Goal: Transaction & Acquisition: Purchase product/service

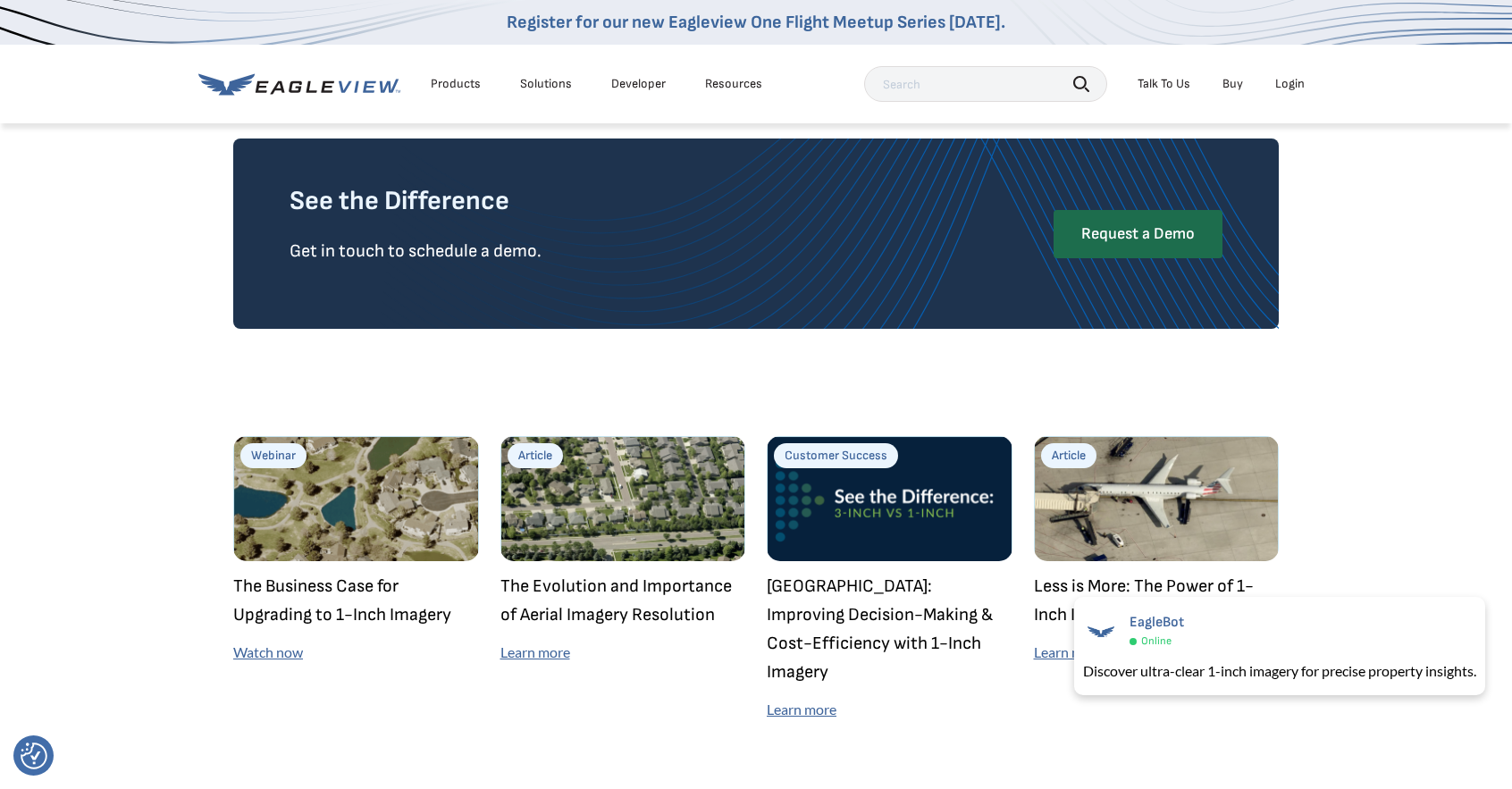
scroll to position [4793, 0]
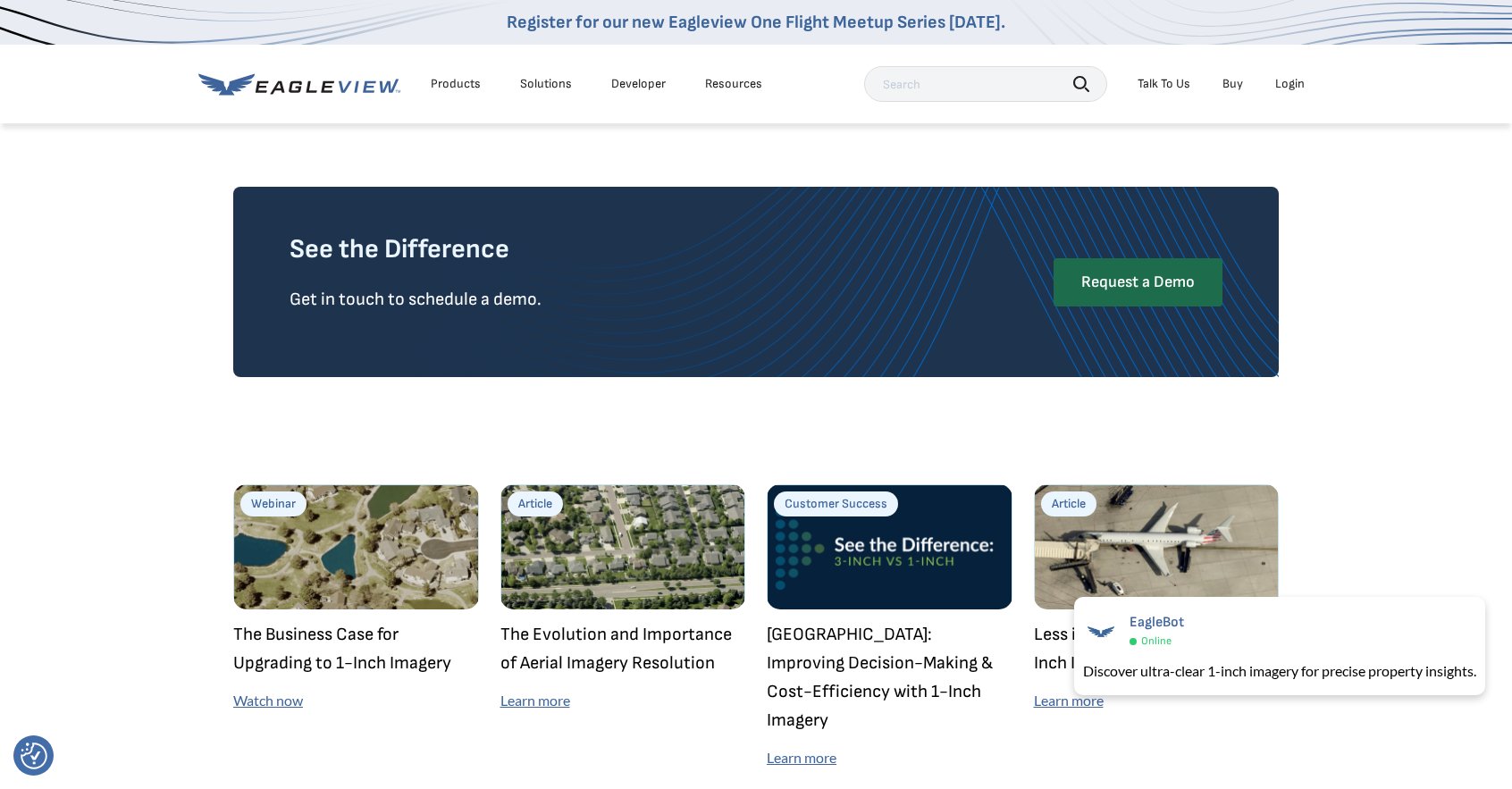
click at [1238, 82] on link "Buy" at bounding box center [1232, 84] width 21 height 16
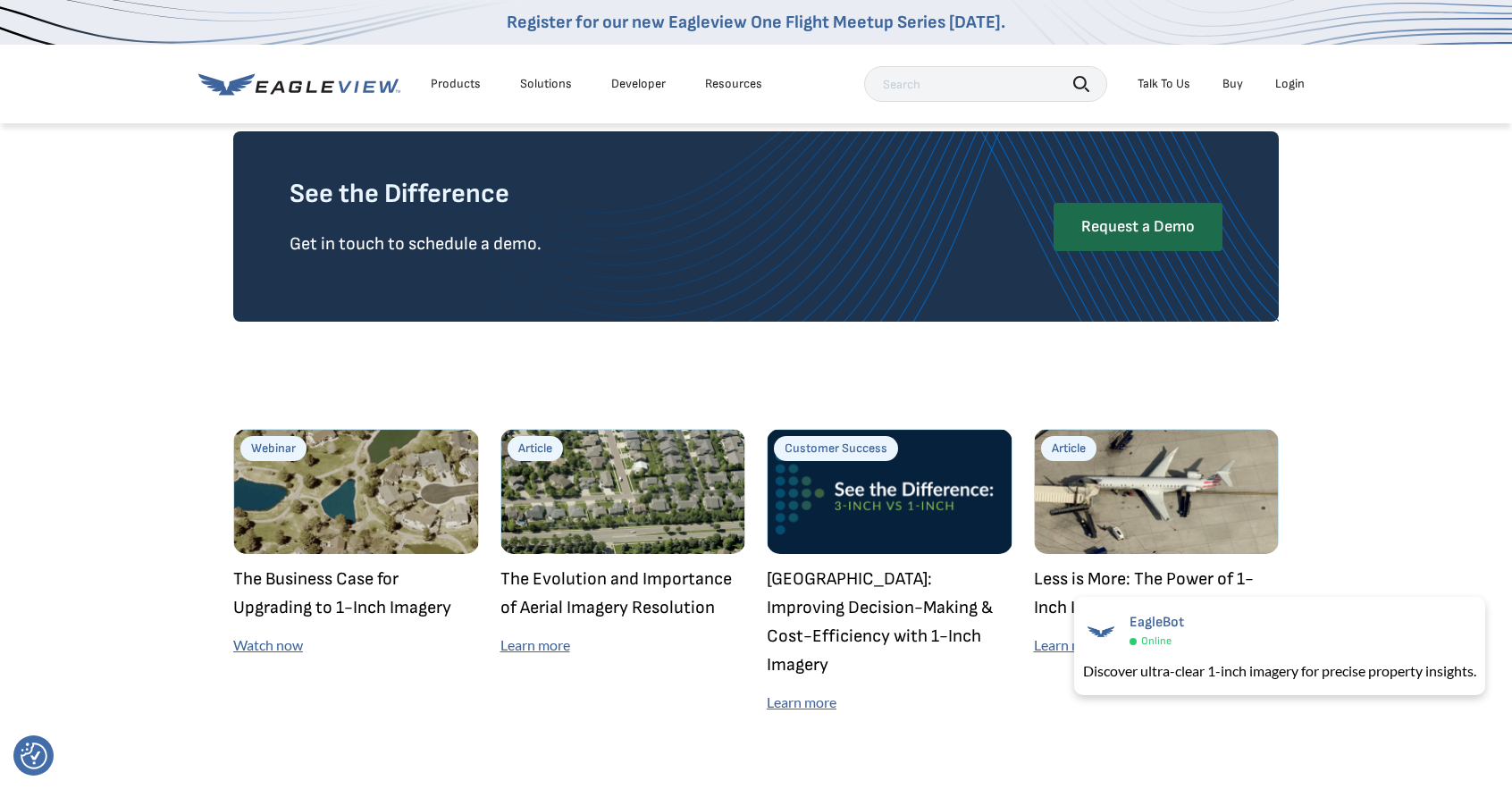
scroll to position [4971, 0]
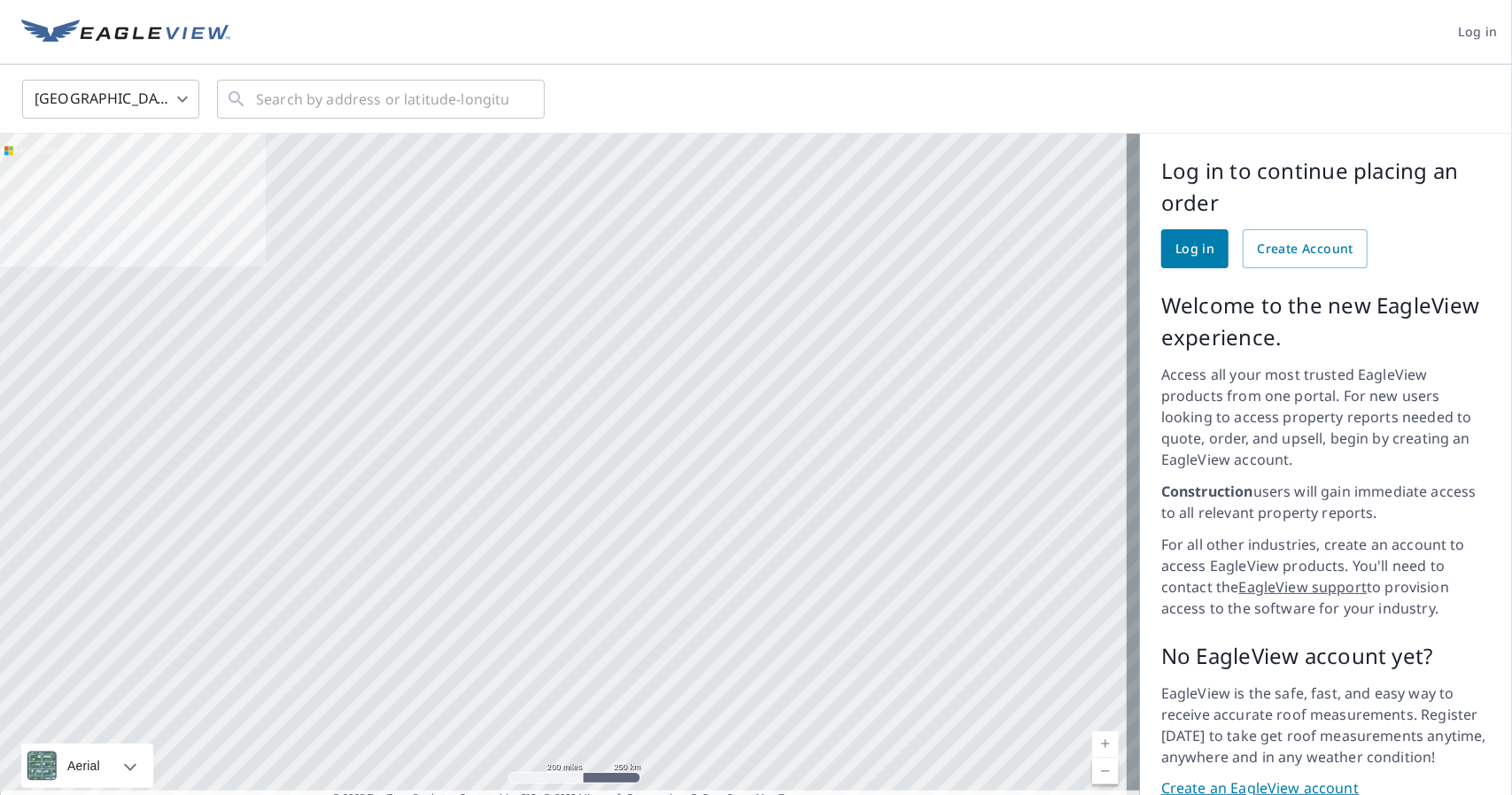
click at [785, 438] on div at bounding box center [569, 477] width 1140 height 686
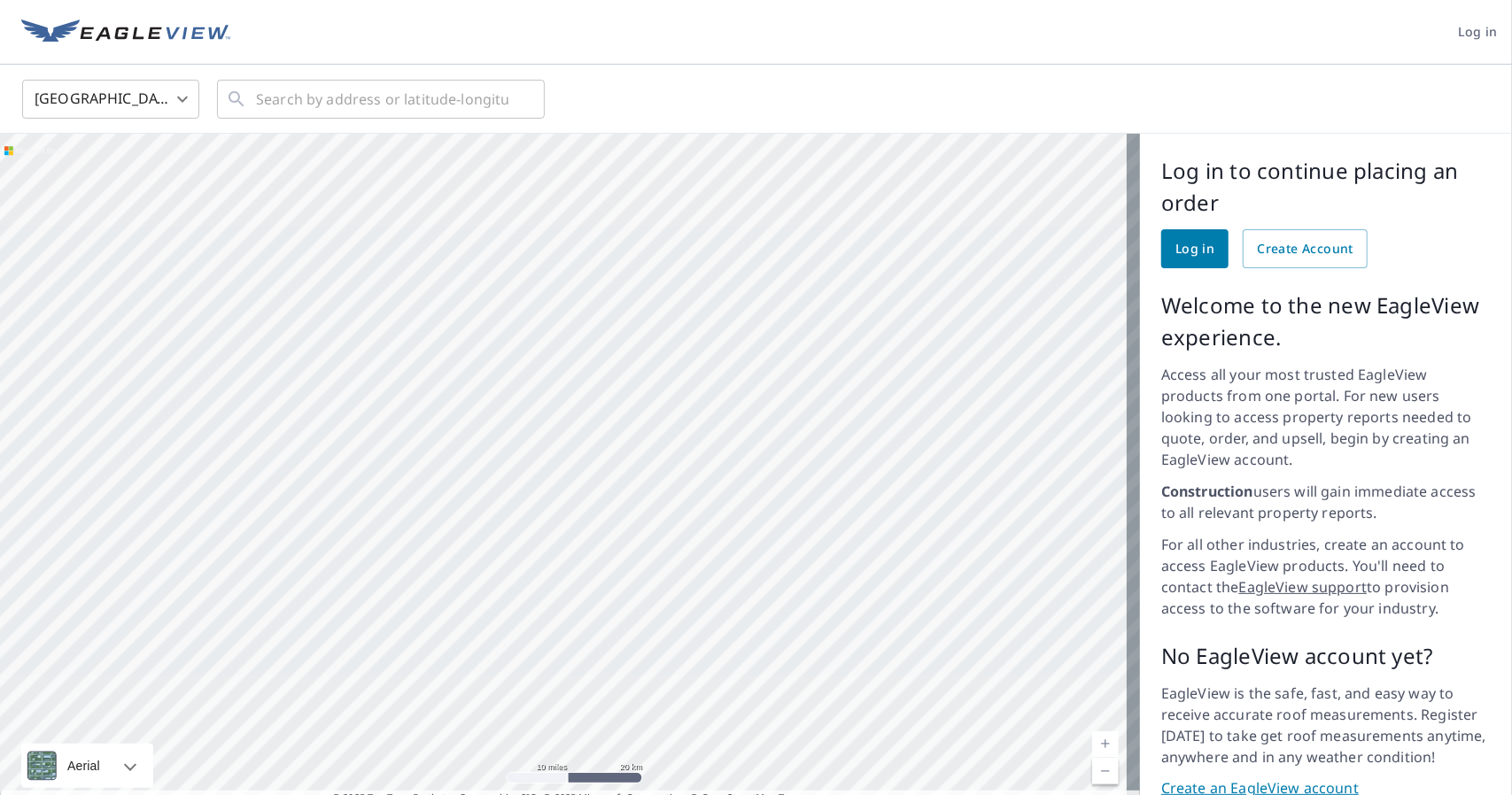
drag, startPoint x: 817, startPoint y: 254, endPoint x: 787, endPoint y: 401, distance: 150.0
click at [787, 401] on div at bounding box center [569, 477] width 1140 height 686
drag, startPoint x: 847, startPoint y: 305, endPoint x: 524, endPoint y: 263, distance: 325.7
click at [518, 260] on div at bounding box center [569, 477] width 1140 height 686
drag, startPoint x: 756, startPoint y: 385, endPoint x: 756, endPoint y: 261, distance: 124.0
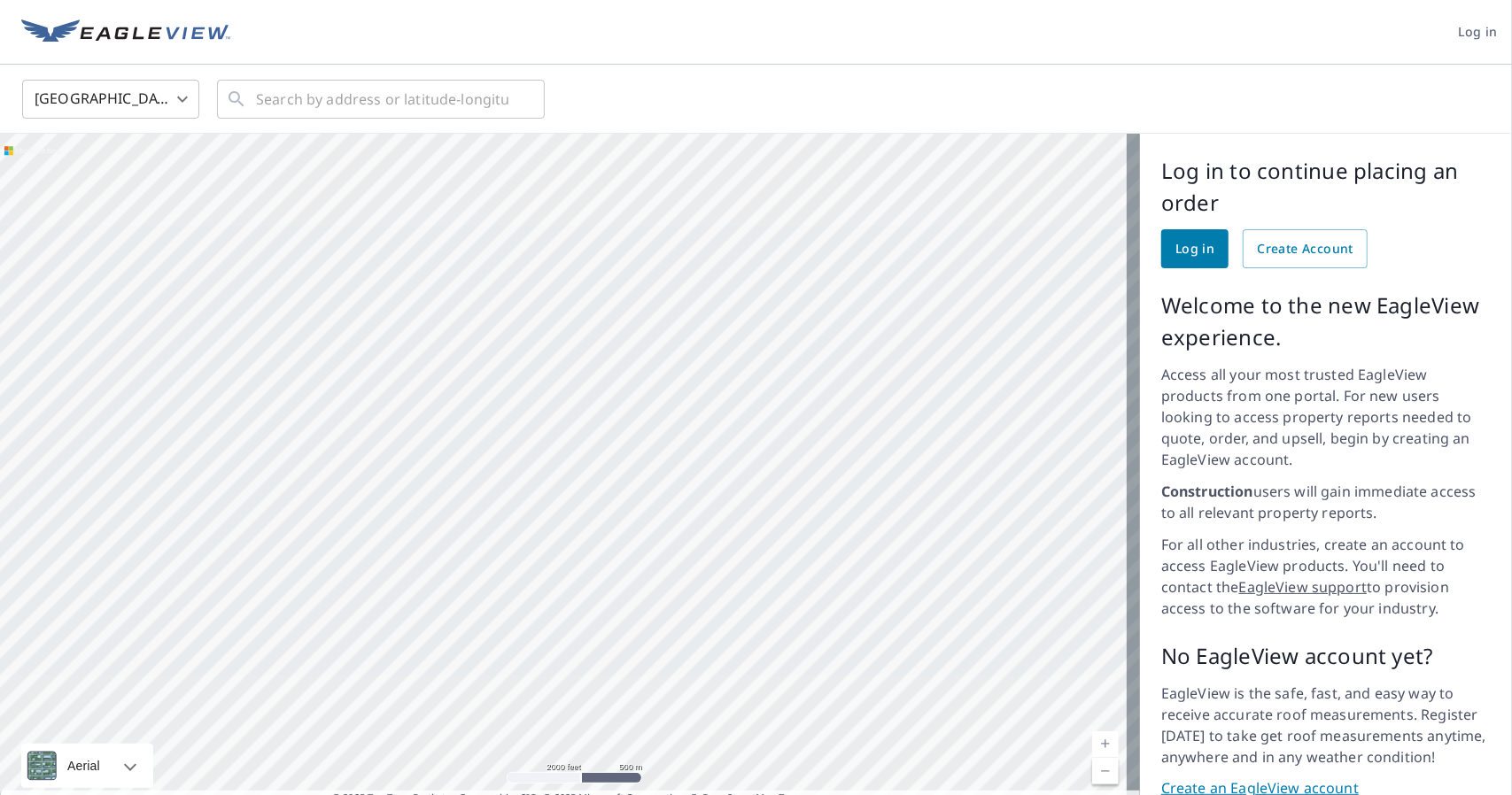
click at [756, 261] on div at bounding box center [569, 477] width 1140 height 686
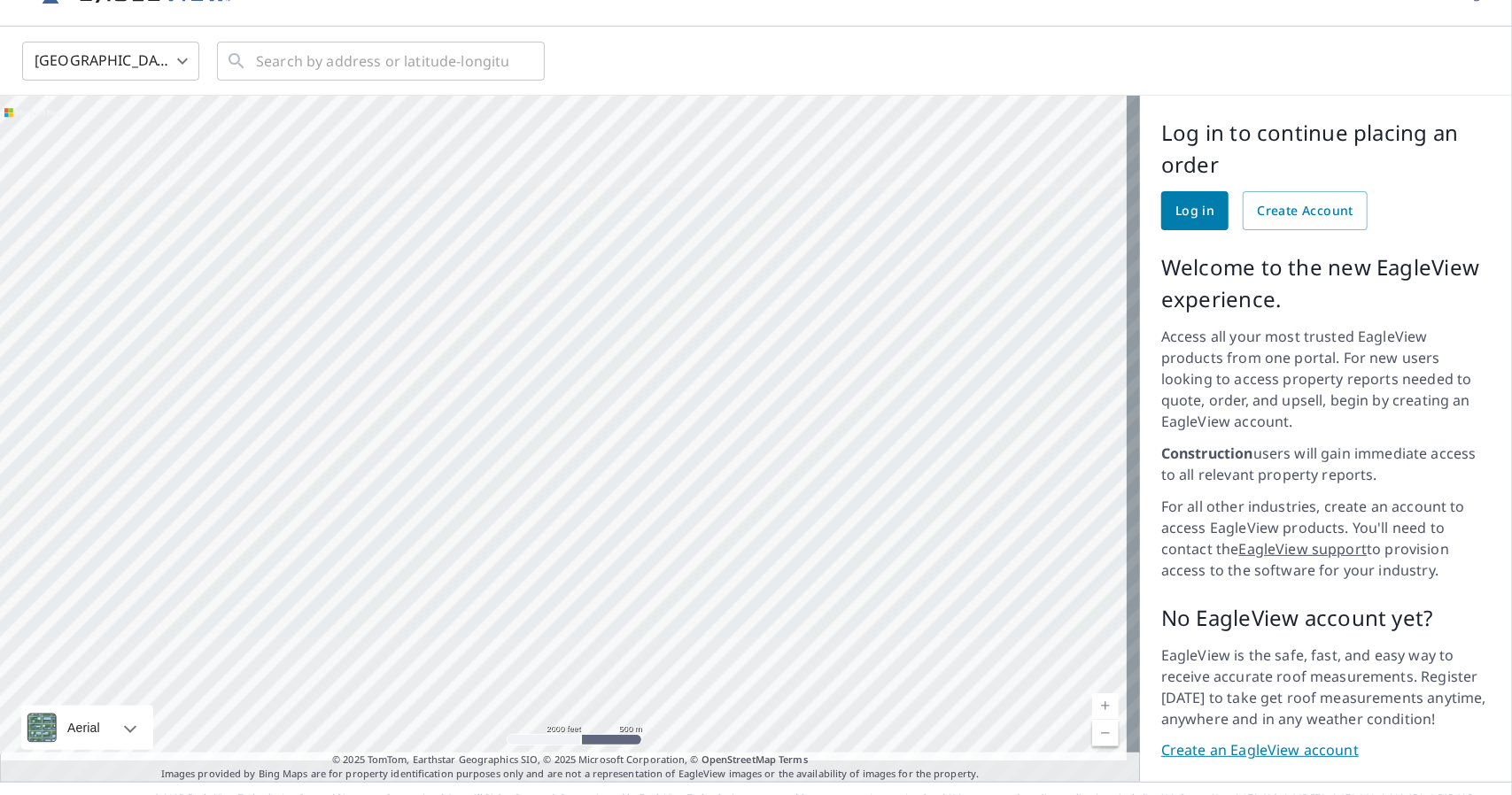
scroll to position [48, 0]
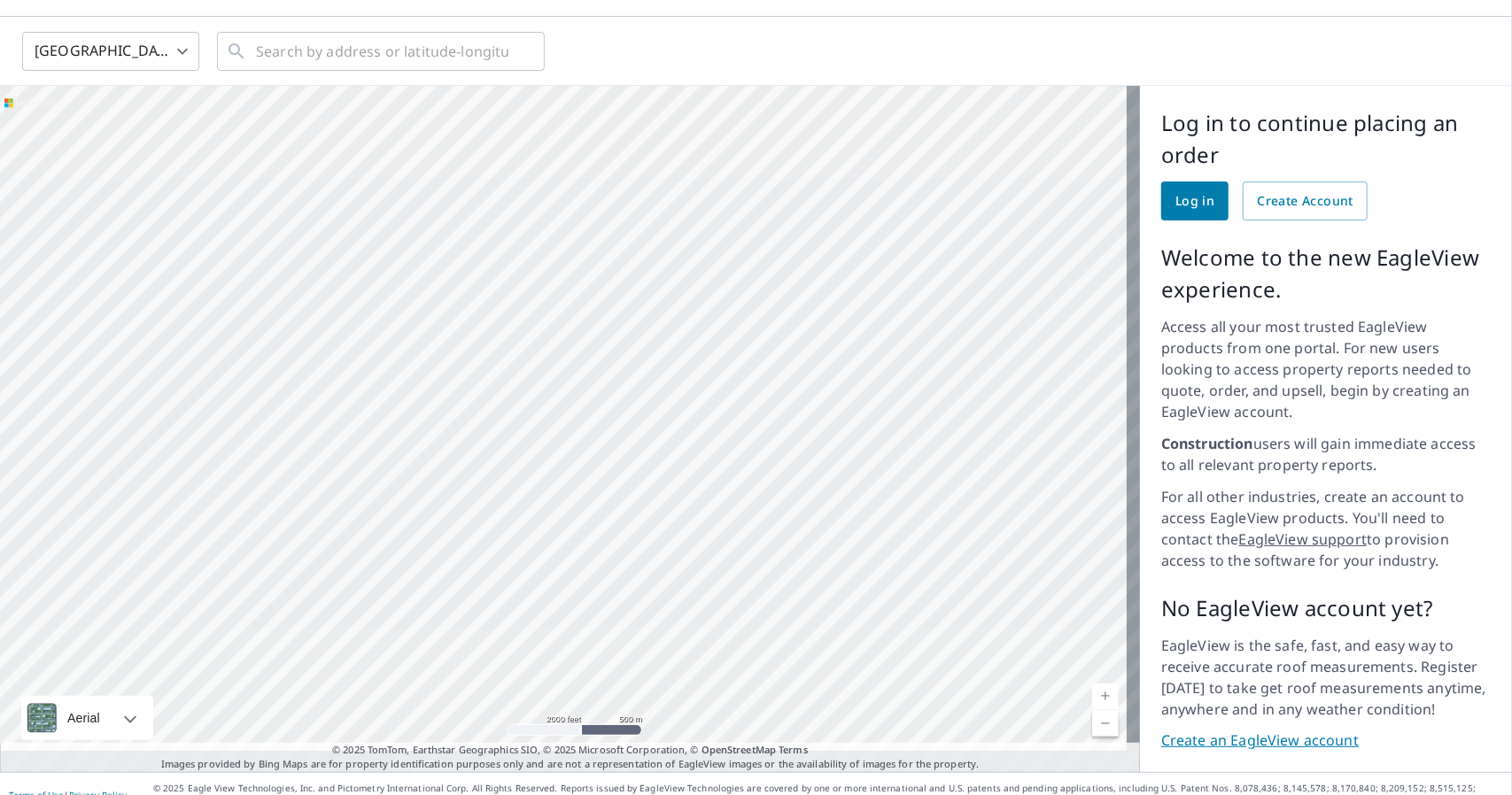
drag, startPoint x: 863, startPoint y: 581, endPoint x: 845, endPoint y: 472, distance: 110.5
click at [845, 472] on div at bounding box center [569, 429] width 1140 height 686
drag, startPoint x: 952, startPoint y: 551, endPoint x: 849, endPoint y: 368, distance: 210.0
click at [845, 364] on div at bounding box center [569, 429] width 1140 height 686
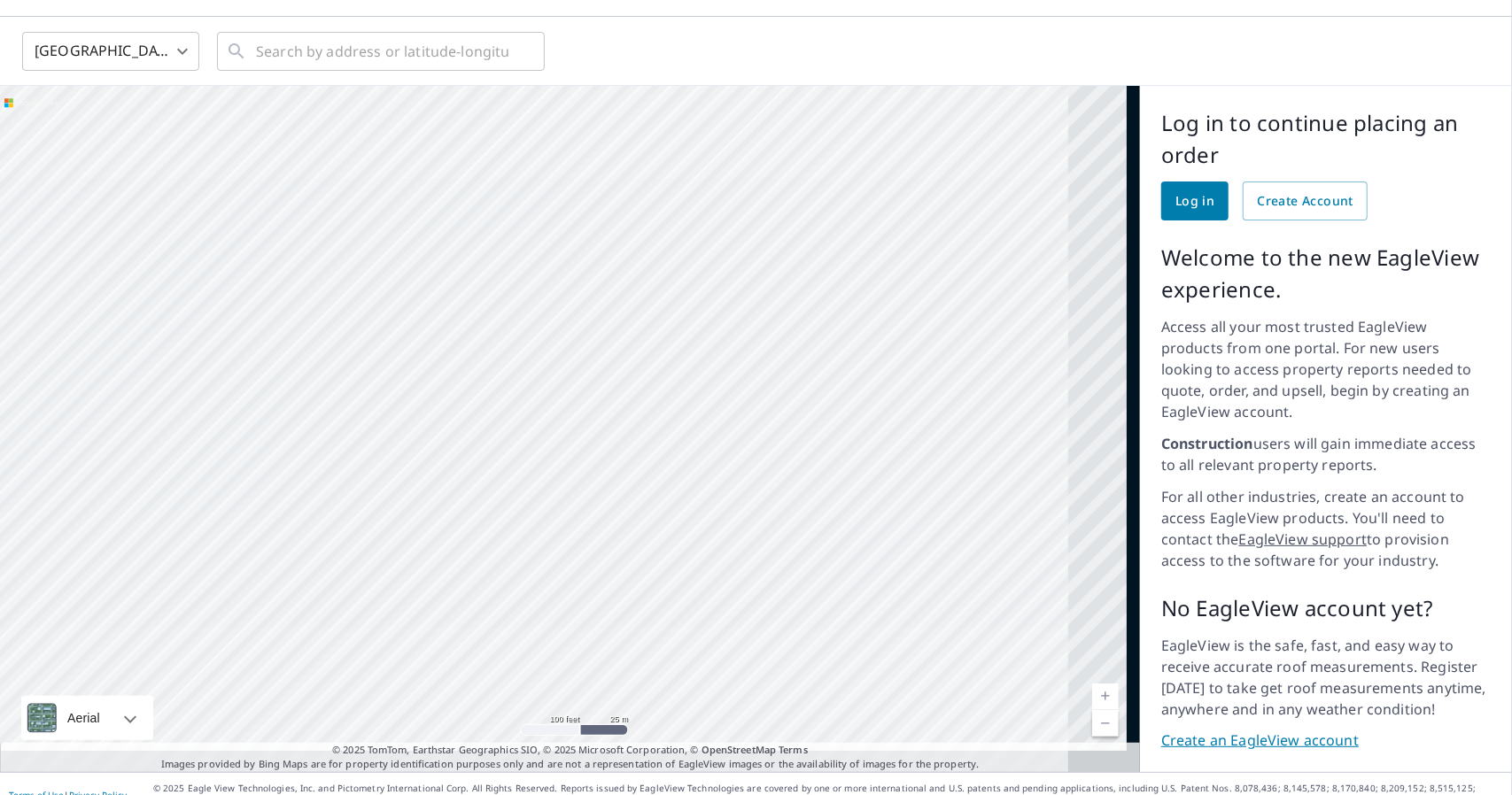
drag, startPoint x: 1010, startPoint y: 261, endPoint x: 508, endPoint y: 425, distance: 528.1
click at [508, 425] on div at bounding box center [569, 429] width 1140 height 686
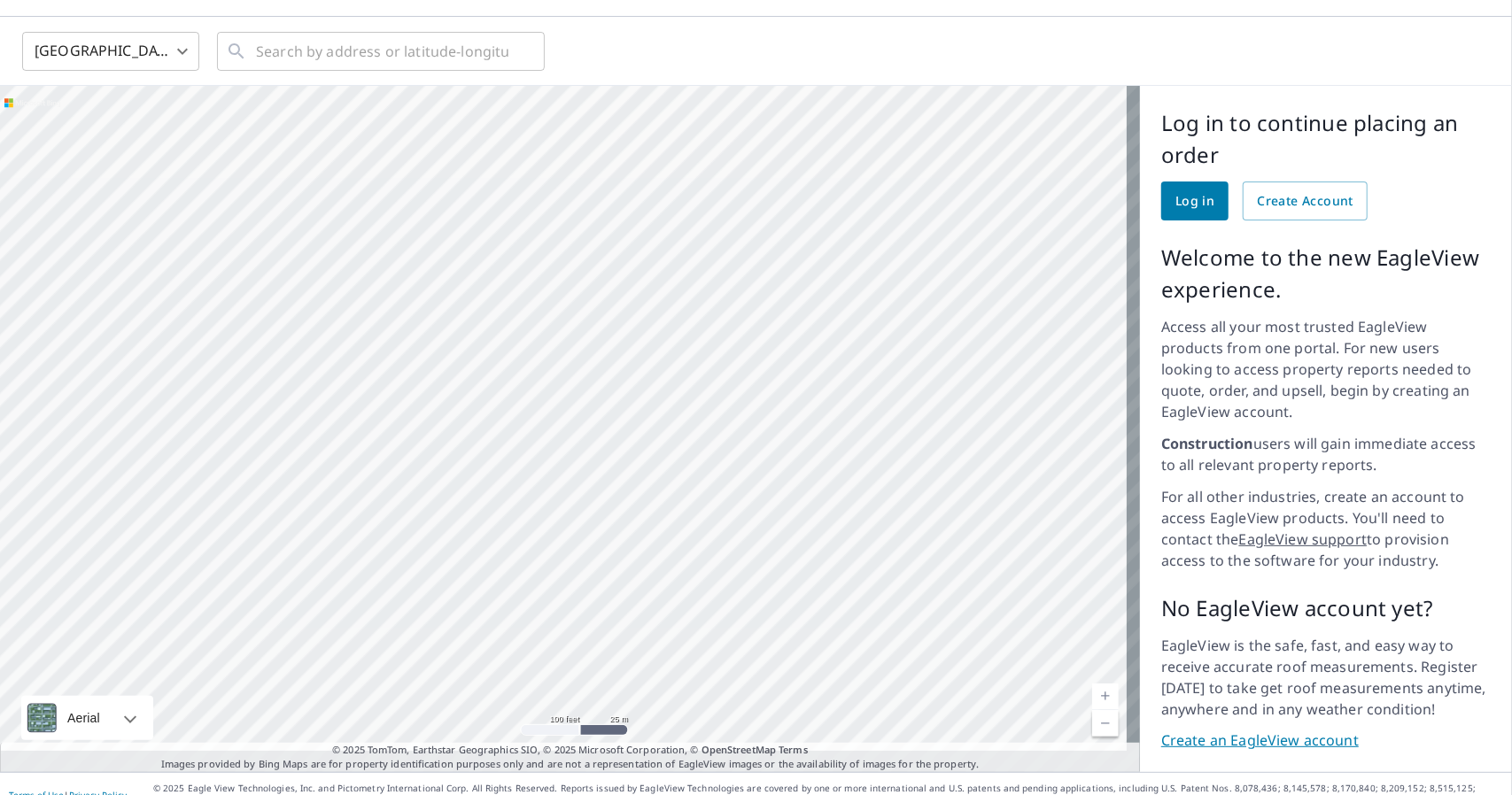
drag, startPoint x: 899, startPoint y: 305, endPoint x: 849, endPoint y: 322, distance: 52.8
click at [849, 322] on div at bounding box center [569, 429] width 1140 height 686
click at [797, 362] on div at bounding box center [569, 429] width 1140 height 686
drag, startPoint x: 983, startPoint y: 737, endPoint x: 1068, endPoint y: 737, distance: 85.0
click at [1068, 743] on p "© 2025 TomTom, Earthstar Geographics SIO, © 2025 Microsoft Corporation, © OpenS…" at bounding box center [569, 757] width 1140 height 29
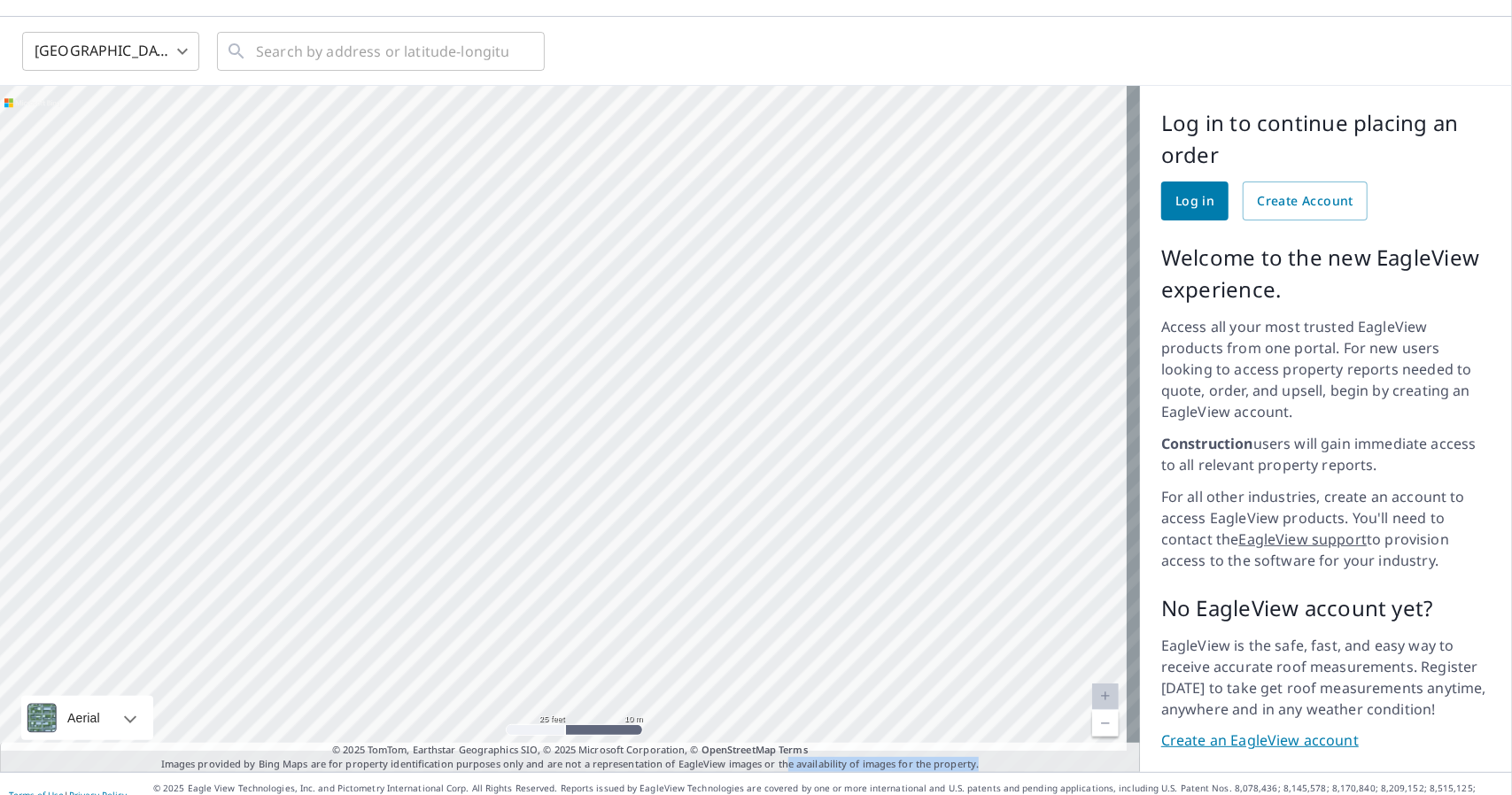
click at [991, 743] on p "© 2025 TomTom, Earthstar Geographics SIO, © 2025 Microsoft Corporation, © OpenS…" at bounding box center [569, 757] width 1140 height 29
drag, startPoint x: 767, startPoint y: 194, endPoint x: 803, endPoint y: 218, distance: 43.3
click at [803, 218] on div at bounding box center [569, 429] width 1140 height 686
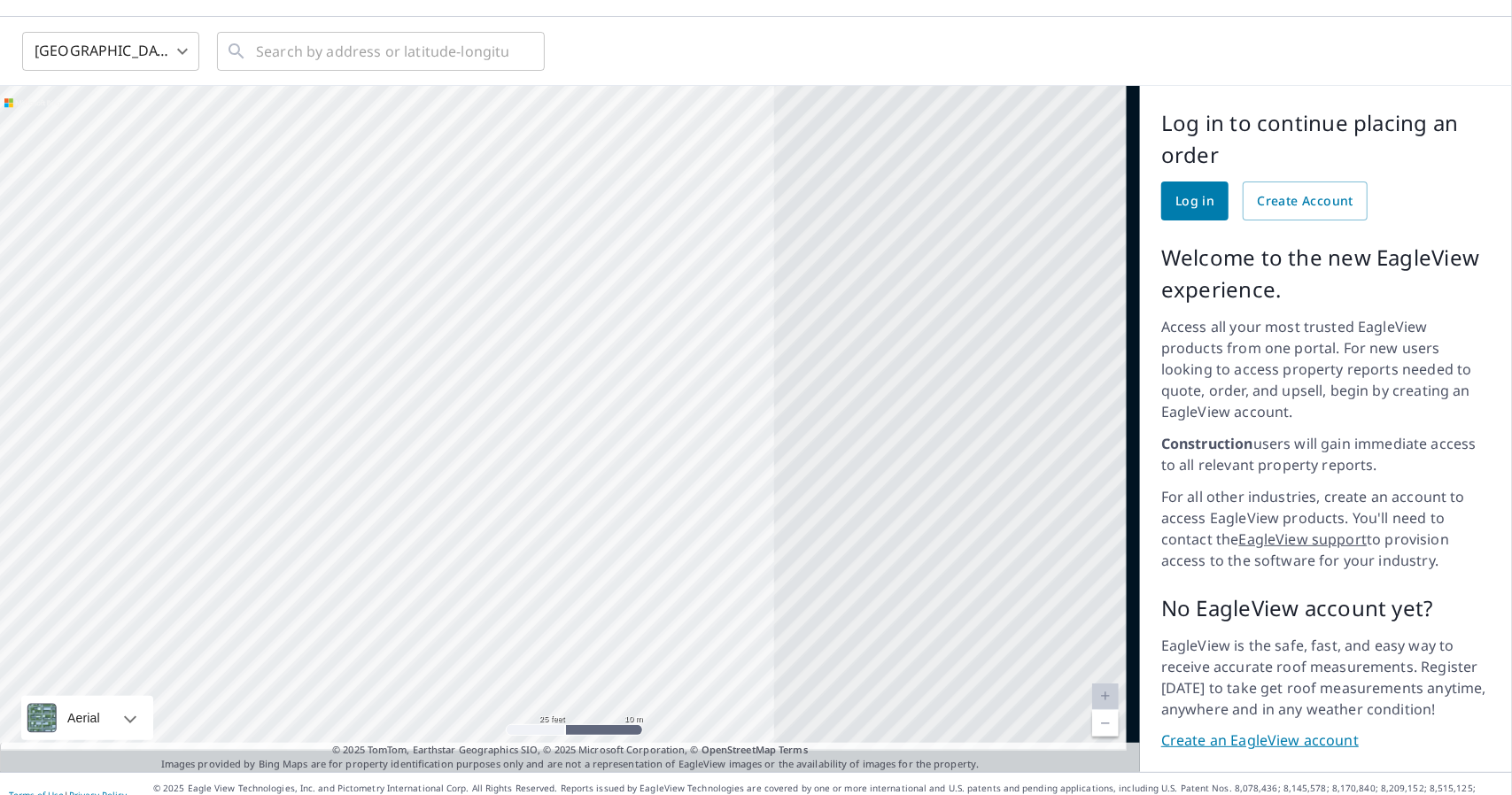
click at [522, 198] on div at bounding box center [569, 429] width 1140 height 686
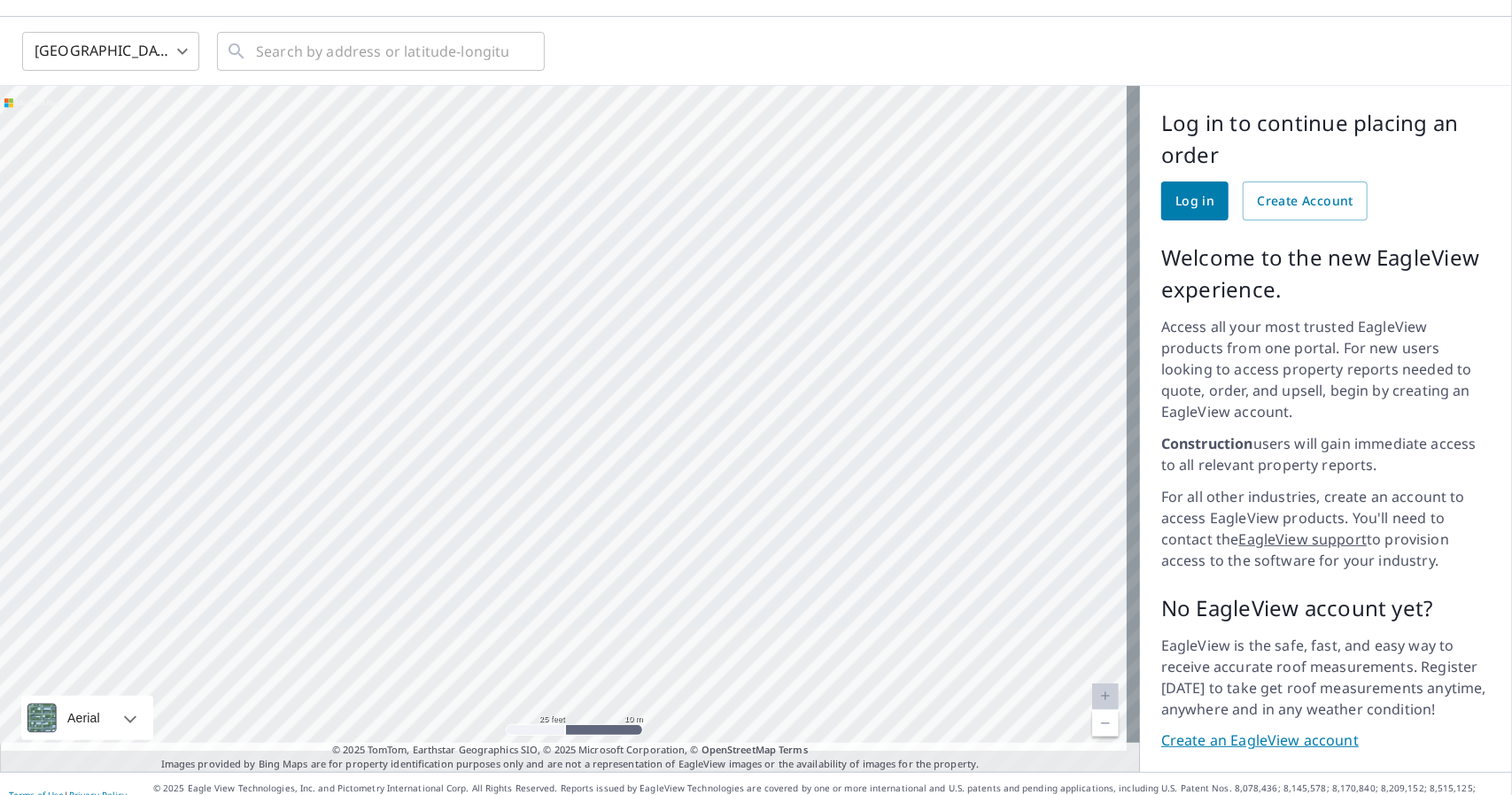
drag, startPoint x: 798, startPoint y: 530, endPoint x: 803, endPoint y: 247, distance: 283.0
click at [836, 329] on div at bounding box center [569, 429] width 1140 height 686
drag, startPoint x: 731, startPoint y: 587, endPoint x: 927, endPoint y: 173, distance: 458.1
click at [742, 541] on div at bounding box center [569, 429] width 1140 height 686
drag, startPoint x: 580, startPoint y: 583, endPoint x: 861, endPoint y: 197, distance: 477.4
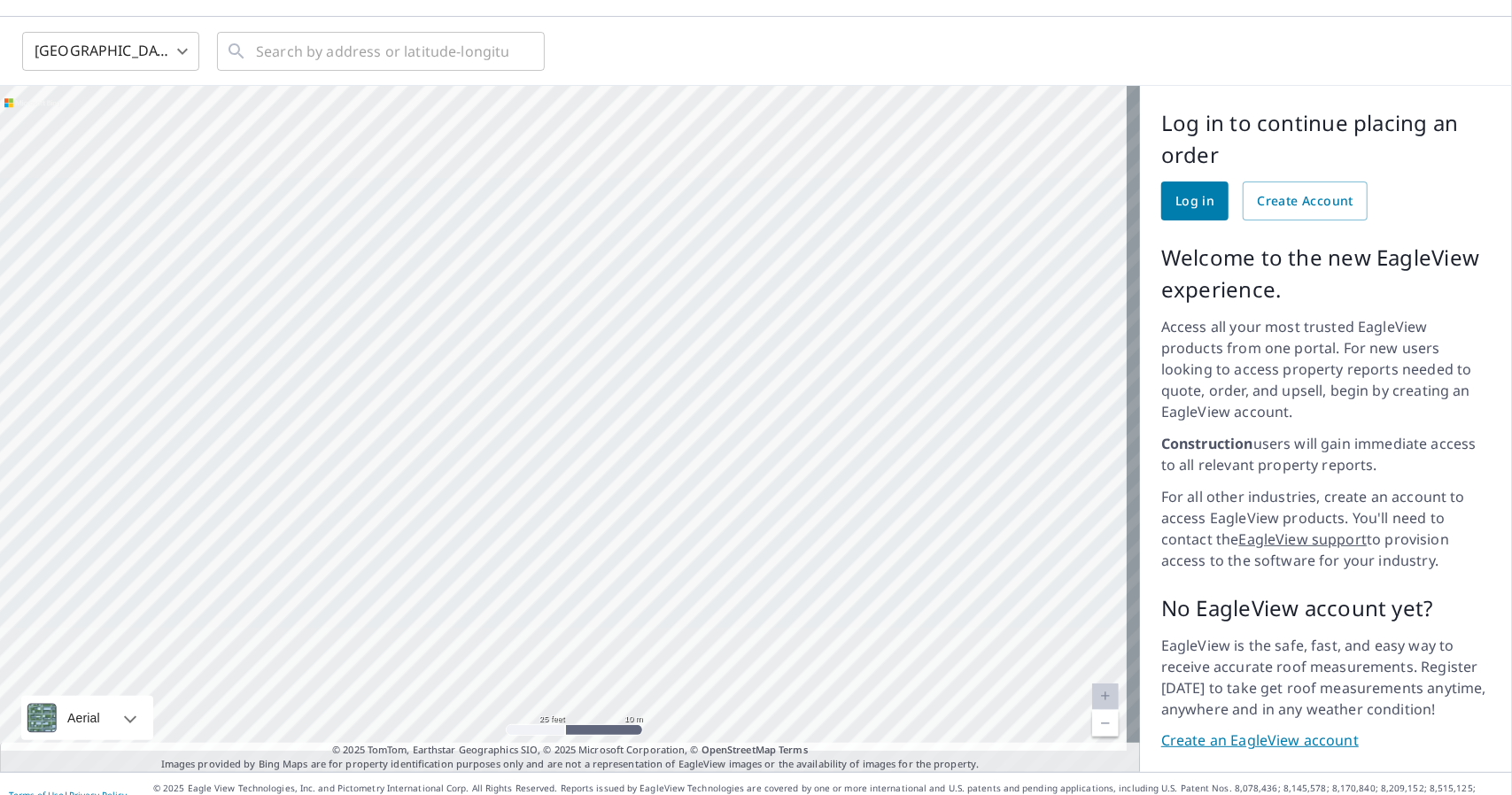
click at [861, 197] on div at bounding box center [569, 429] width 1140 height 686
drag, startPoint x: 460, startPoint y: 184, endPoint x: 581, endPoint y: 192, distance: 121.3
click at [581, 193] on div at bounding box center [569, 429] width 1140 height 686
drag, startPoint x: 519, startPoint y: 737, endPoint x: 703, endPoint y: 742, distance: 184.1
click at [703, 743] on p "© 2025 TomTom, Earthstar Geographics SIO, © 2025 Microsoft Corporation, © OpenS…" at bounding box center [569, 757] width 1140 height 29
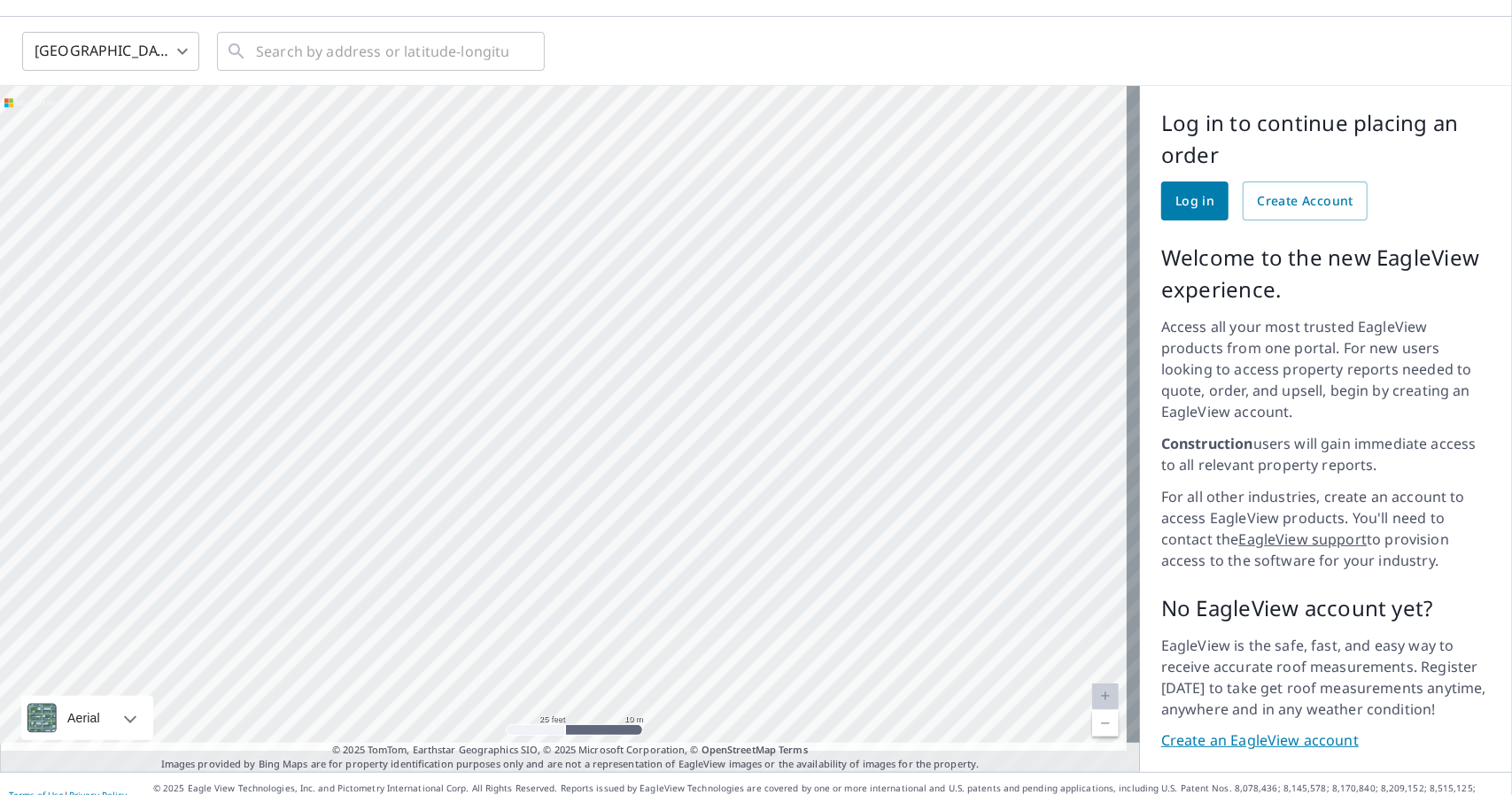
click at [799, 743] on p "© 2025 TomTom, Earthstar Geographics SIO, © 2025 Microsoft Corporation, © OpenS…" at bounding box center [569, 757] width 1140 height 29
click at [1093, 683] on link "Current Level 20, Zoom In Disabled" at bounding box center [1106, 697] width 27 height 27
drag, startPoint x: 755, startPoint y: 590, endPoint x: 842, endPoint y: 479, distance: 141.0
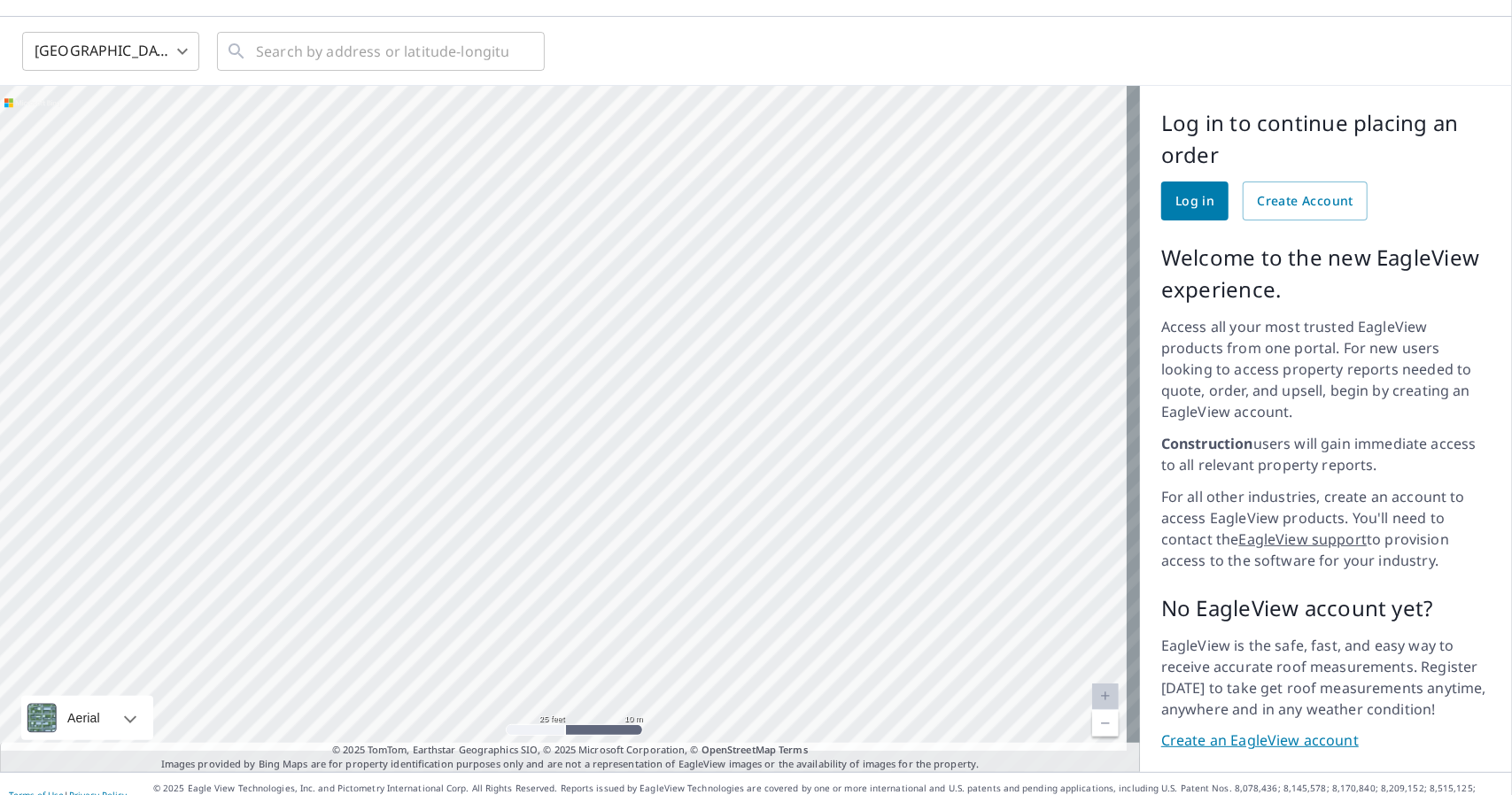
click at [842, 479] on div at bounding box center [569, 429] width 1140 height 686
drag, startPoint x: 484, startPoint y: 729, endPoint x: 360, endPoint y: 728, distance: 124.0
click at [360, 743] on span "© 2025 TomTom, Earthstar Geographics SIO, © 2025 Microsoft Corporation, © OpenS…" at bounding box center [570, 750] width 475 height 15
copy span "TomTom, Earthstar Geographics SIO"
click at [267, 772] on footer "Terms of Use | Privacy Policy © 2025 Eagle View Technologies, Inc. and Pictomet…" at bounding box center [756, 794] width 1512 height 45
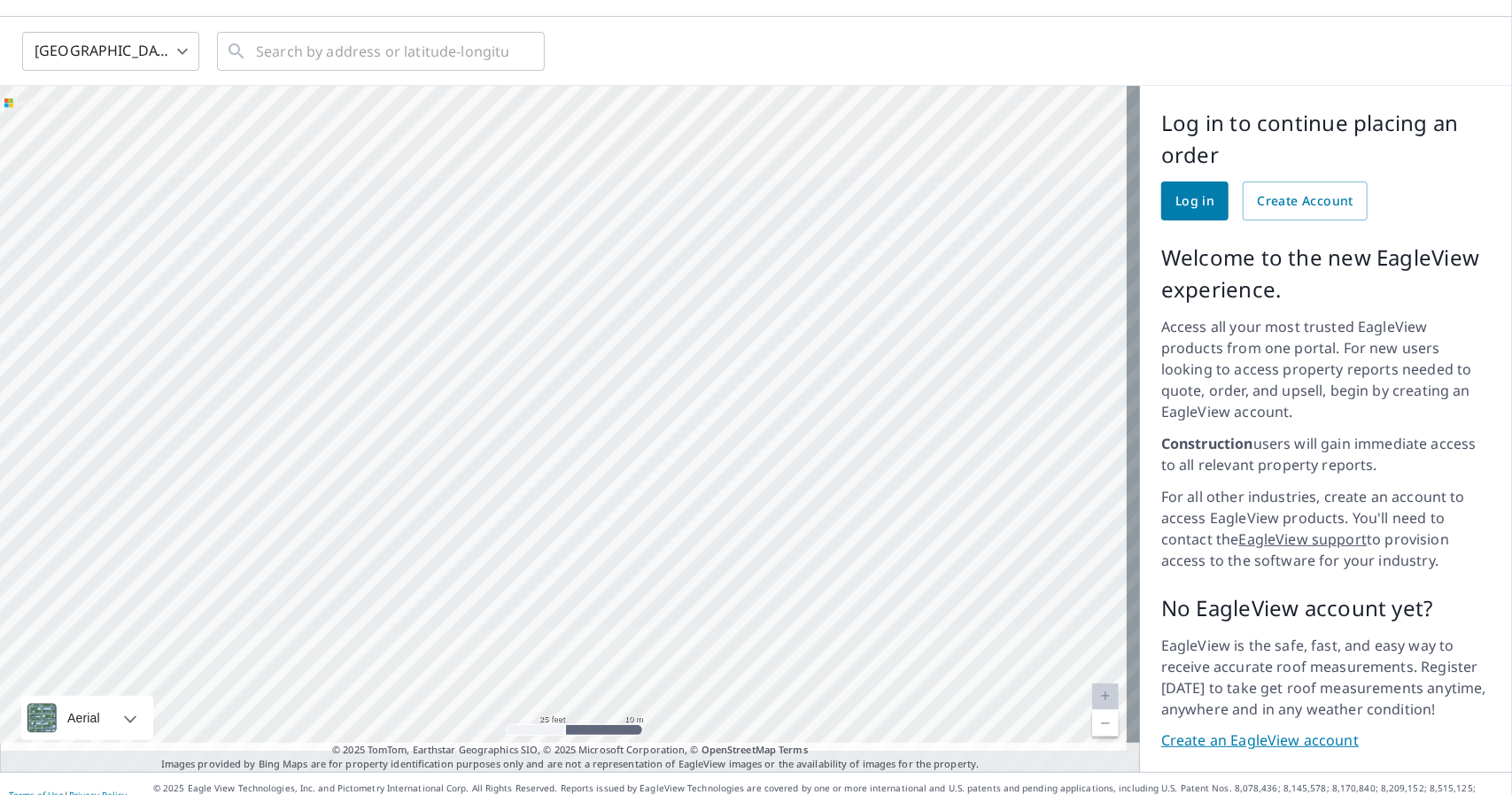
click at [783, 393] on div at bounding box center [569, 429] width 1140 height 686
drag, startPoint x: 586, startPoint y: 783, endPoint x: 687, endPoint y: 782, distance: 101.0
click at [687, 782] on p "© 2025 Eagle View Technologies, Inc. and Pictometry International Corp. All Rig…" at bounding box center [828, 795] width 1350 height 27
drag, startPoint x: 554, startPoint y: 767, endPoint x: 700, endPoint y: 773, distance: 146.1
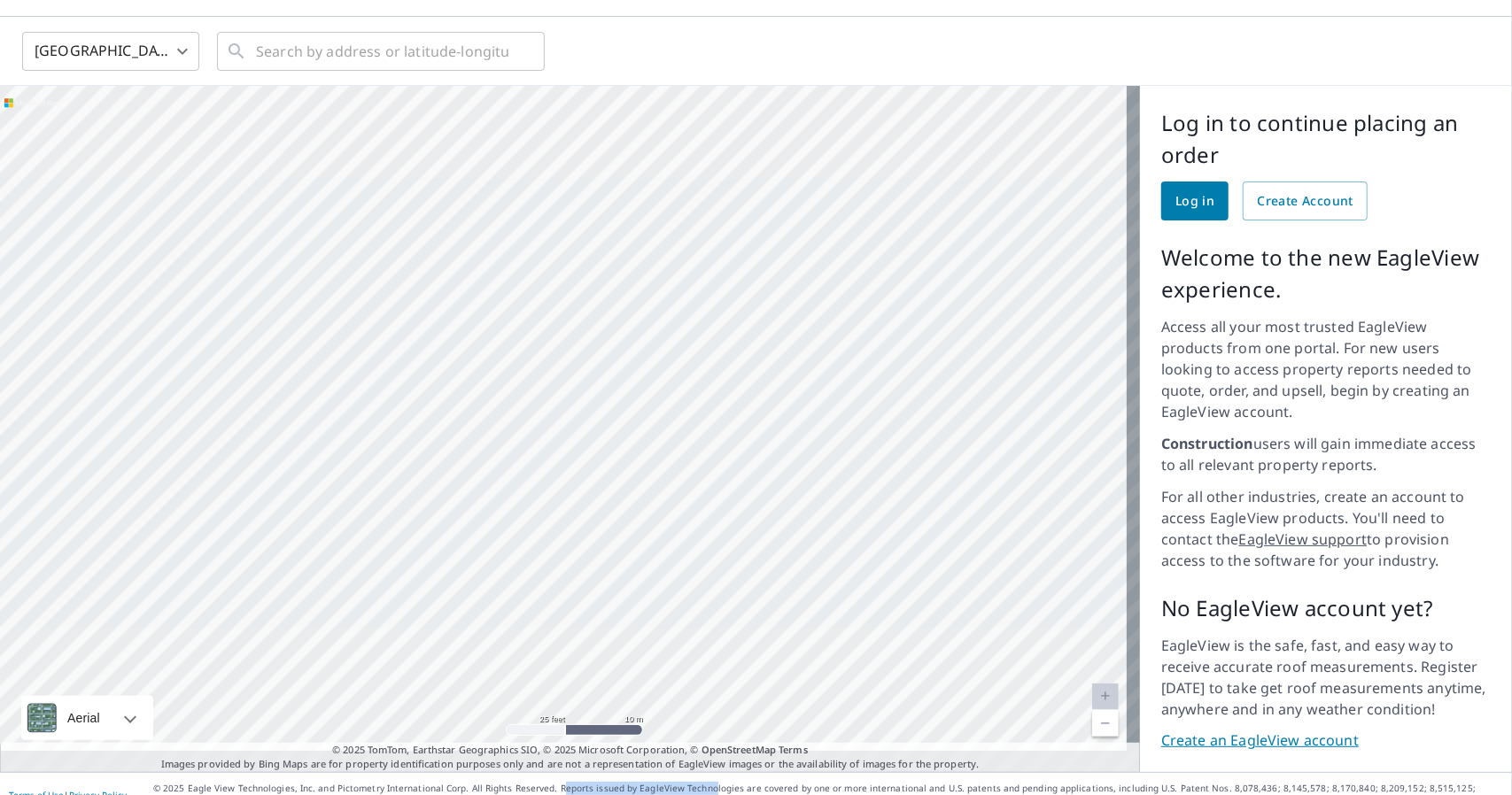
click at [700, 782] on p "© 2025 Eagle View Technologies, Inc. and Pictometry International Corp. All Rig…" at bounding box center [828, 795] width 1350 height 27
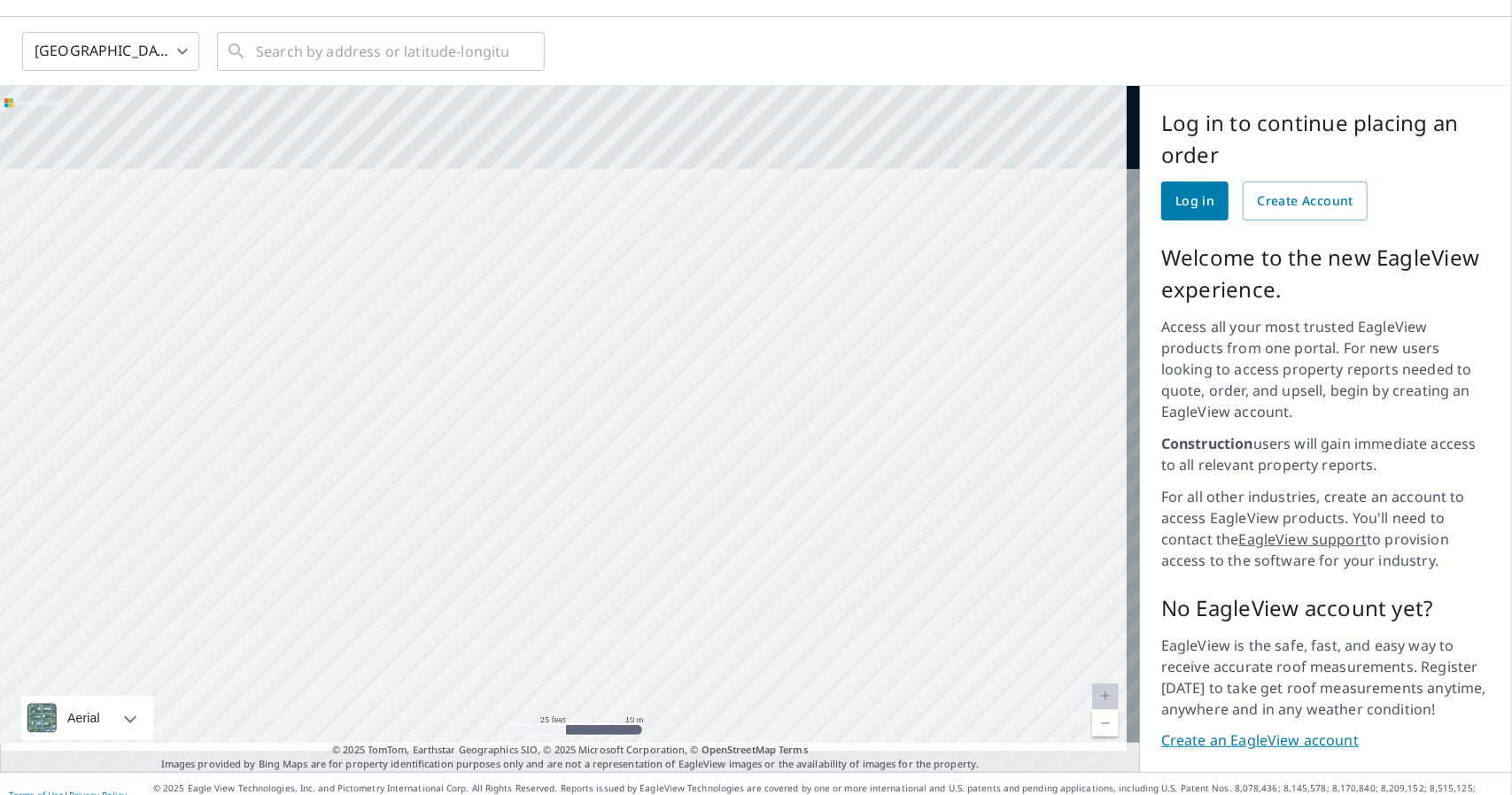
drag, startPoint x: 749, startPoint y: 274, endPoint x: 743, endPoint y: 445, distance: 171.1
click at [743, 445] on div at bounding box center [569, 429] width 1140 height 686
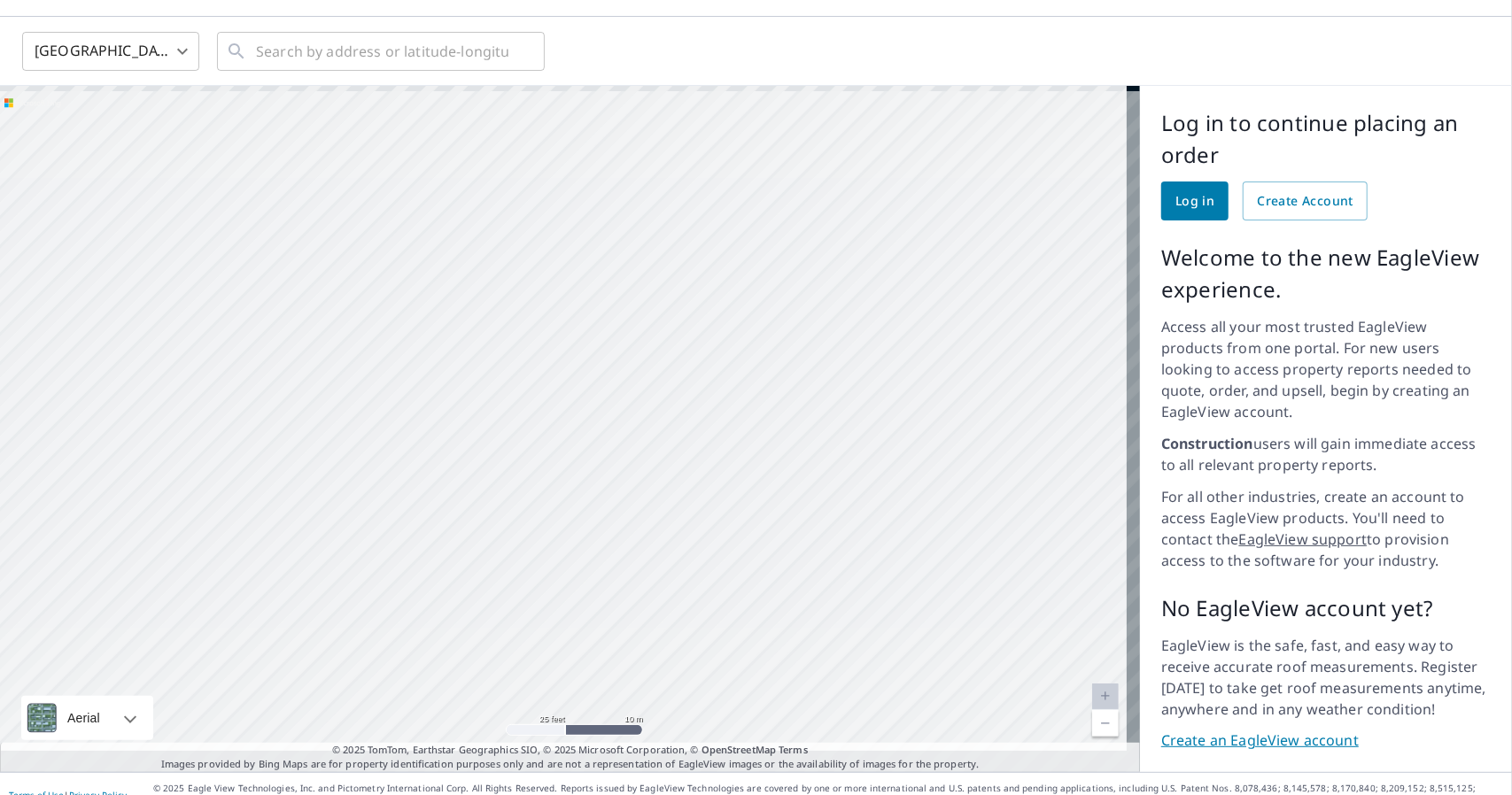
drag, startPoint x: 507, startPoint y: 202, endPoint x: 515, endPoint y: 296, distance: 94.3
click at [515, 296] on div at bounding box center [569, 429] width 1140 height 686
drag, startPoint x: 733, startPoint y: 252, endPoint x: 705, endPoint y: 105, distance: 149.6
click at [705, 105] on div at bounding box center [569, 429] width 1140 height 686
drag, startPoint x: 579, startPoint y: 558, endPoint x: 556, endPoint y: 211, distance: 347.8
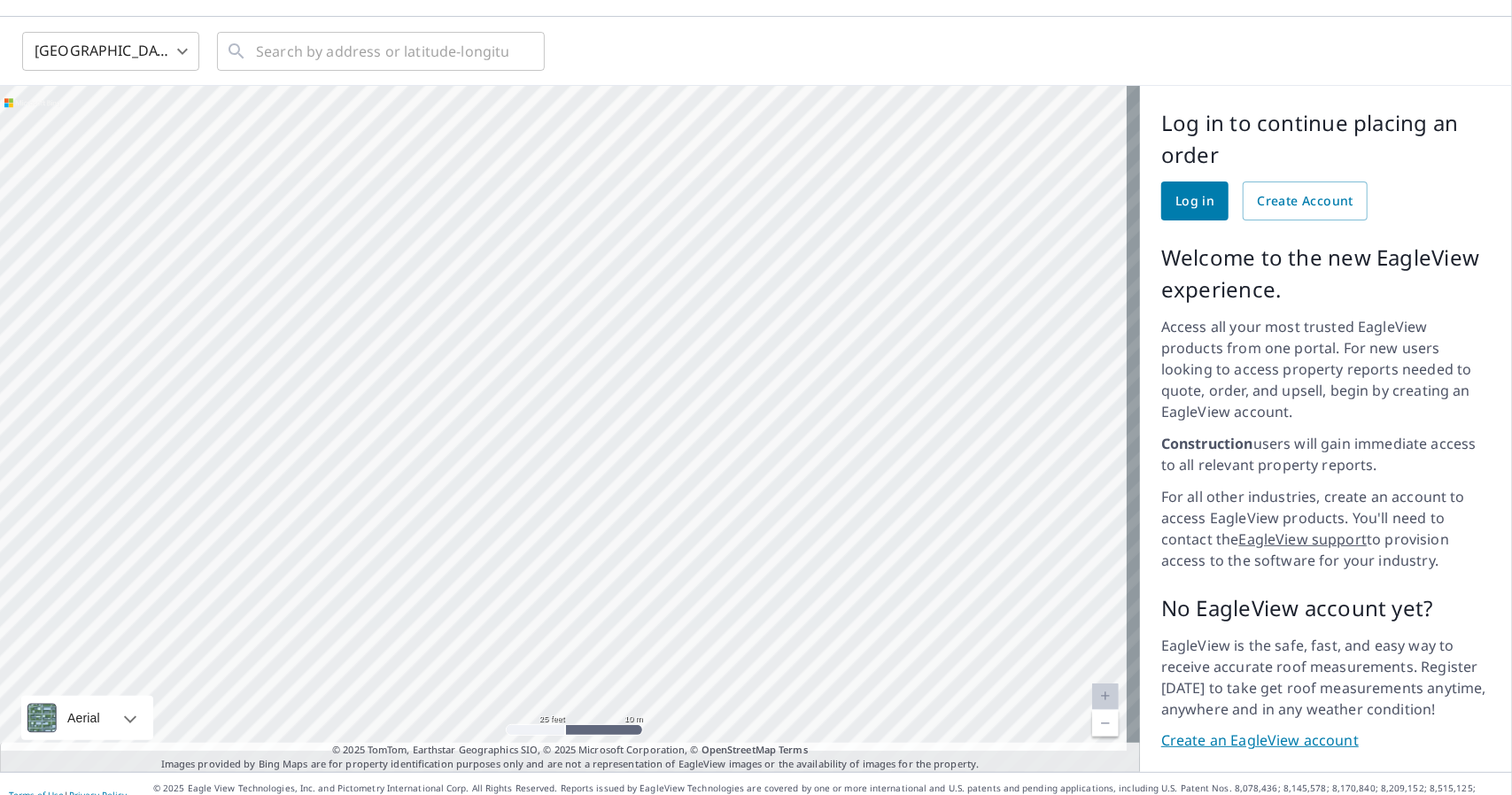
click at [760, 480] on div at bounding box center [569, 429] width 1140 height 686
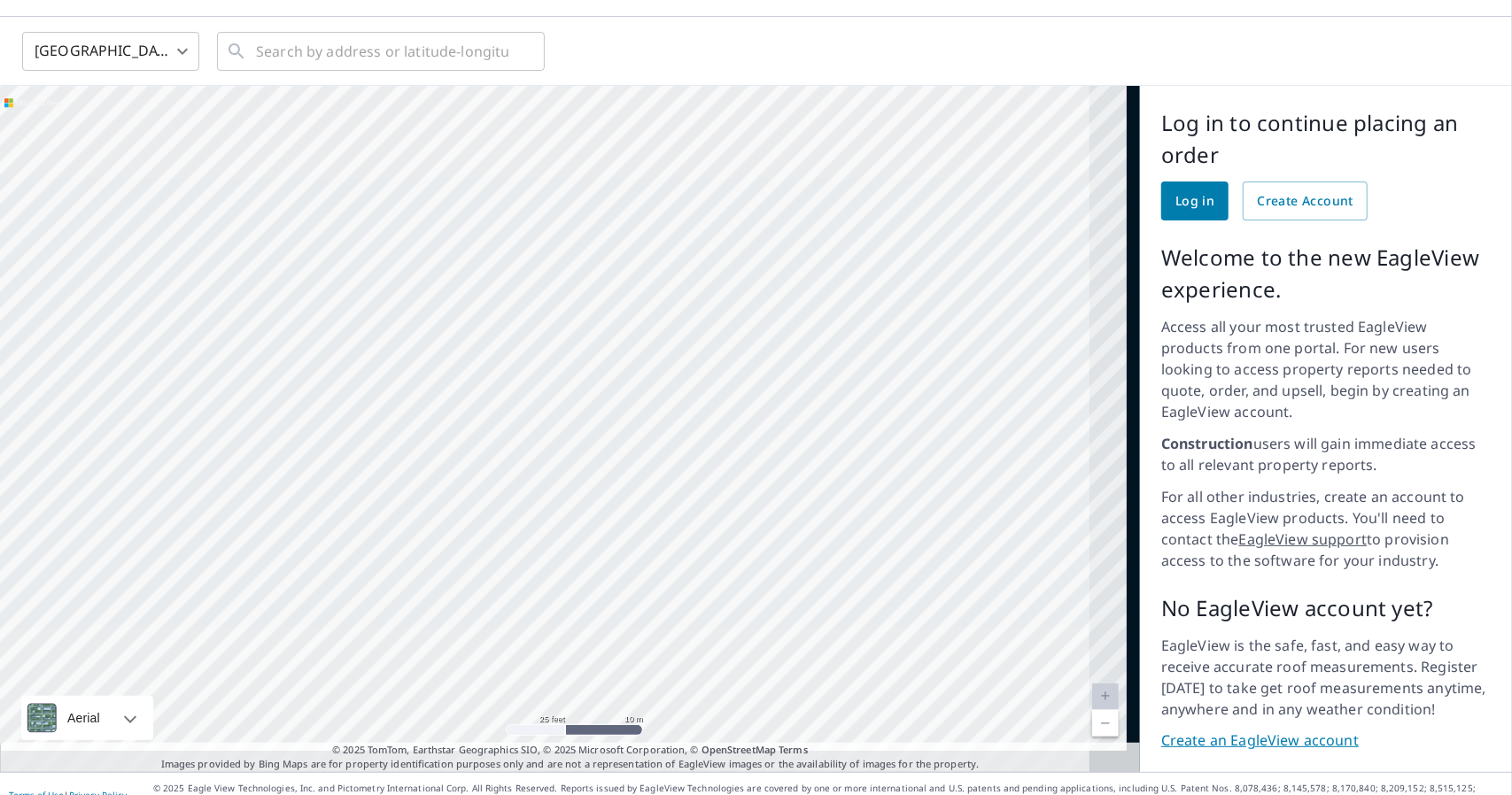
drag, startPoint x: 531, startPoint y: 181, endPoint x: 332, endPoint y: 521, distance: 394.0
click at [332, 521] on div at bounding box center [569, 429] width 1140 height 686
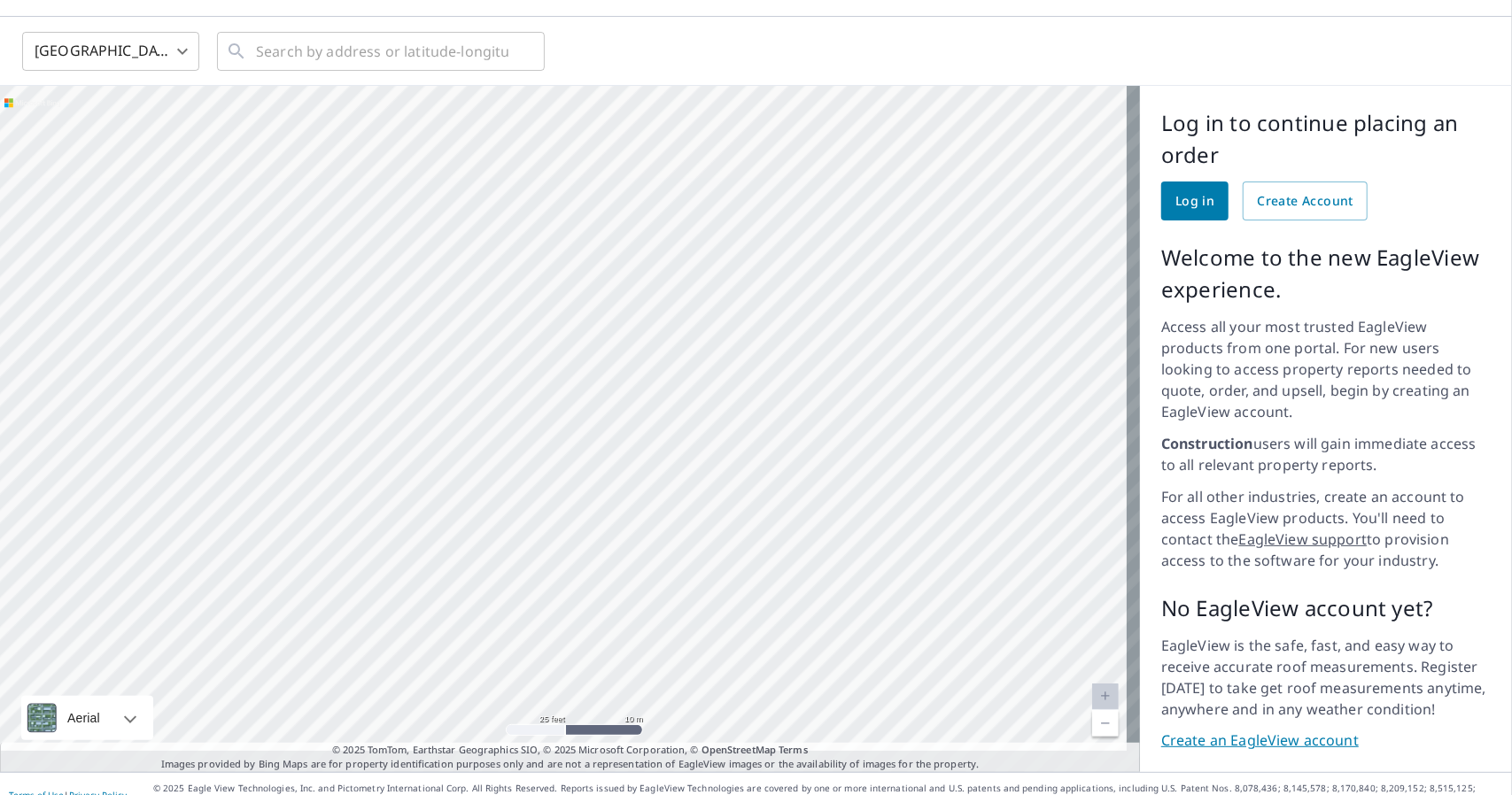
click at [554, 294] on div at bounding box center [569, 429] width 1140 height 686
drag, startPoint x: 664, startPoint y: 526, endPoint x: 646, endPoint y: 621, distance: 96.7
click at [646, 621] on div at bounding box center [569, 429] width 1140 height 686
drag, startPoint x: 526, startPoint y: 338, endPoint x: 462, endPoint y: 181, distance: 169.5
click at [462, 181] on div at bounding box center [569, 429] width 1140 height 686
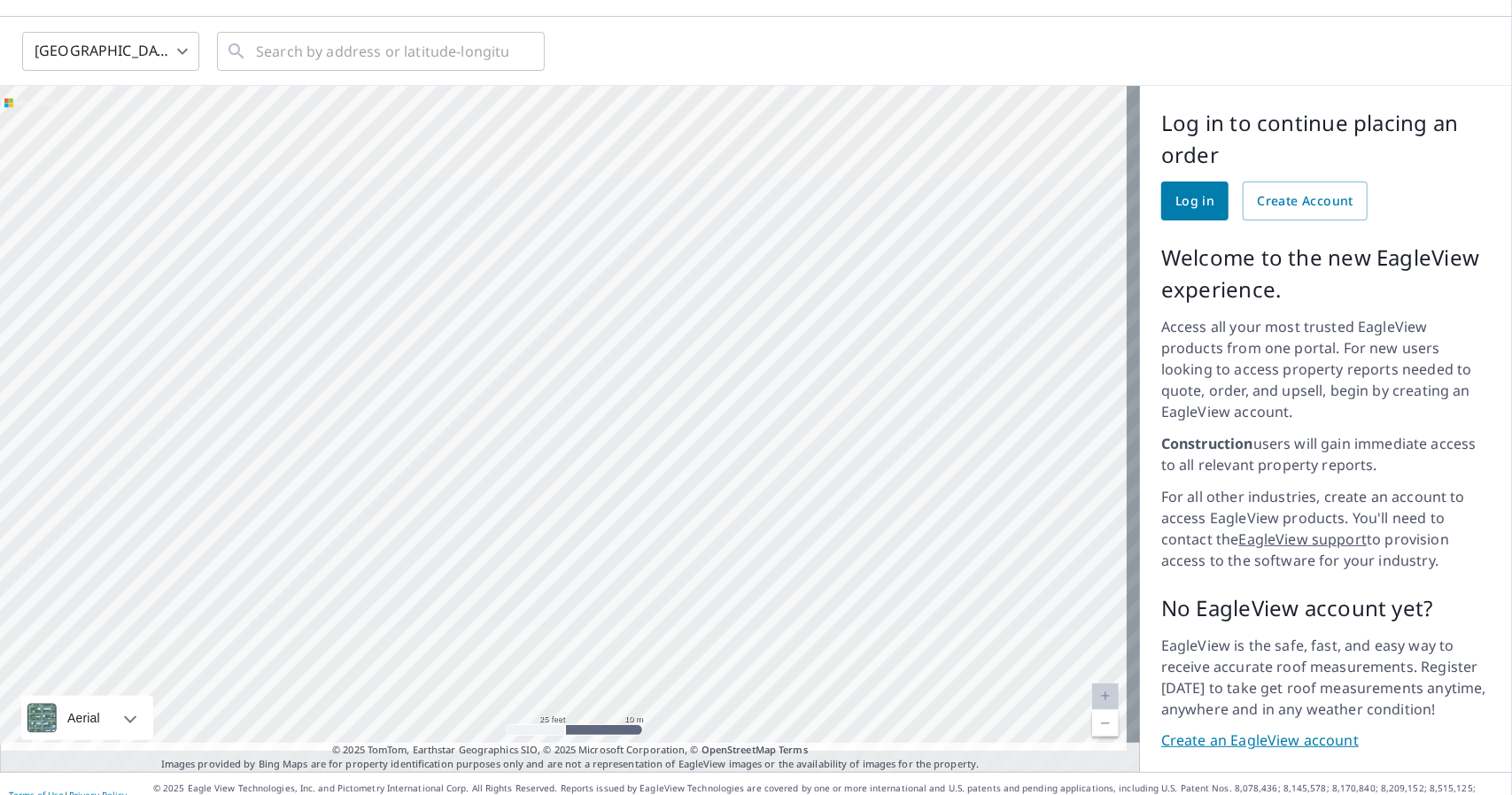
drag, startPoint x: 615, startPoint y: 468, endPoint x: 608, endPoint y: 327, distance: 141.2
click at [503, 207] on div at bounding box center [569, 429] width 1140 height 686
click at [597, 280] on div at bounding box center [569, 429] width 1140 height 686
drag, startPoint x: 531, startPoint y: 401, endPoint x: 652, endPoint y: 322, distance: 144.5
click at [599, 409] on div at bounding box center [569, 429] width 1140 height 686
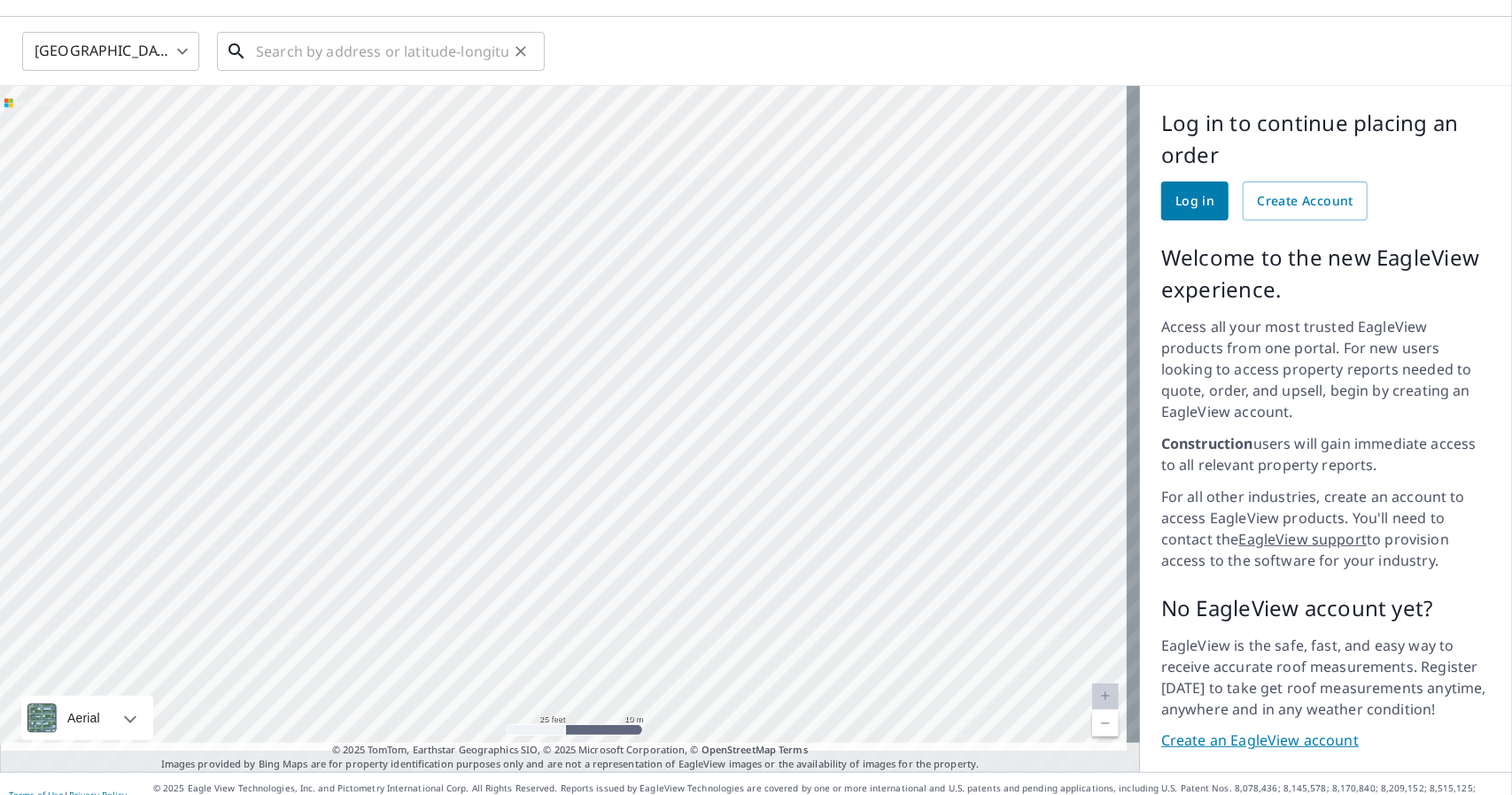
click at [327, 47] on input "text" at bounding box center [382, 51] width 253 height 50
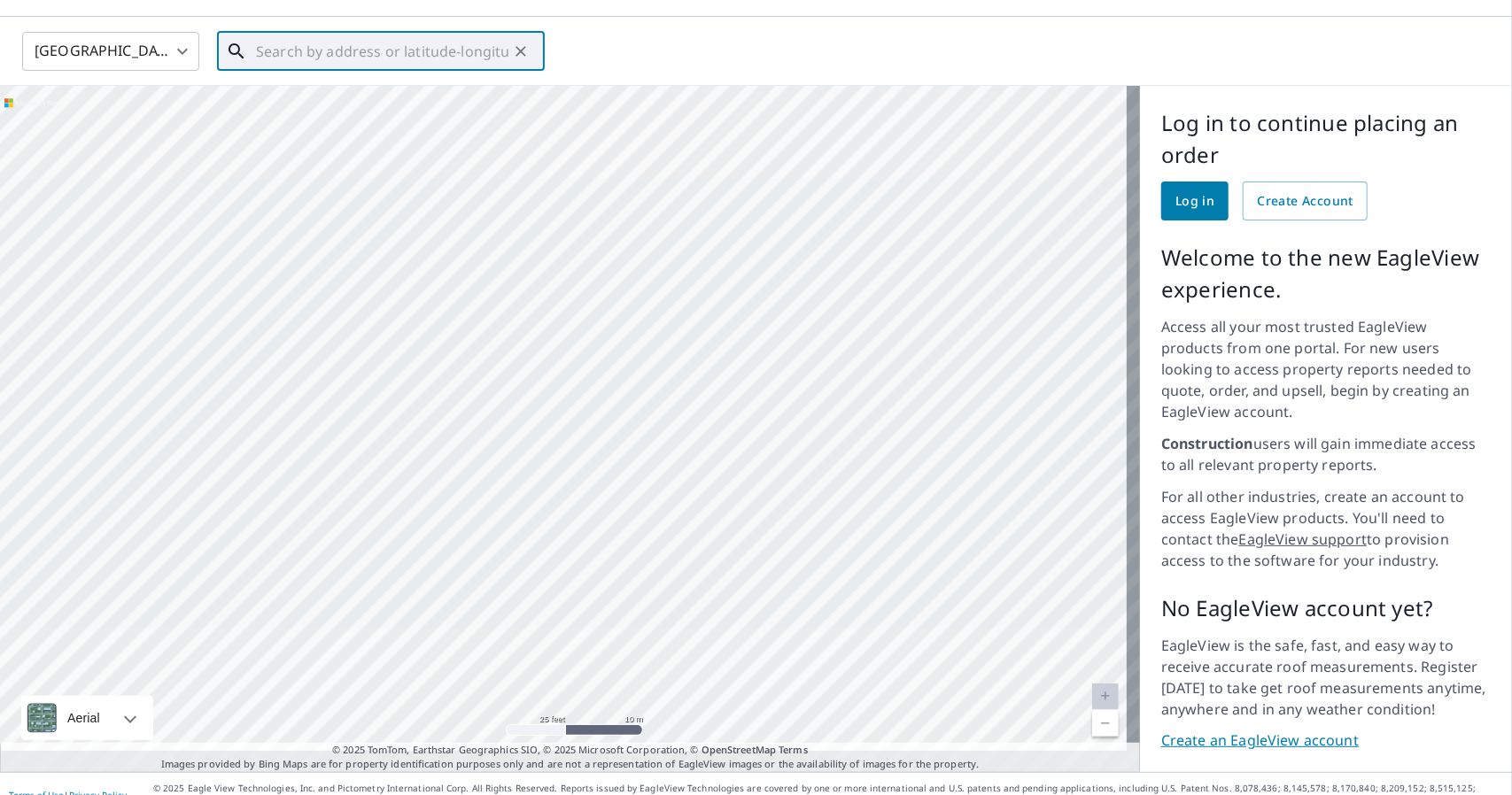
paste input "[STREET_ADDRESS]"
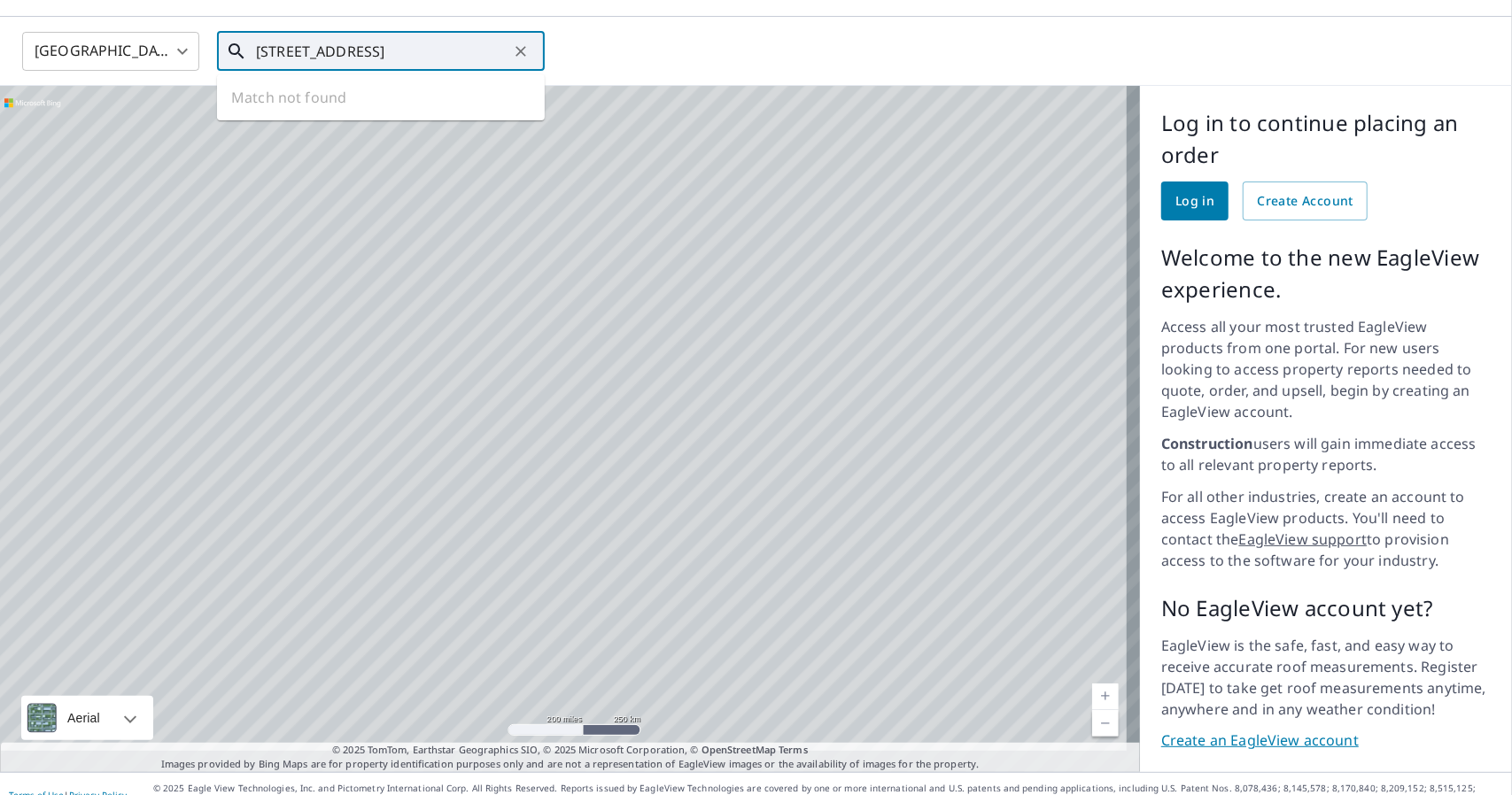
type input "[STREET_ADDRESS]"
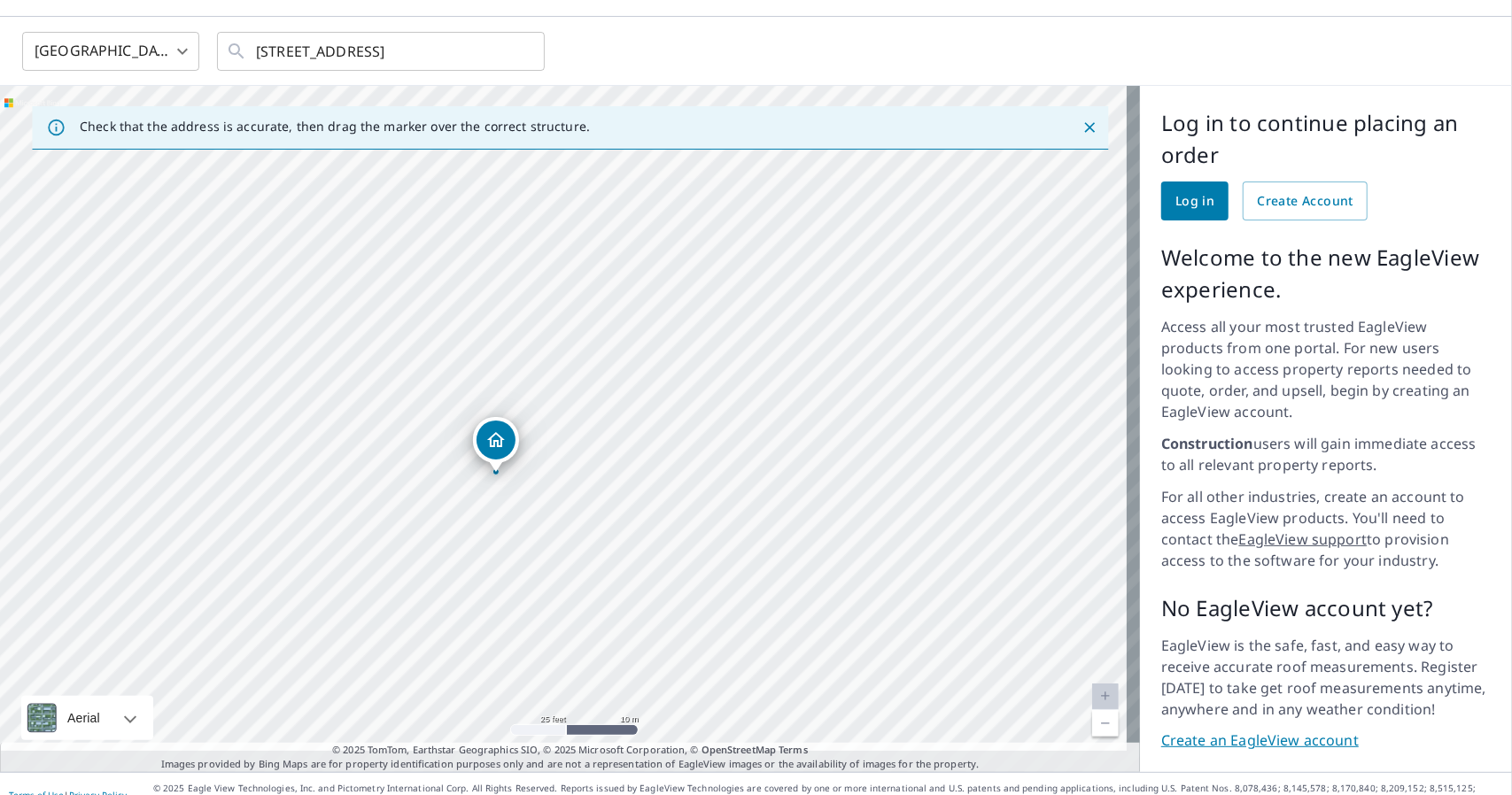
drag, startPoint x: 744, startPoint y: 424, endPoint x: 677, endPoint y: 480, distance: 87.3
drag, startPoint x: 690, startPoint y: 457, endPoint x: 758, endPoint y: 199, distance: 266.8
click at [758, 199] on div "[STREET_ADDRESS]" at bounding box center [569, 429] width 1140 height 686
drag, startPoint x: 645, startPoint y: 580, endPoint x: 738, endPoint y: 596, distance: 94.4
click at [738, 596] on div "[STREET_ADDRESS]" at bounding box center [569, 429] width 1140 height 686
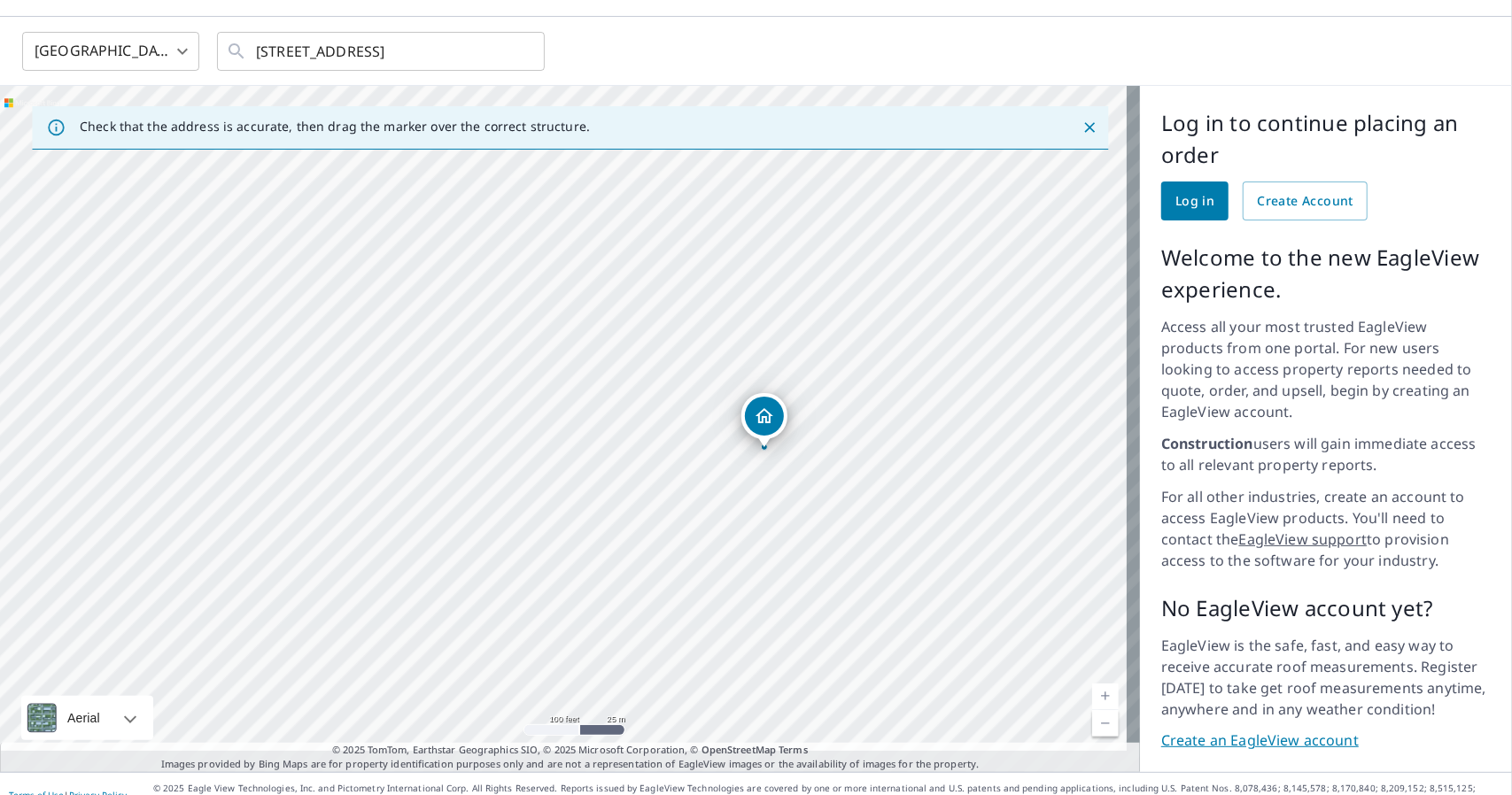
drag, startPoint x: 325, startPoint y: 409, endPoint x: 712, endPoint y: 683, distance: 474.2
click at [712, 683] on div "[STREET_ADDRESS]" at bounding box center [569, 429] width 1140 height 686
drag, startPoint x: 344, startPoint y: 316, endPoint x: 346, endPoint y: 443, distance: 127.0
click at [346, 443] on div "[STREET_ADDRESS]" at bounding box center [569, 429] width 1140 height 686
drag, startPoint x: 658, startPoint y: 441, endPoint x: 412, endPoint y: 480, distance: 249.1
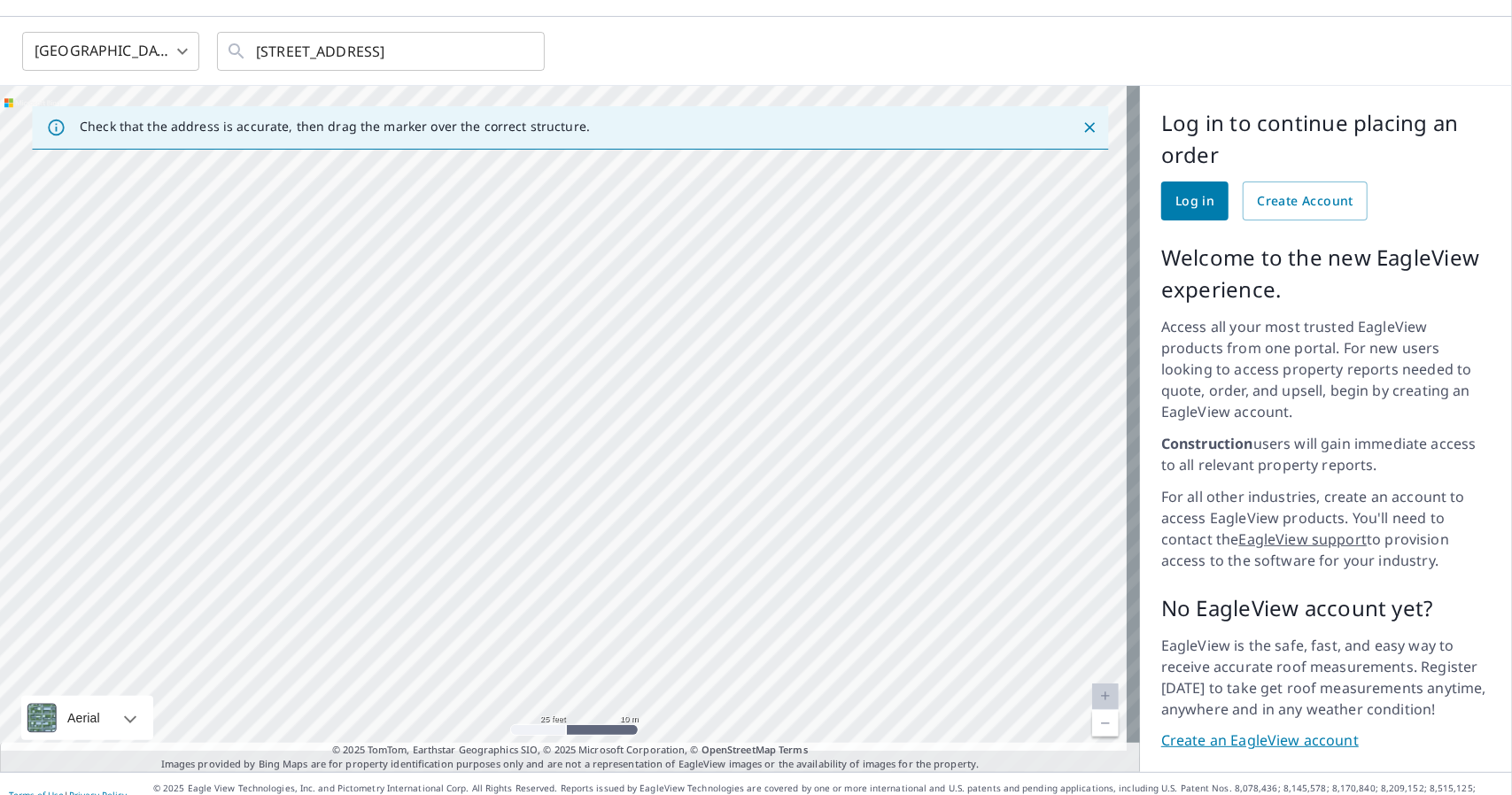
click at [412, 480] on div "[STREET_ADDRESS]" at bounding box center [569, 429] width 1140 height 686
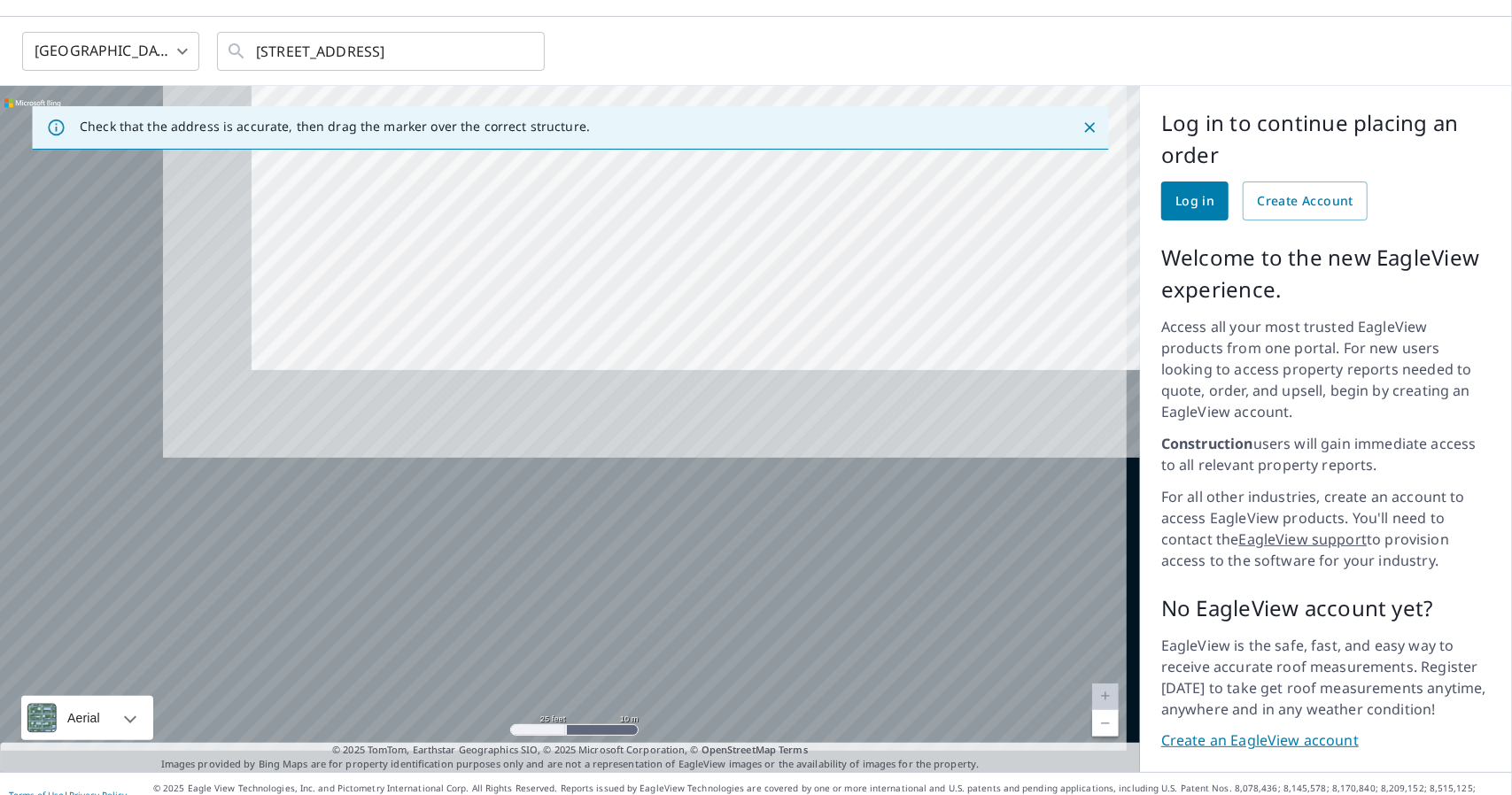
drag, startPoint x: 514, startPoint y: 482, endPoint x: 588, endPoint y: 113, distance: 376.3
click at [588, 113] on div "Check that the address is accurate, then drag the marker over the correct struc…" at bounding box center [569, 429] width 1140 height 686
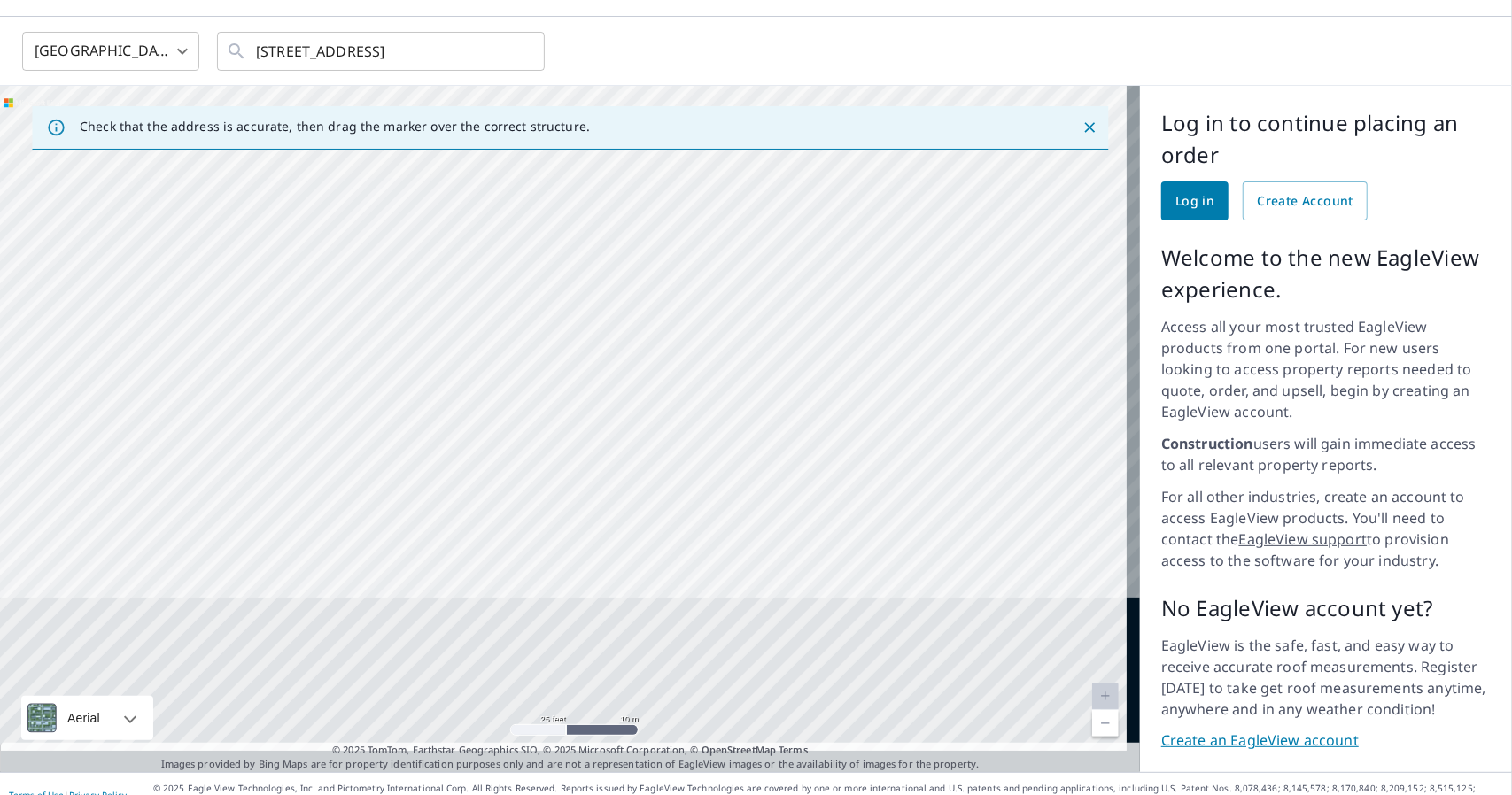
drag, startPoint x: 509, startPoint y: 464, endPoint x: 565, endPoint y: 178, distance: 291.4
click at [568, 183] on div "[STREET_ADDRESS]" at bounding box center [569, 429] width 1140 height 686
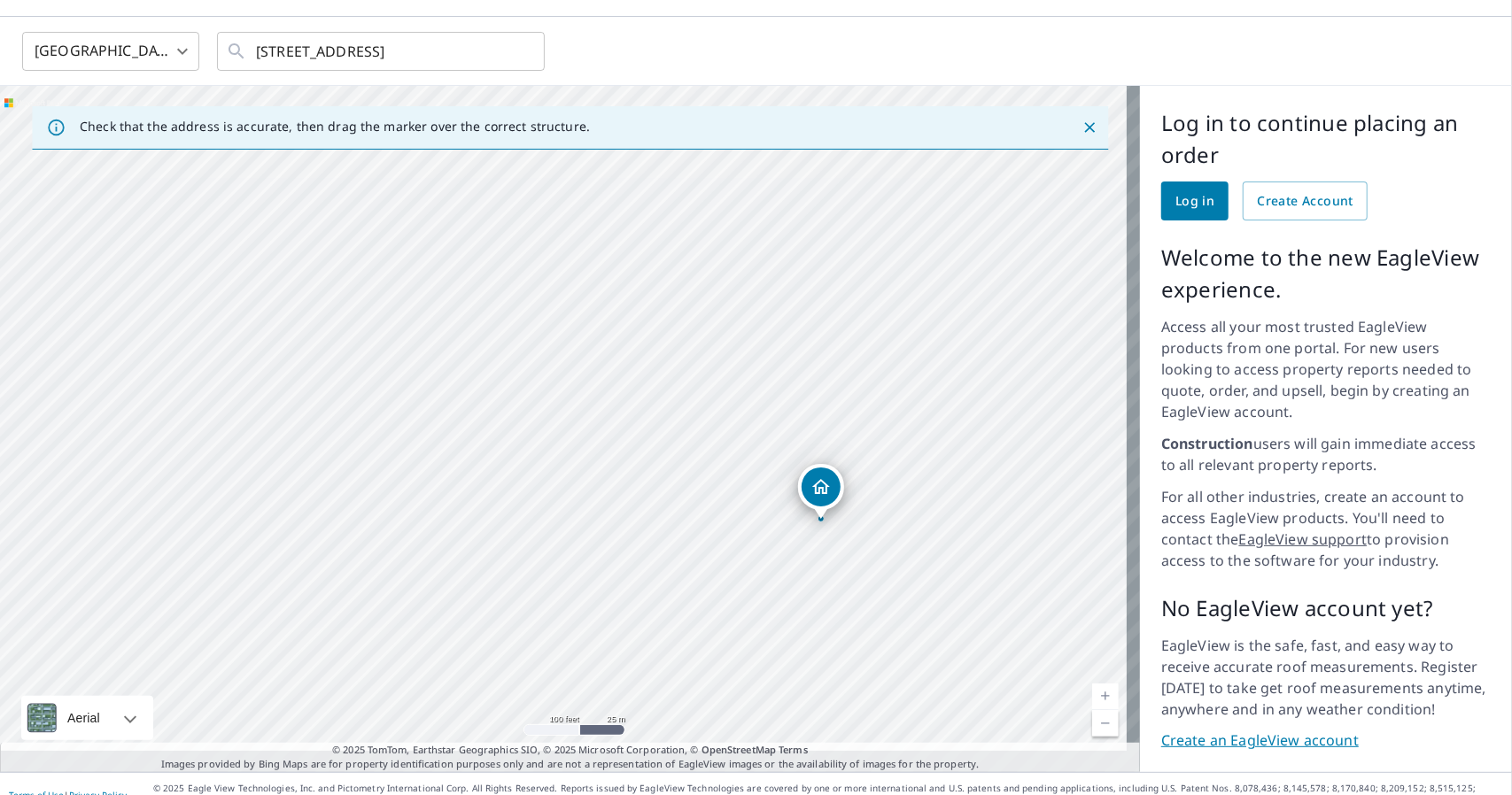
drag, startPoint x: 571, startPoint y: 477, endPoint x: 524, endPoint y: 260, distance: 222.0
click at [521, 260] on div "[STREET_ADDRESS]" at bounding box center [569, 429] width 1140 height 686
drag, startPoint x: 779, startPoint y: 459, endPoint x: 615, endPoint y: 370, distance: 186.6
click at [615, 370] on div "[STREET_ADDRESS]" at bounding box center [569, 429] width 1140 height 686
click at [657, 402] on div "[STREET_ADDRESS]" at bounding box center [569, 429] width 1140 height 686
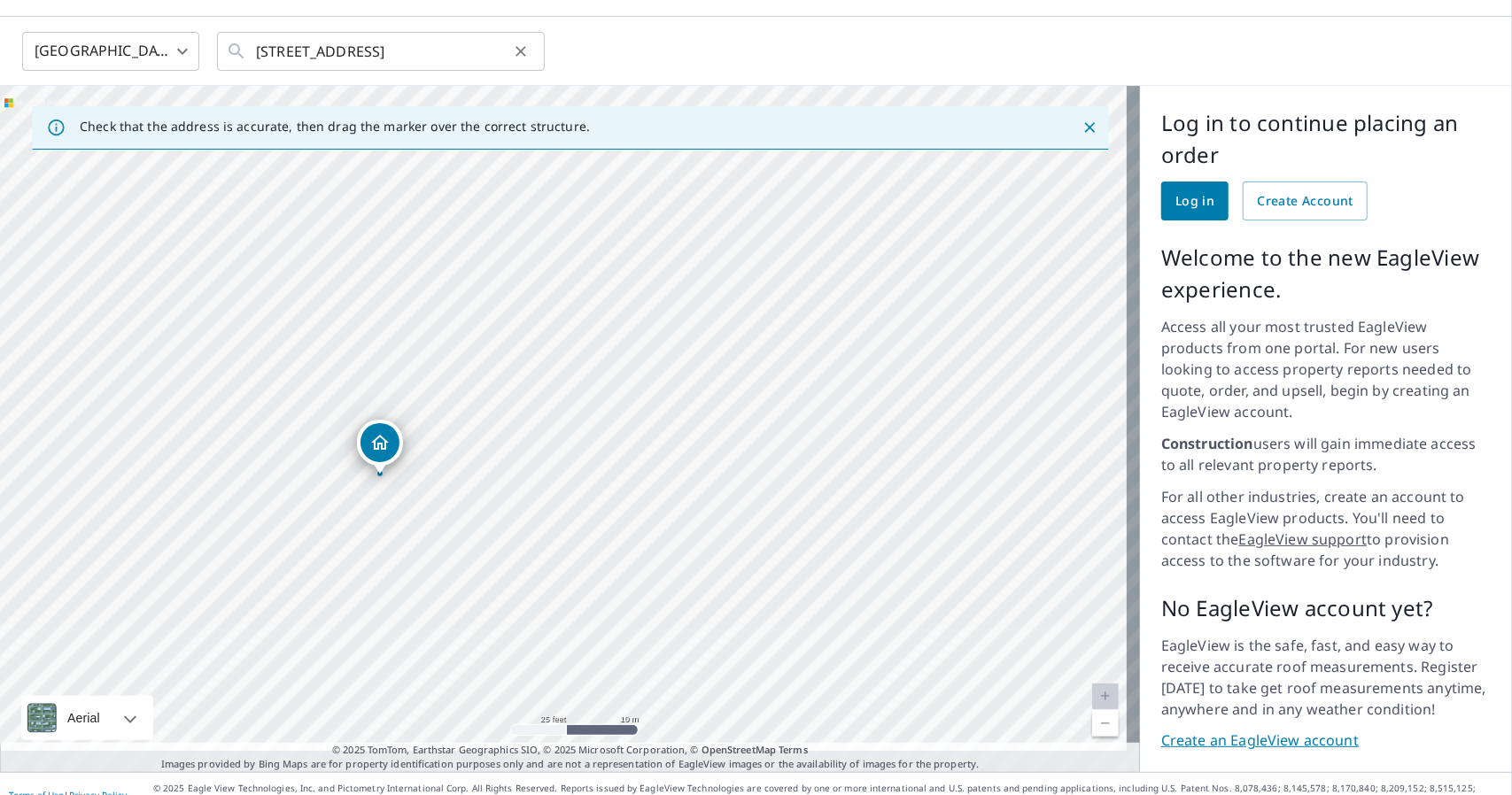
click at [527, 51] on icon "Clear" at bounding box center [521, 51] width 18 height 18
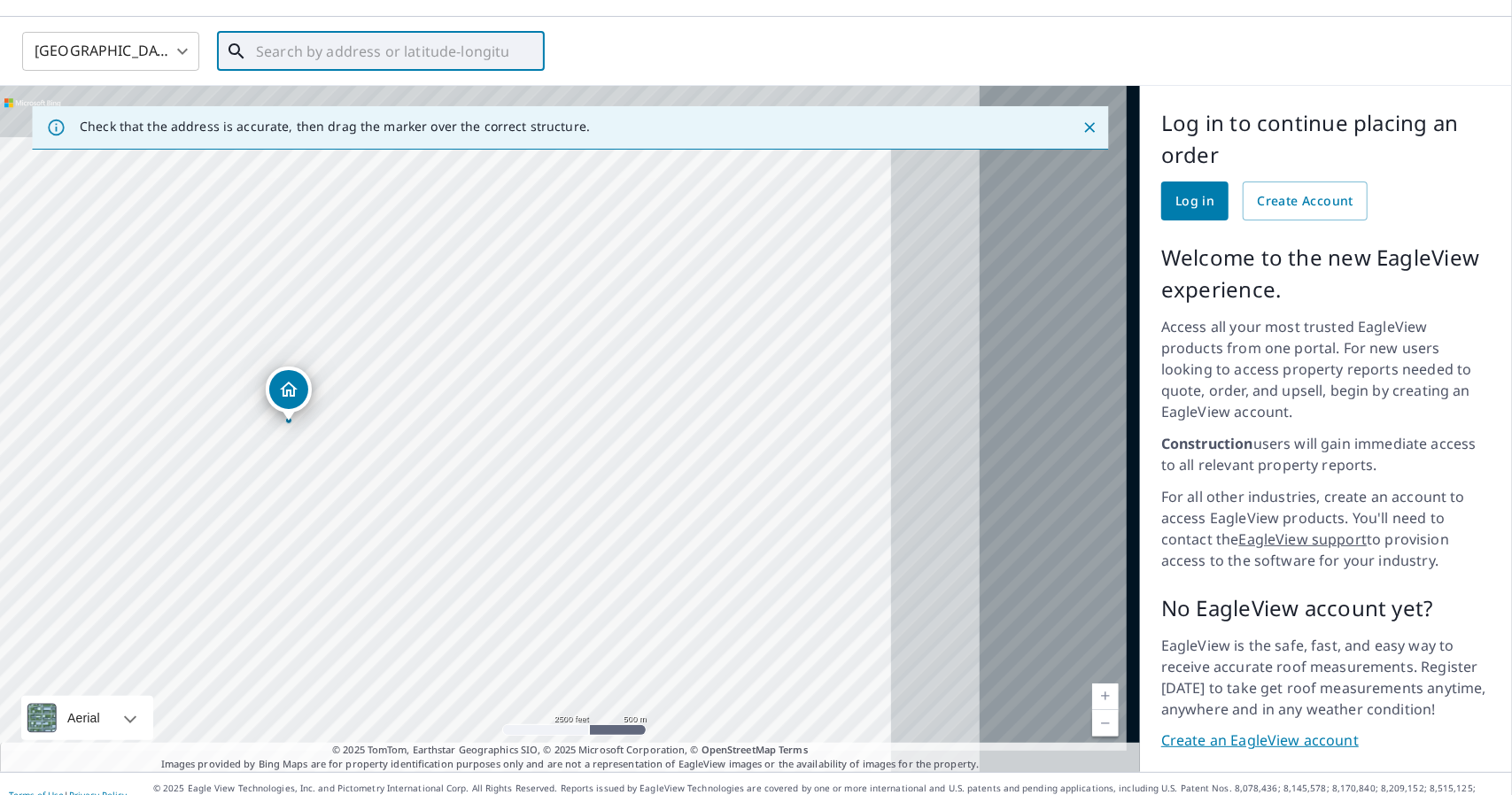
drag, startPoint x: 859, startPoint y: 347, endPoint x: 572, endPoint y: 403, distance: 292.4
click at [512, 421] on div "[STREET_ADDRESS]" at bounding box center [569, 429] width 1140 height 686
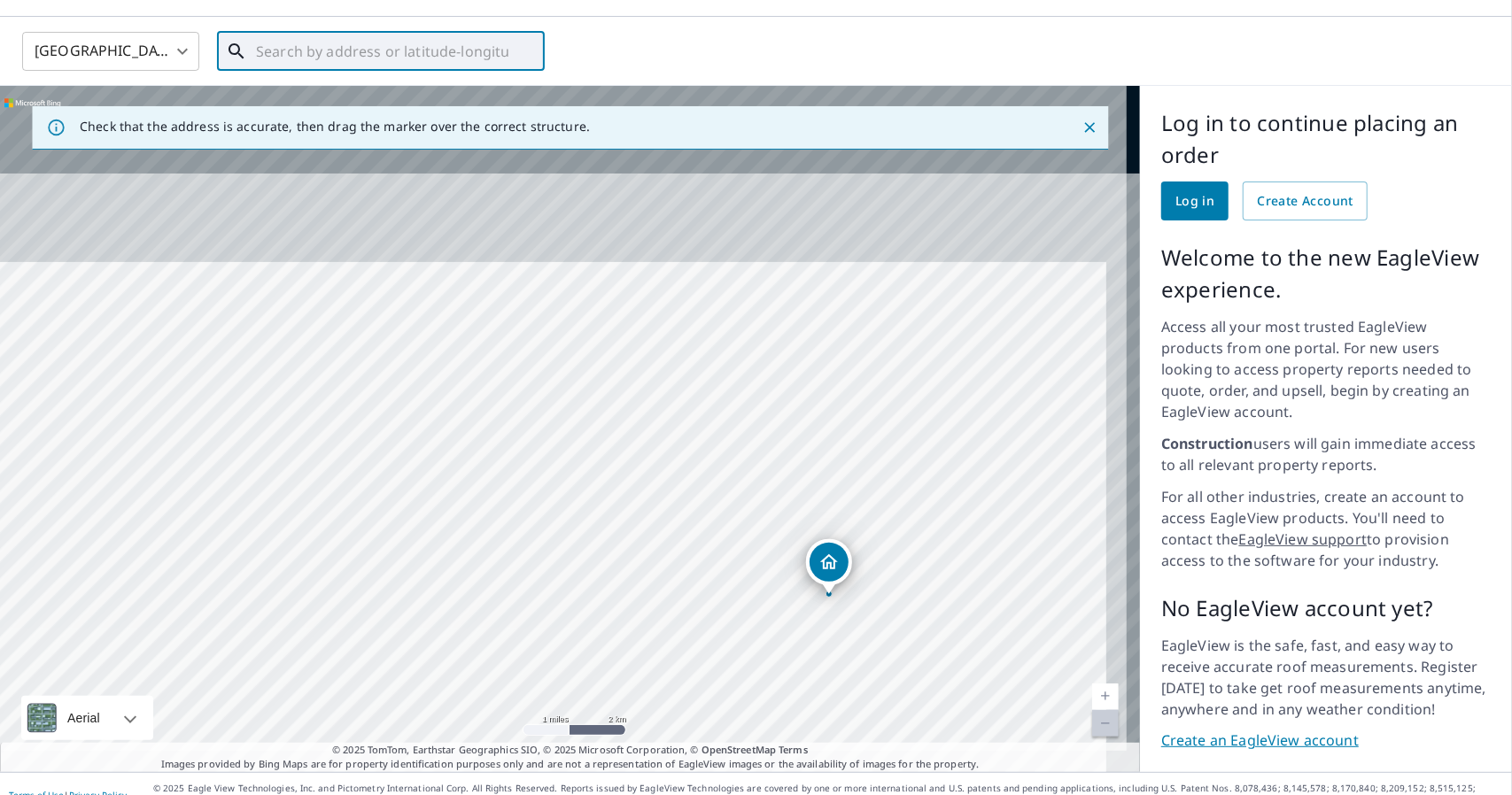
drag, startPoint x: 716, startPoint y: 390, endPoint x: 914, endPoint y: 612, distance: 297.5
click at [914, 612] on div "[STREET_ADDRESS]" at bounding box center [569, 429] width 1140 height 686
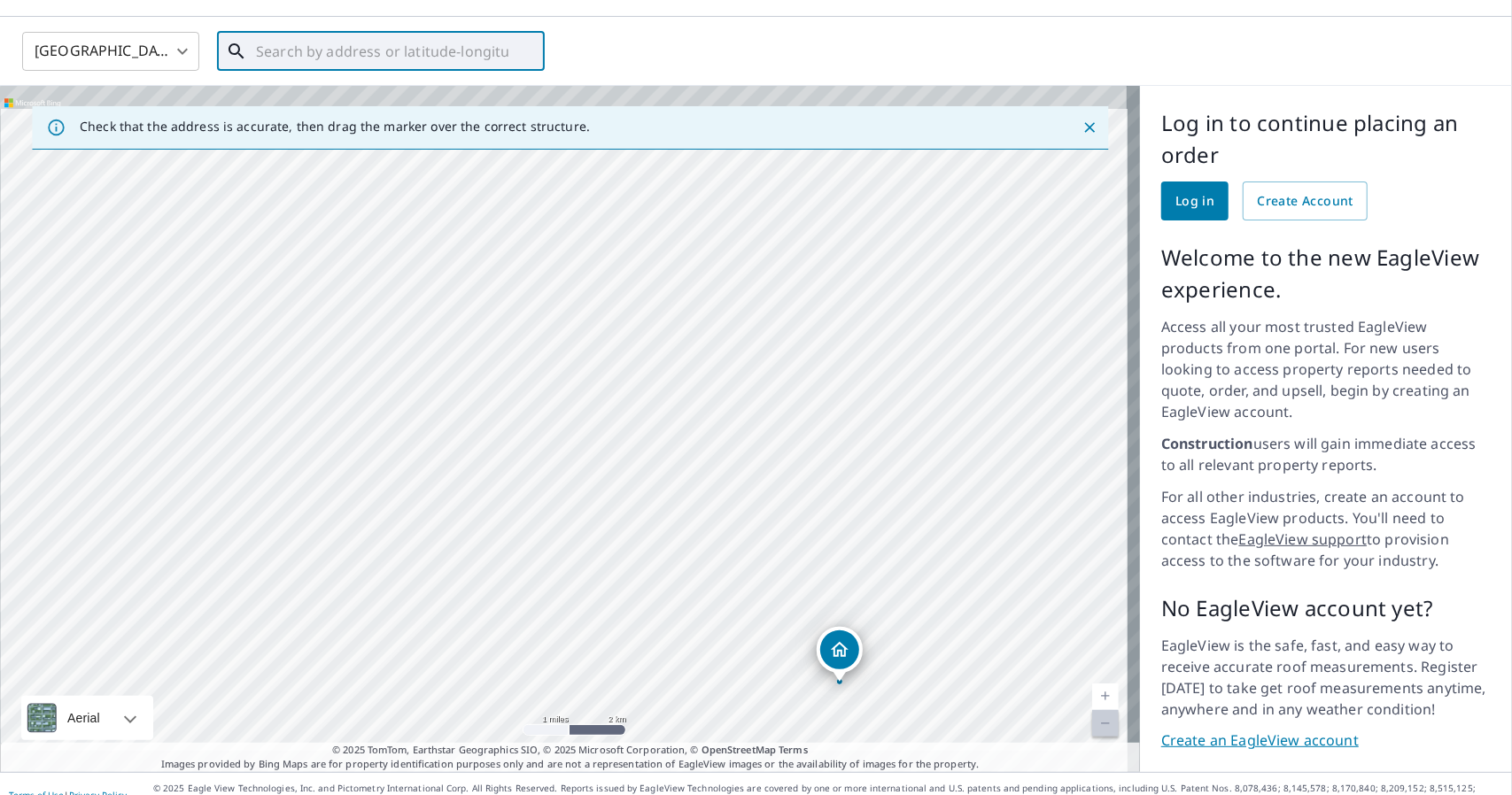
drag, startPoint x: 705, startPoint y: 330, endPoint x: 677, endPoint y: 472, distance: 144.7
click at [717, 514] on div "[STREET_ADDRESS]" at bounding box center [569, 429] width 1140 height 686
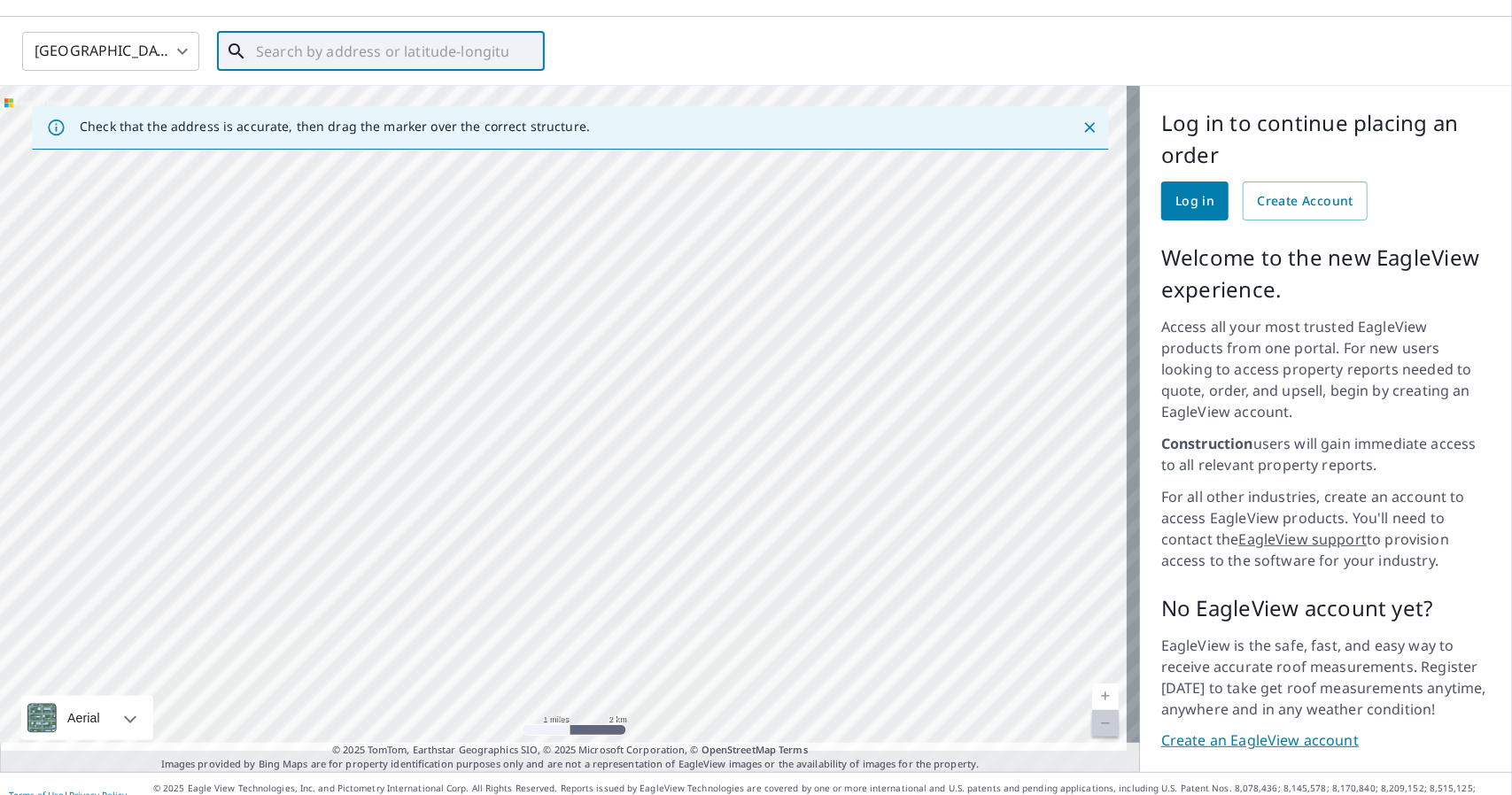
drag, startPoint x: 448, startPoint y: 238, endPoint x: 474, endPoint y: 635, distance: 397.9
click at [466, 659] on div "[STREET_ADDRESS]" at bounding box center [569, 429] width 1140 height 686
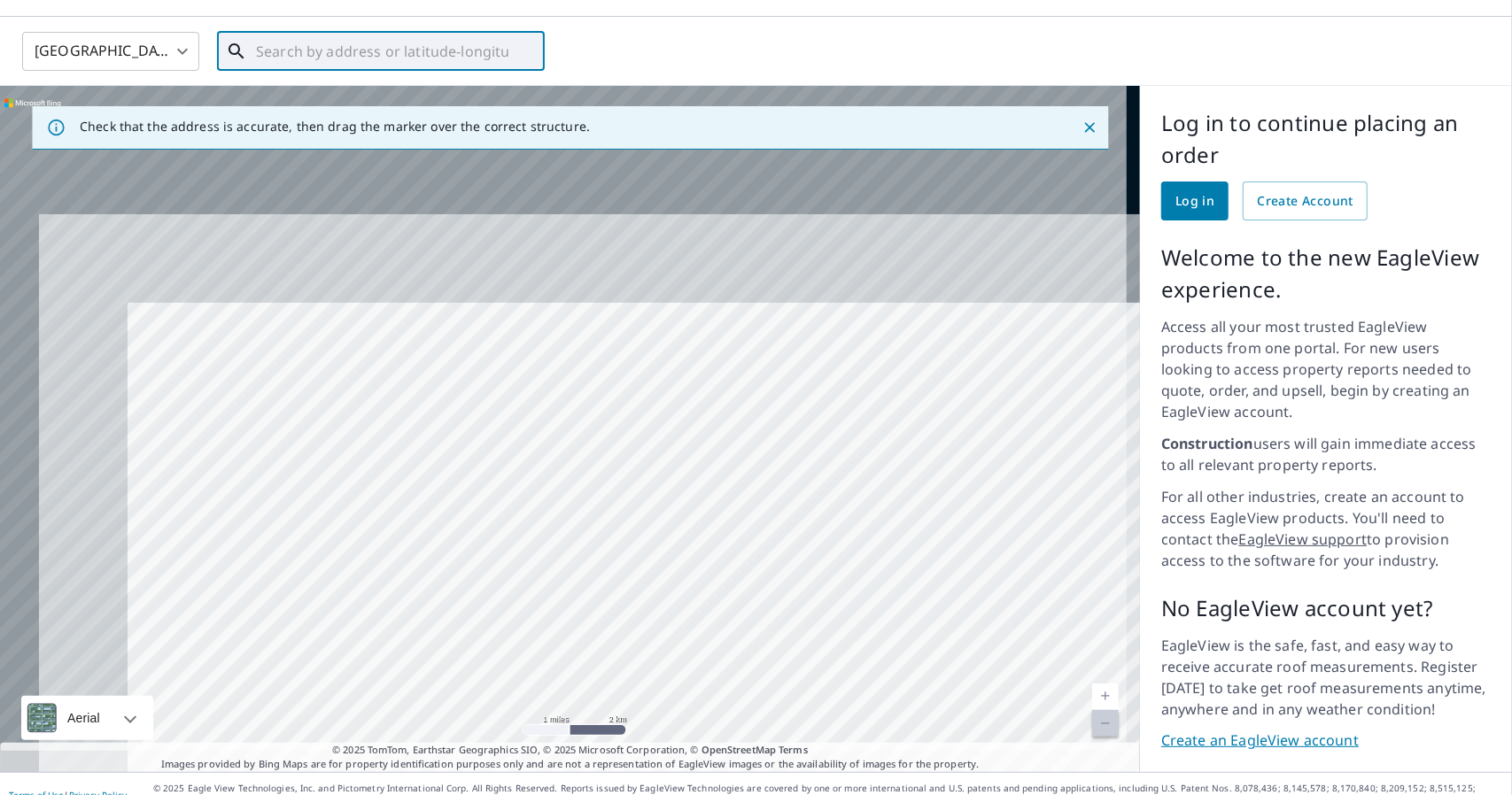
drag, startPoint x: 372, startPoint y: 357, endPoint x: 606, endPoint y: 649, distance: 374.2
click at [602, 744] on div "Check that the address is accurate, then drag the marker over the correct struc…" at bounding box center [569, 429] width 1140 height 686
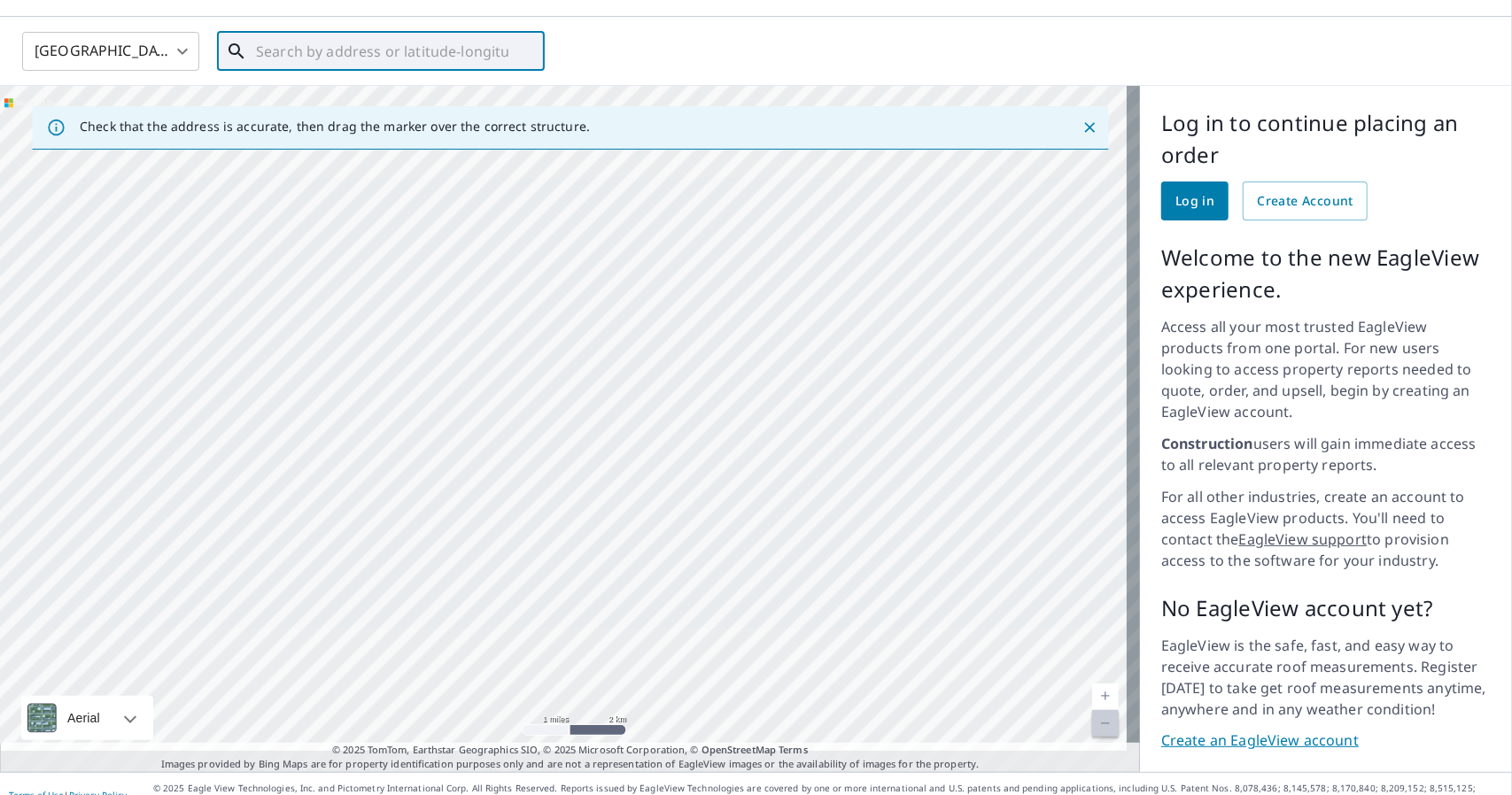
drag, startPoint x: 474, startPoint y: 339, endPoint x: 601, endPoint y: 709, distance: 391.2
click at [630, 794] on html "Log in United States US ​ ​ Check that the address is accurate, then drag the m…" at bounding box center [756, 397] width 1512 height 795
drag, startPoint x: 762, startPoint y: 837, endPoint x: 858, endPoint y: 837, distance: 96.0
click at [858, 794] on html "Log in United States US ​ ​ Check that the address is accurate, then drag the m…" at bounding box center [756, 397] width 1512 height 795
drag, startPoint x: 591, startPoint y: 746, endPoint x: 607, endPoint y: 777, distance: 34.9
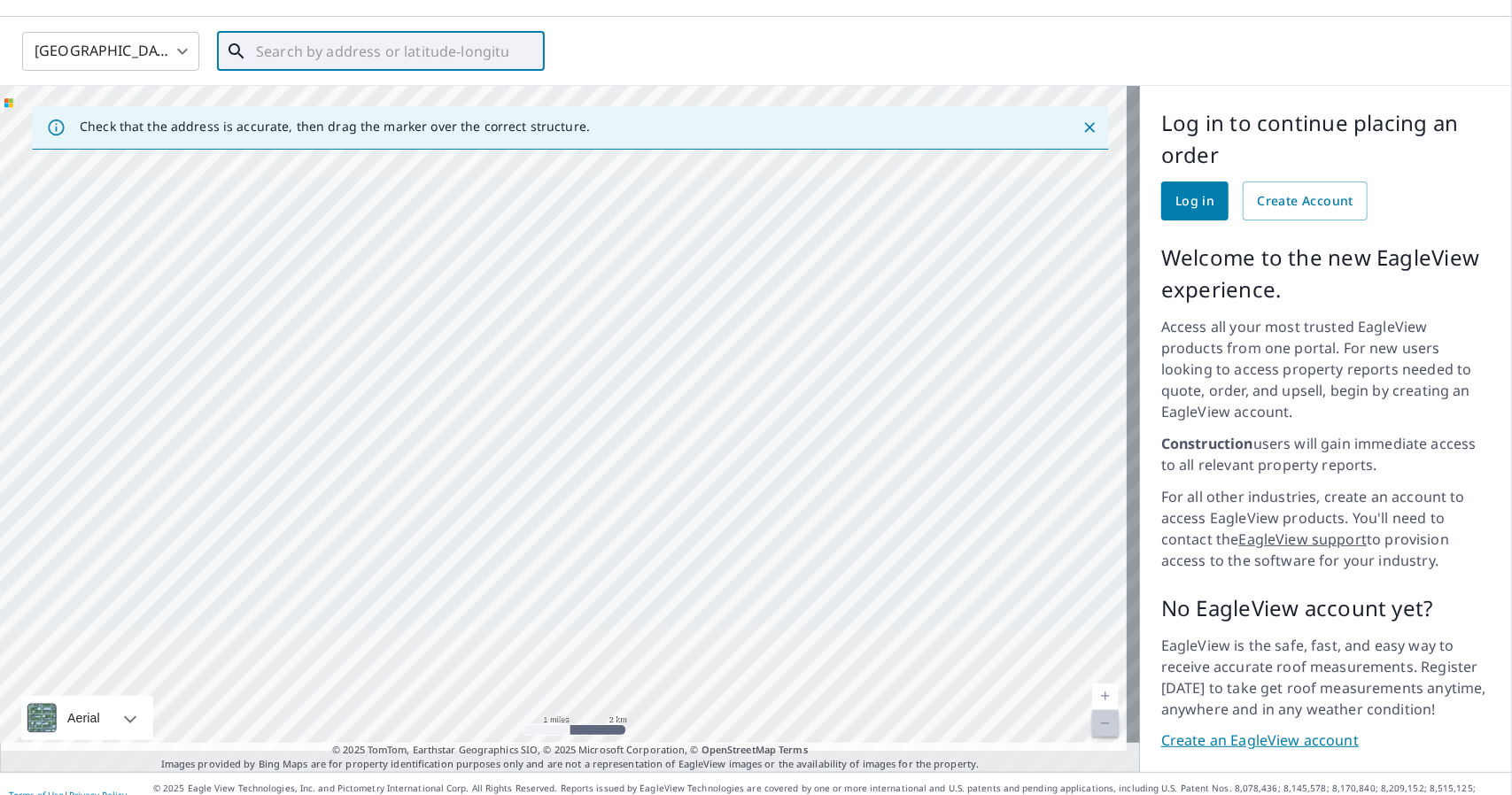
click at [607, 776] on div "Log in United States US ​ ​ Check that the address is accurate, then drag the m…" at bounding box center [756, 397] width 1512 height 795
drag, startPoint x: 554, startPoint y: 230, endPoint x: 632, endPoint y: 737, distance: 513.0
click at [633, 731] on div "Check that the address is accurate, then drag the marker over the correct struc…" at bounding box center [569, 429] width 1140 height 686
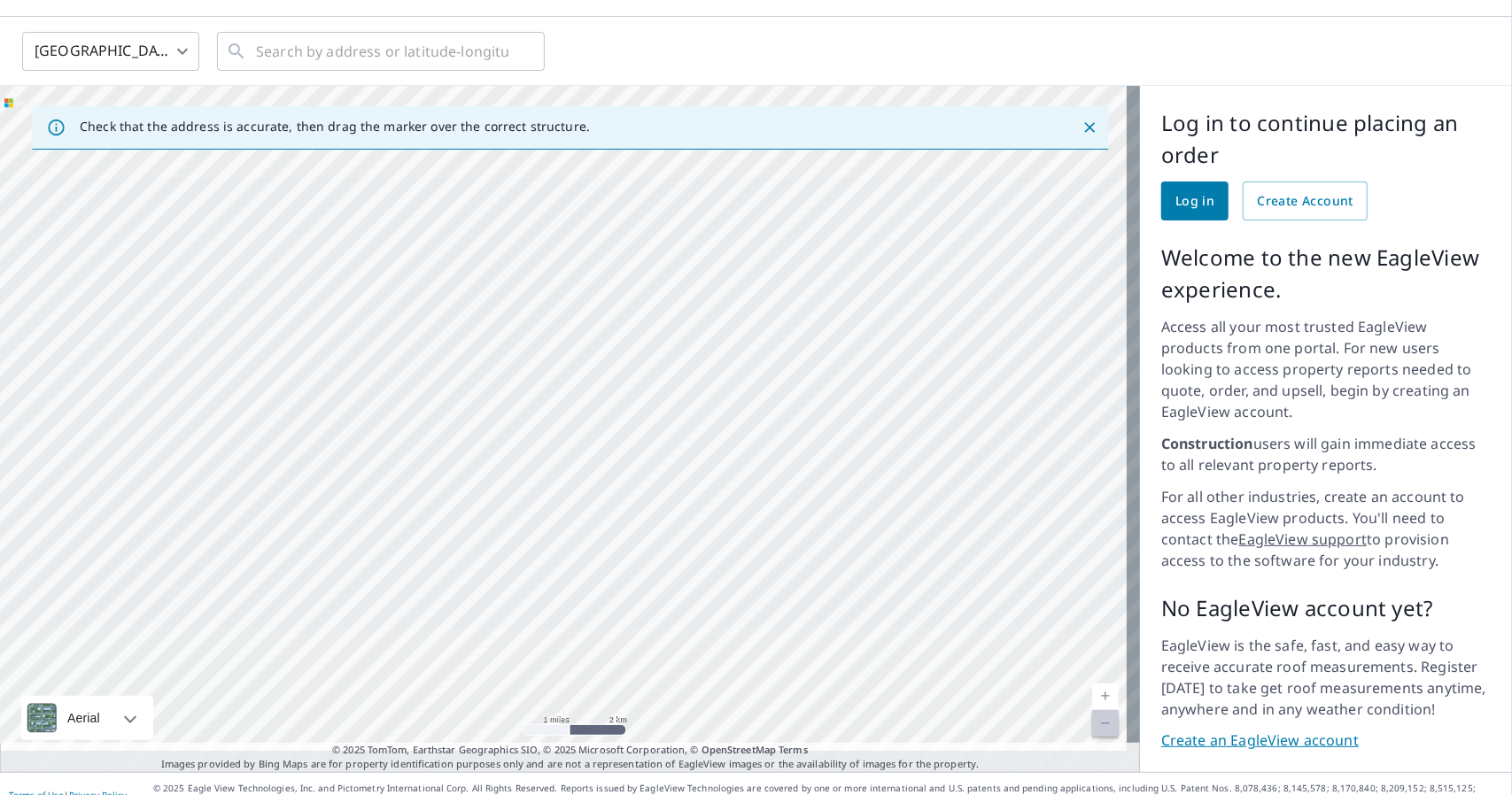
click at [1081, 121] on icon "Close" at bounding box center [1090, 128] width 18 height 18
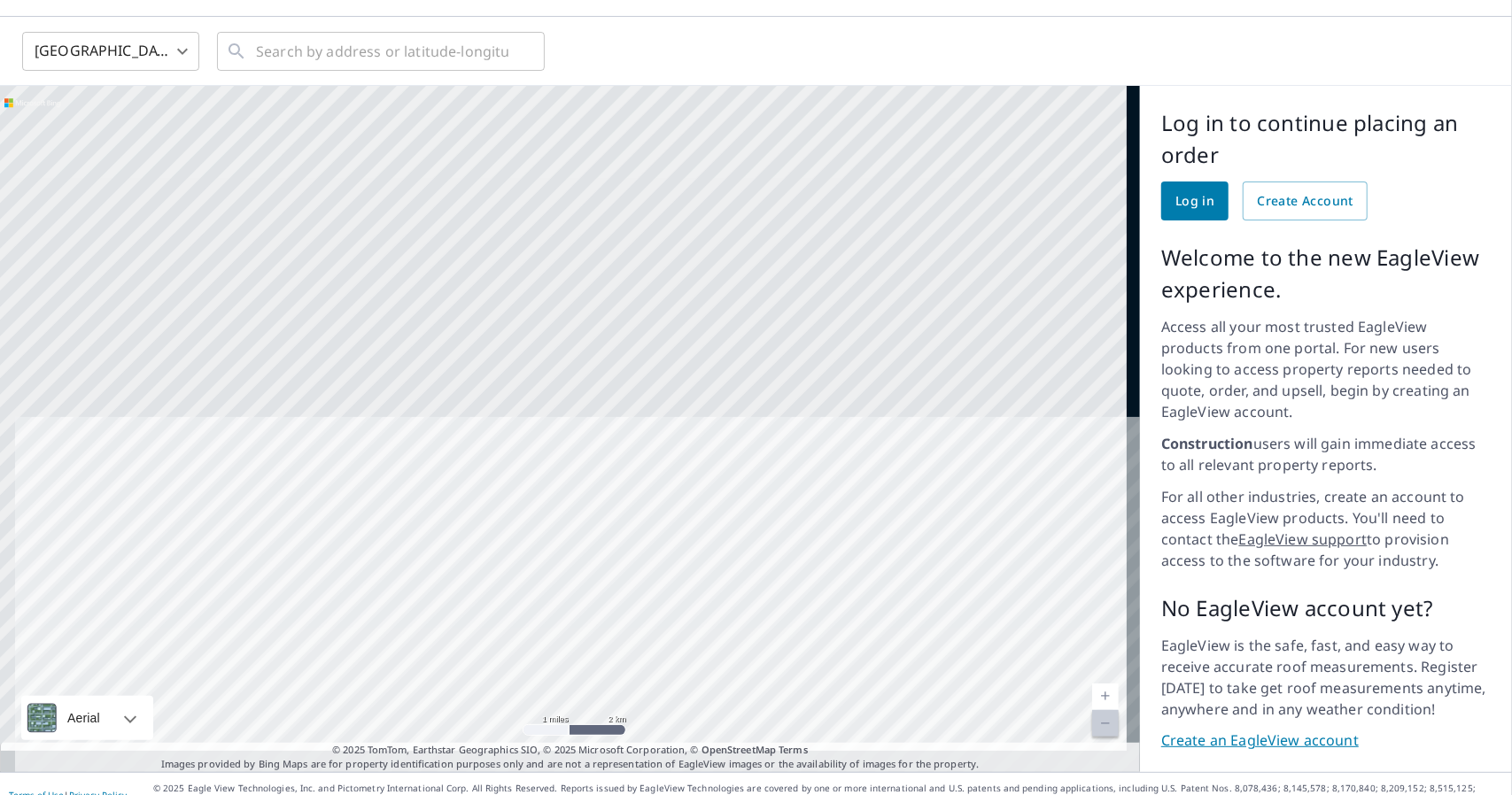
drag, startPoint x: 909, startPoint y: 537, endPoint x: 943, endPoint y: 656, distance: 123.8
click at [943, 656] on div "[STREET_ADDRESS]" at bounding box center [569, 429] width 1140 height 686
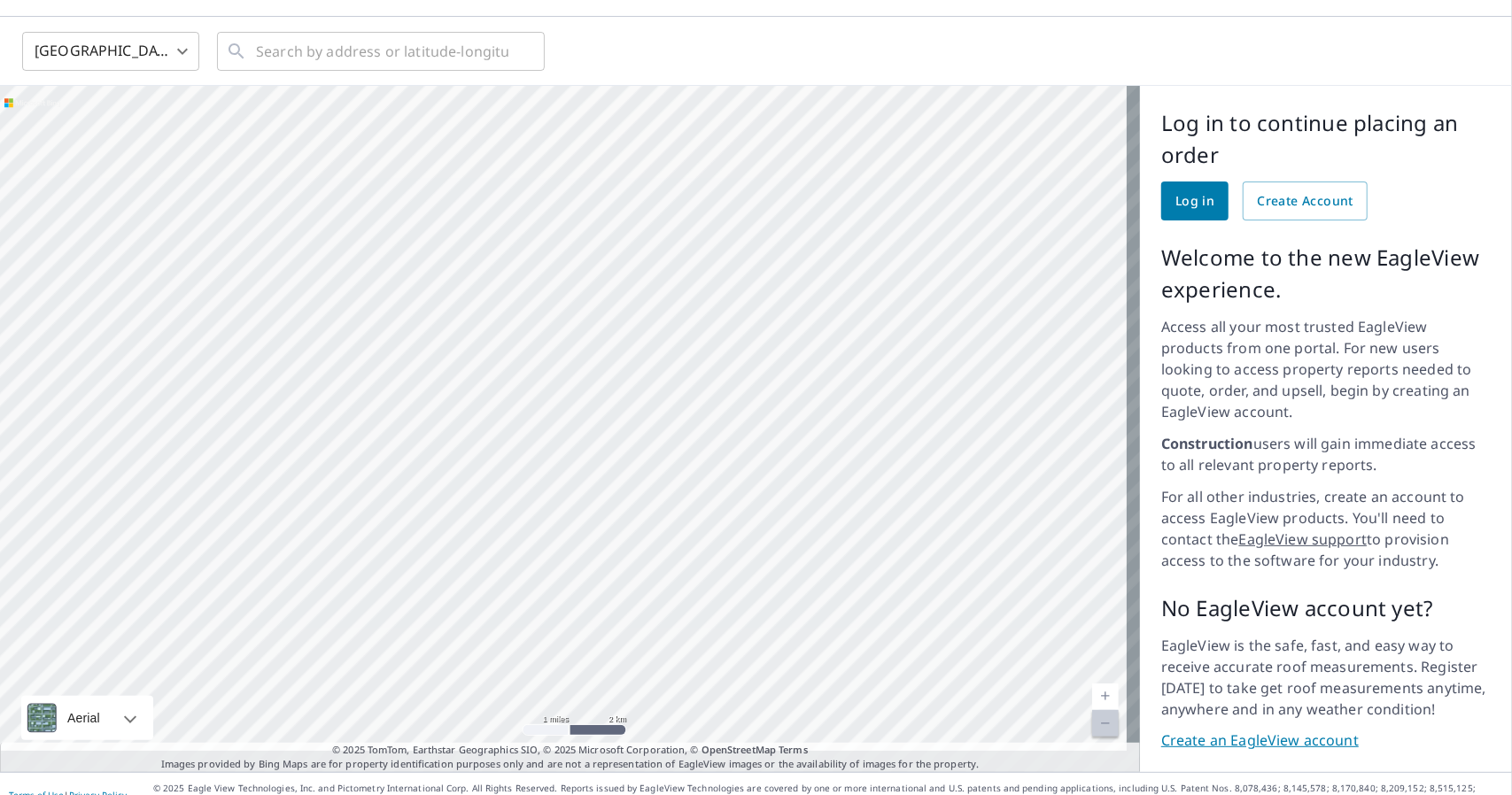
drag, startPoint x: 629, startPoint y: 237, endPoint x: 956, endPoint y: 791, distance: 643.3
click at [956, 791] on div "Log in United States US ​ ​ 1215 Madison Ave Florence, SC 29501 Aerial Road A s…" at bounding box center [756, 397] width 1512 height 795
drag, startPoint x: 645, startPoint y: 303, endPoint x: 659, endPoint y: 328, distance: 28.7
click at [654, 323] on div "[STREET_ADDRESS]" at bounding box center [569, 429] width 1140 height 686
drag, startPoint x: 741, startPoint y: 152, endPoint x: 739, endPoint y: 578, distance: 426.0
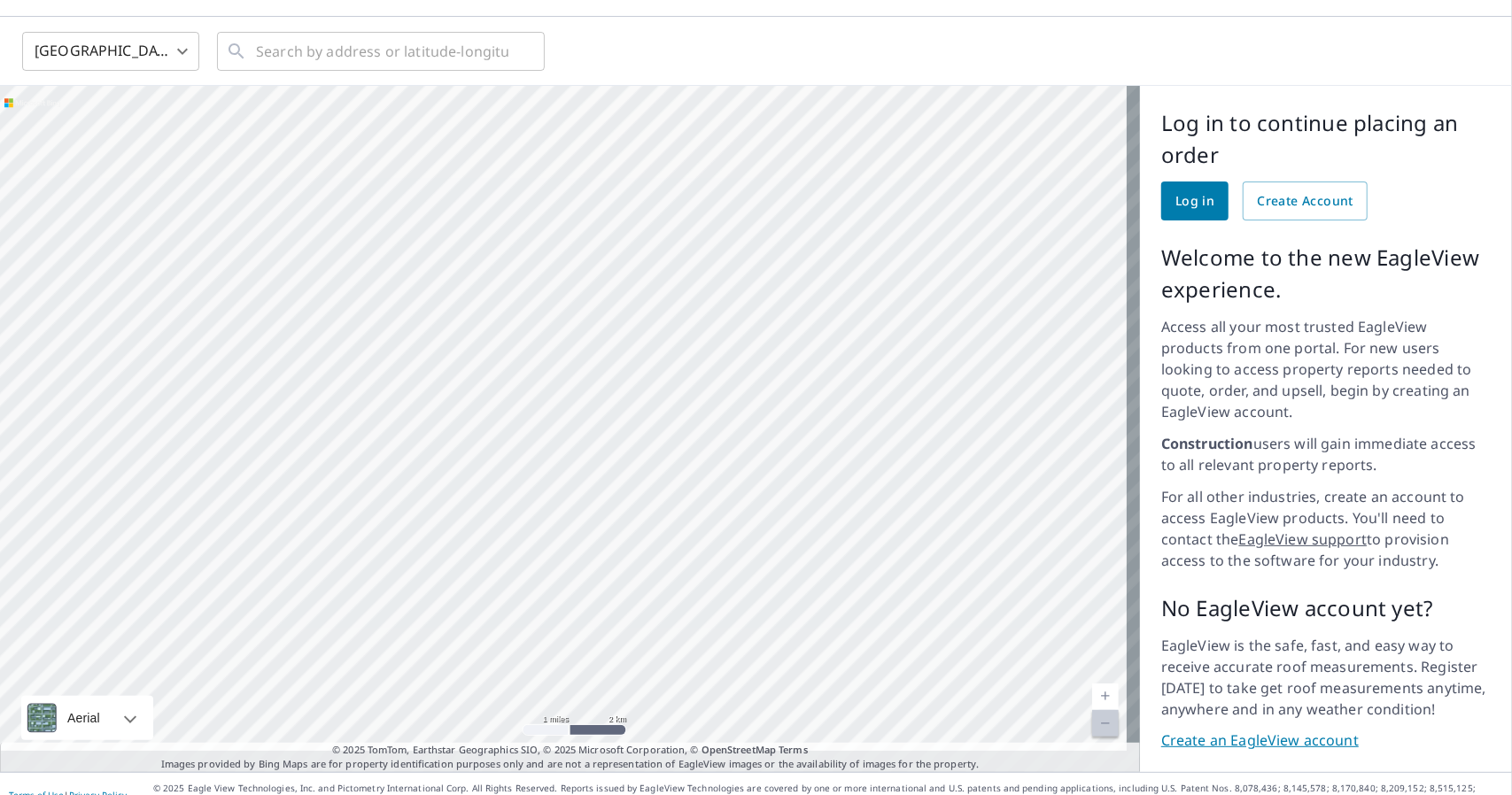
click at [739, 576] on div "[STREET_ADDRESS]" at bounding box center [569, 429] width 1140 height 686
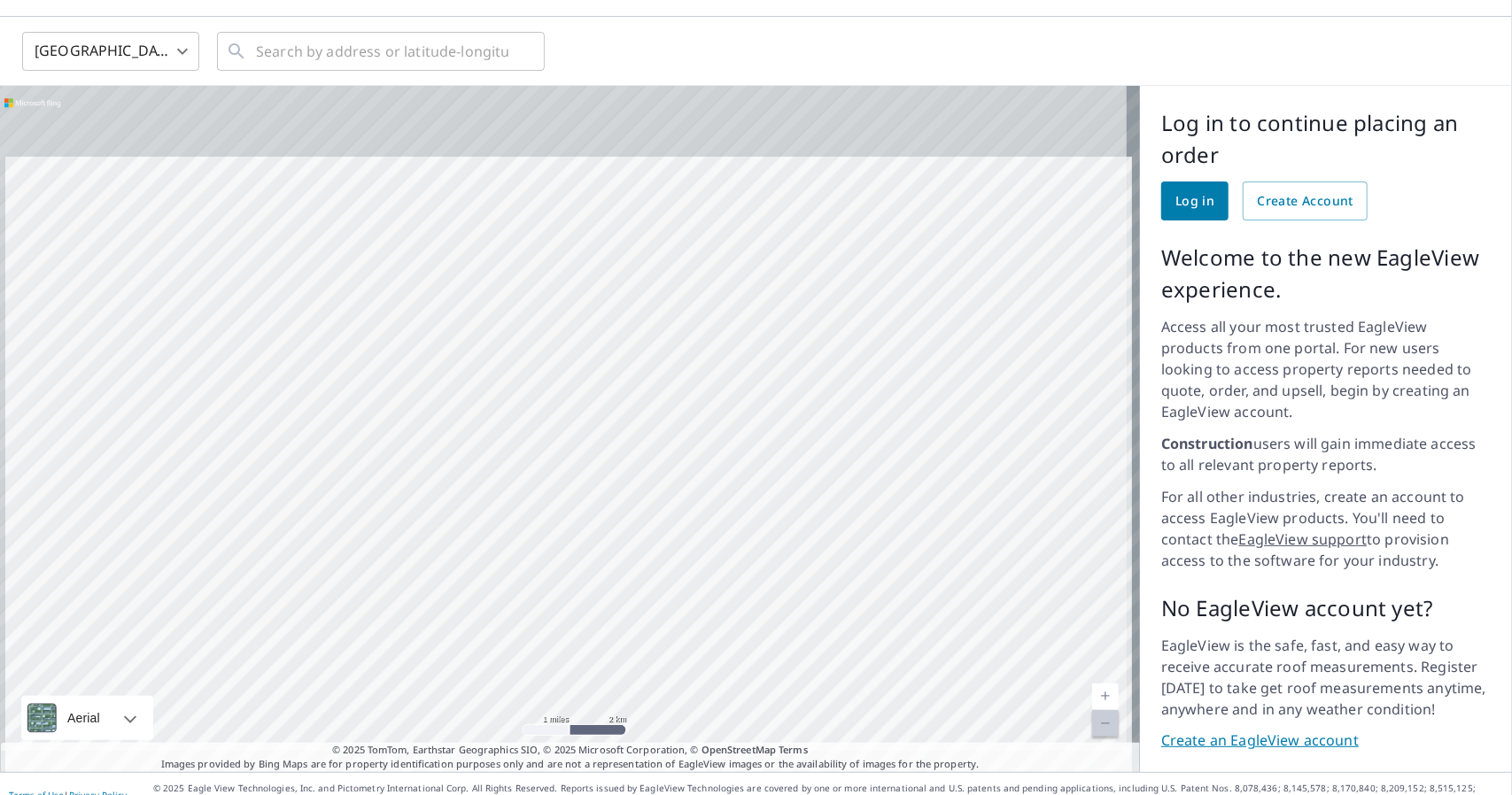
drag, startPoint x: 646, startPoint y: 156, endPoint x: 676, endPoint y: 594, distance: 439.0
click at [676, 594] on div "[STREET_ADDRESS]" at bounding box center [569, 429] width 1140 height 686
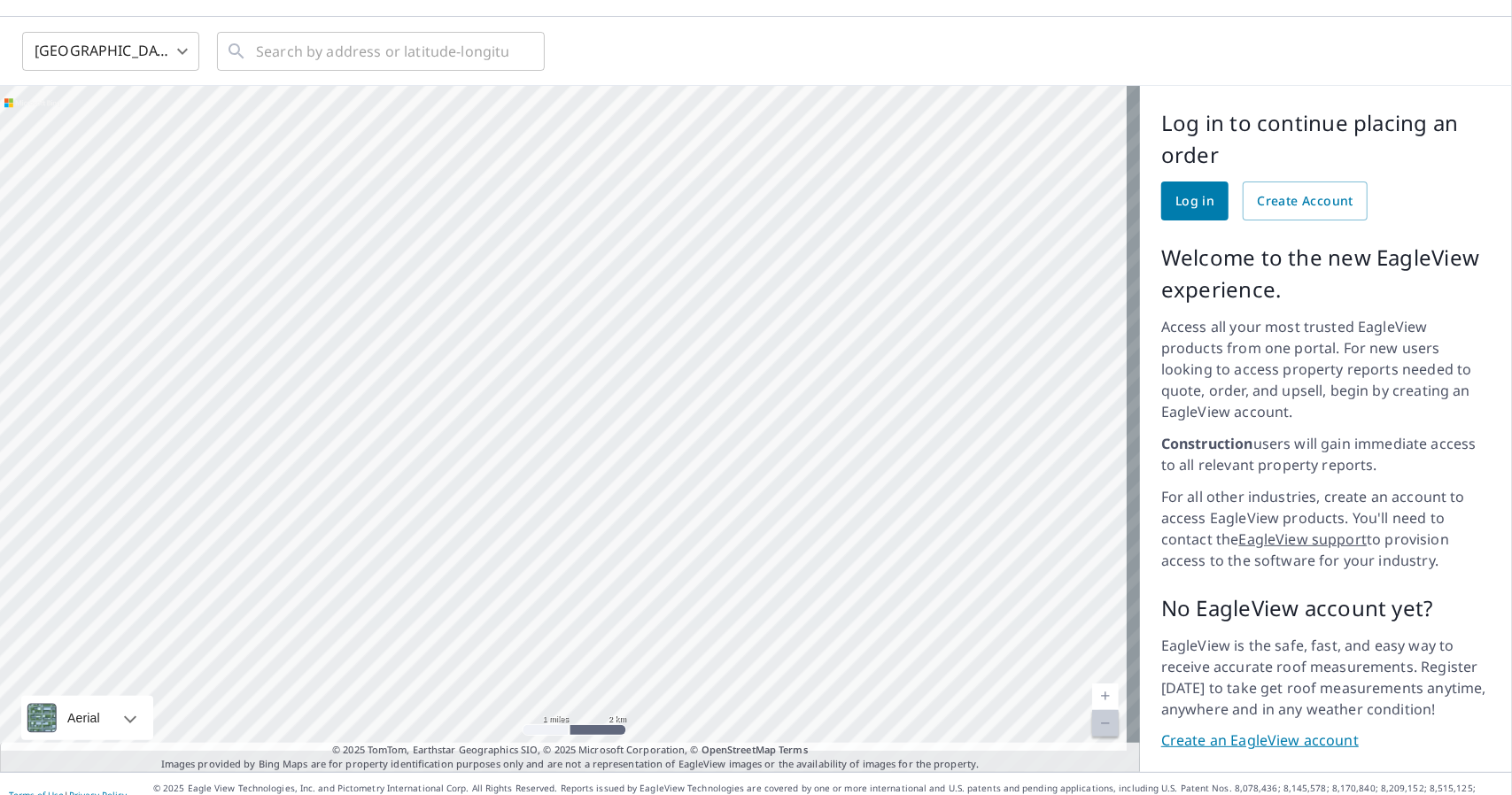
drag, startPoint x: 610, startPoint y: 158, endPoint x: 748, endPoint y: 690, distance: 549.6
click at [748, 690] on div "[STREET_ADDRESS]" at bounding box center [569, 429] width 1140 height 686
drag, startPoint x: 764, startPoint y: 250, endPoint x: 763, endPoint y: 633, distance: 383.0
click at [763, 633] on div "[STREET_ADDRESS]" at bounding box center [569, 429] width 1140 height 686
drag, startPoint x: 430, startPoint y: 199, endPoint x: 386, endPoint y: 541, distance: 344.8
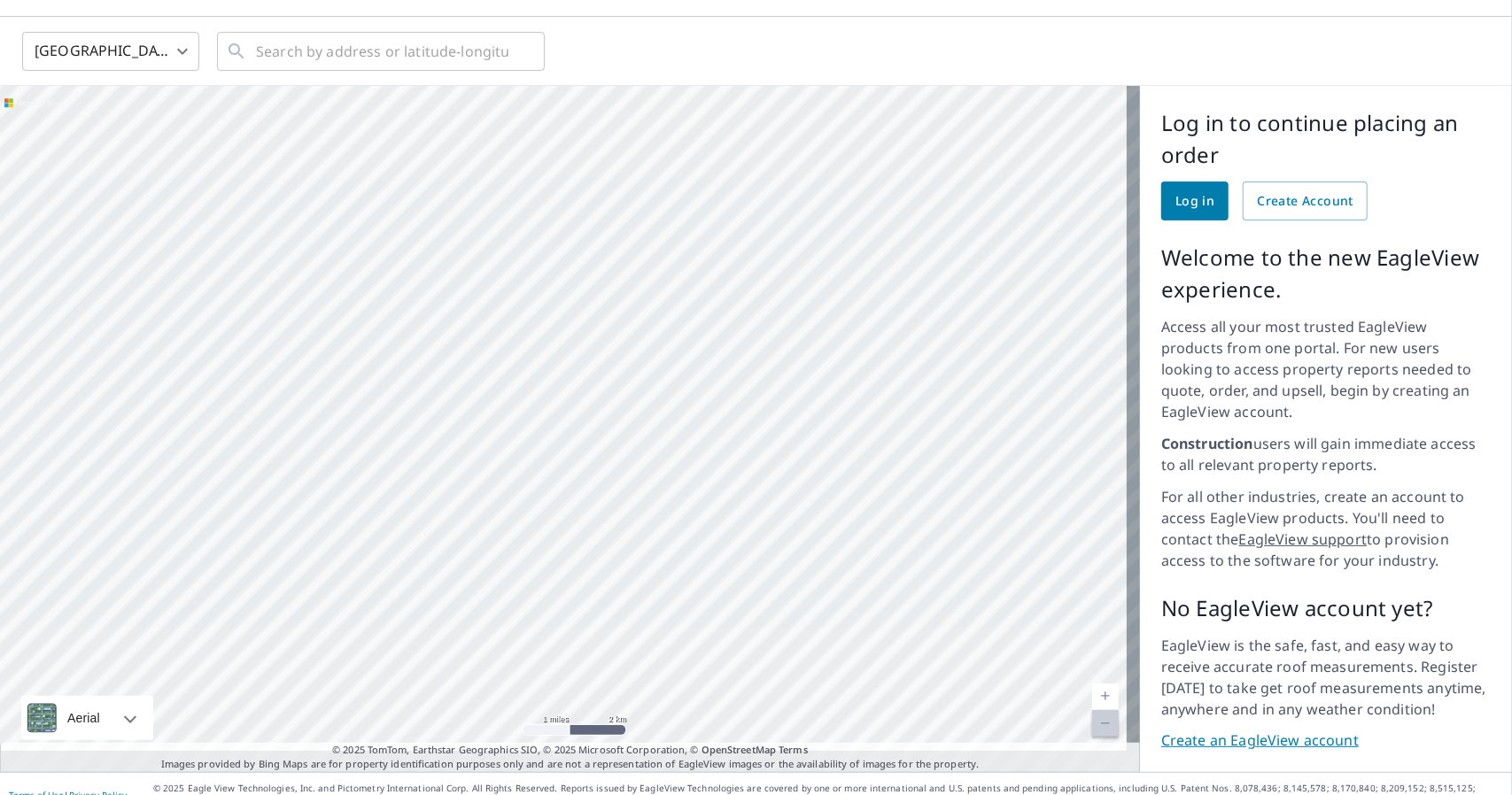
click at [386, 541] on div "[STREET_ADDRESS]" at bounding box center [569, 429] width 1140 height 686
drag, startPoint x: 769, startPoint y: 176, endPoint x: 515, endPoint y: 495, distance: 407.8
click at [507, 514] on div "[STREET_ADDRESS]" at bounding box center [569, 429] width 1140 height 686
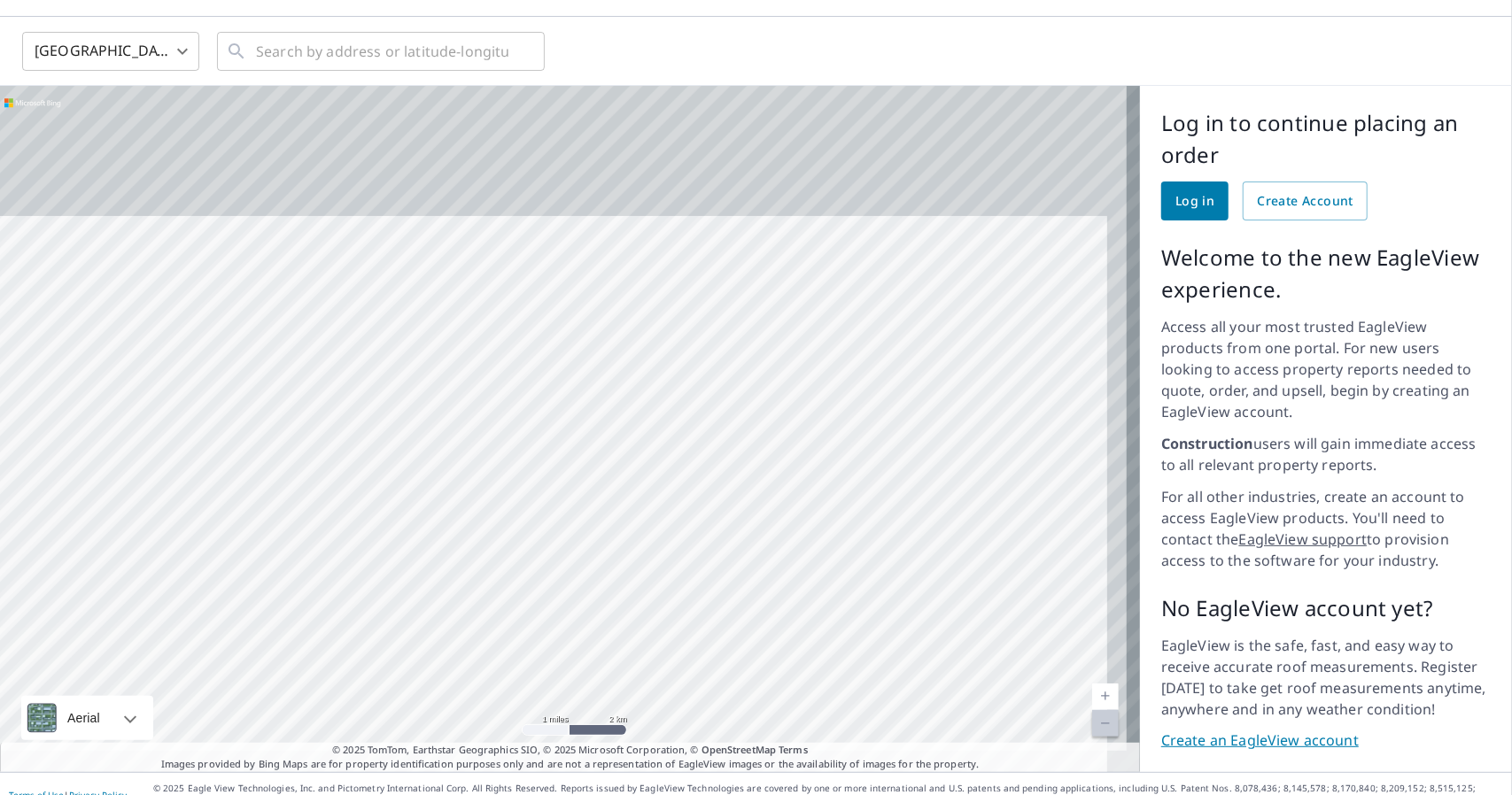
drag, startPoint x: 768, startPoint y: 159, endPoint x: 700, endPoint y: 515, distance: 362.4
click at [695, 581] on div "[STREET_ADDRESS]" at bounding box center [569, 429] width 1140 height 686
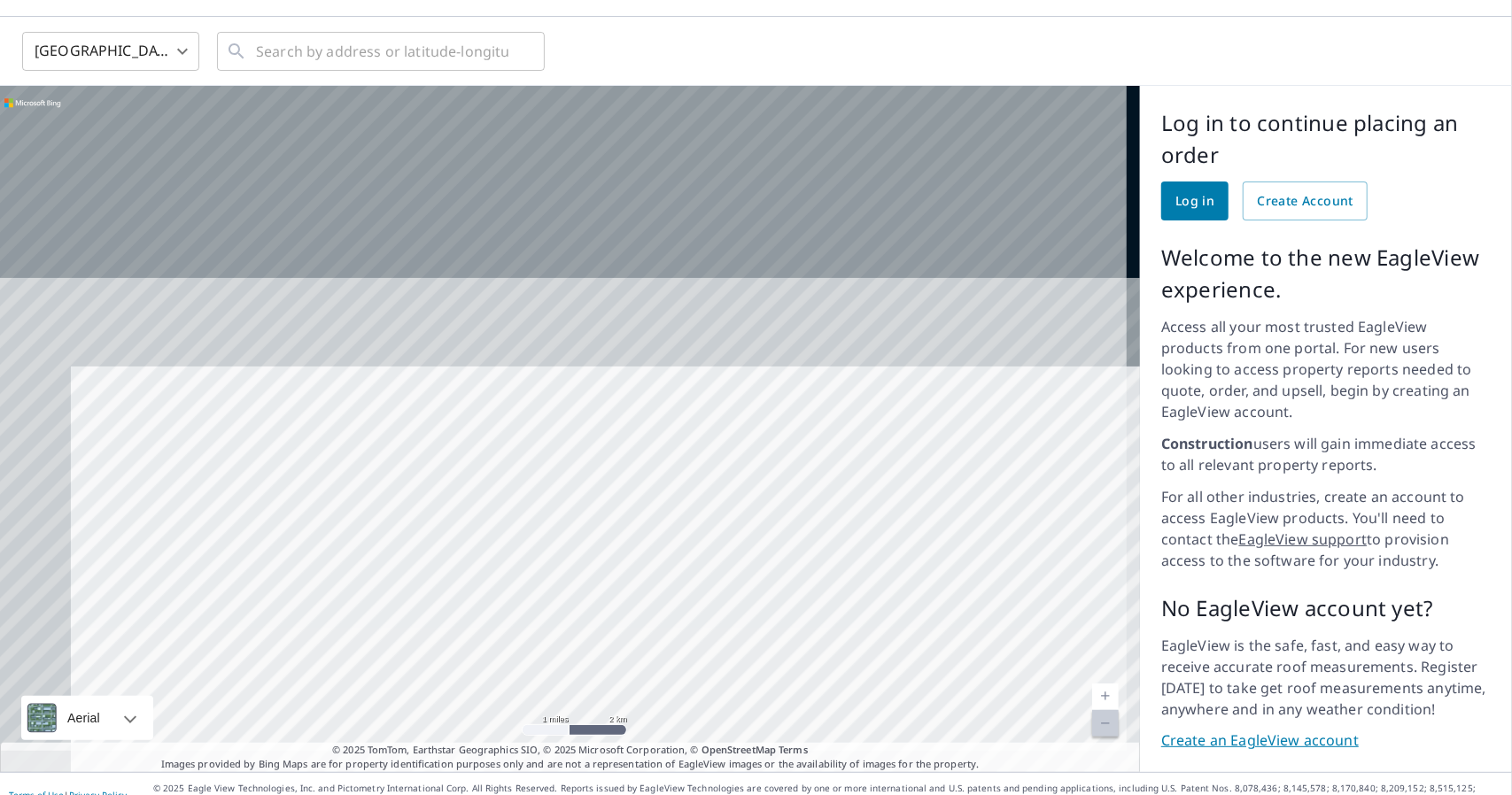
drag, startPoint x: 678, startPoint y: 192, endPoint x: 777, endPoint y: 601, distance: 420.8
click at [777, 602] on div "[STREET_ADDRESS]" at bounding box center [569, 429] width 1140 height 686
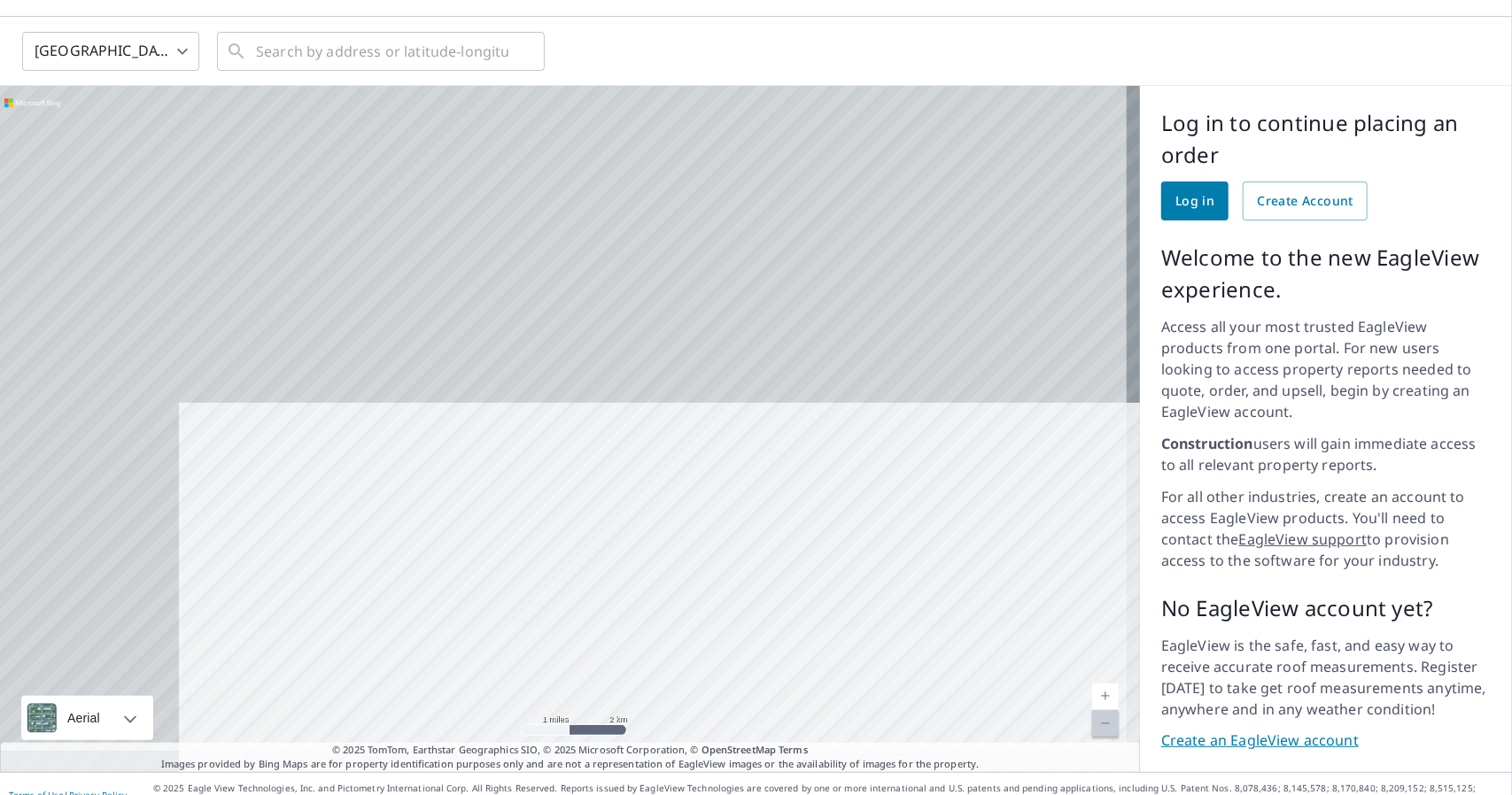
drag, startPoint x: 648, startPoint y: 171, endPoint x: 911, endPoint y: 665, distance: 559.6
click at [911, 665] on div "[STREET_ADDRESS]" at bounding box center [569, 429] width 1140 height 686
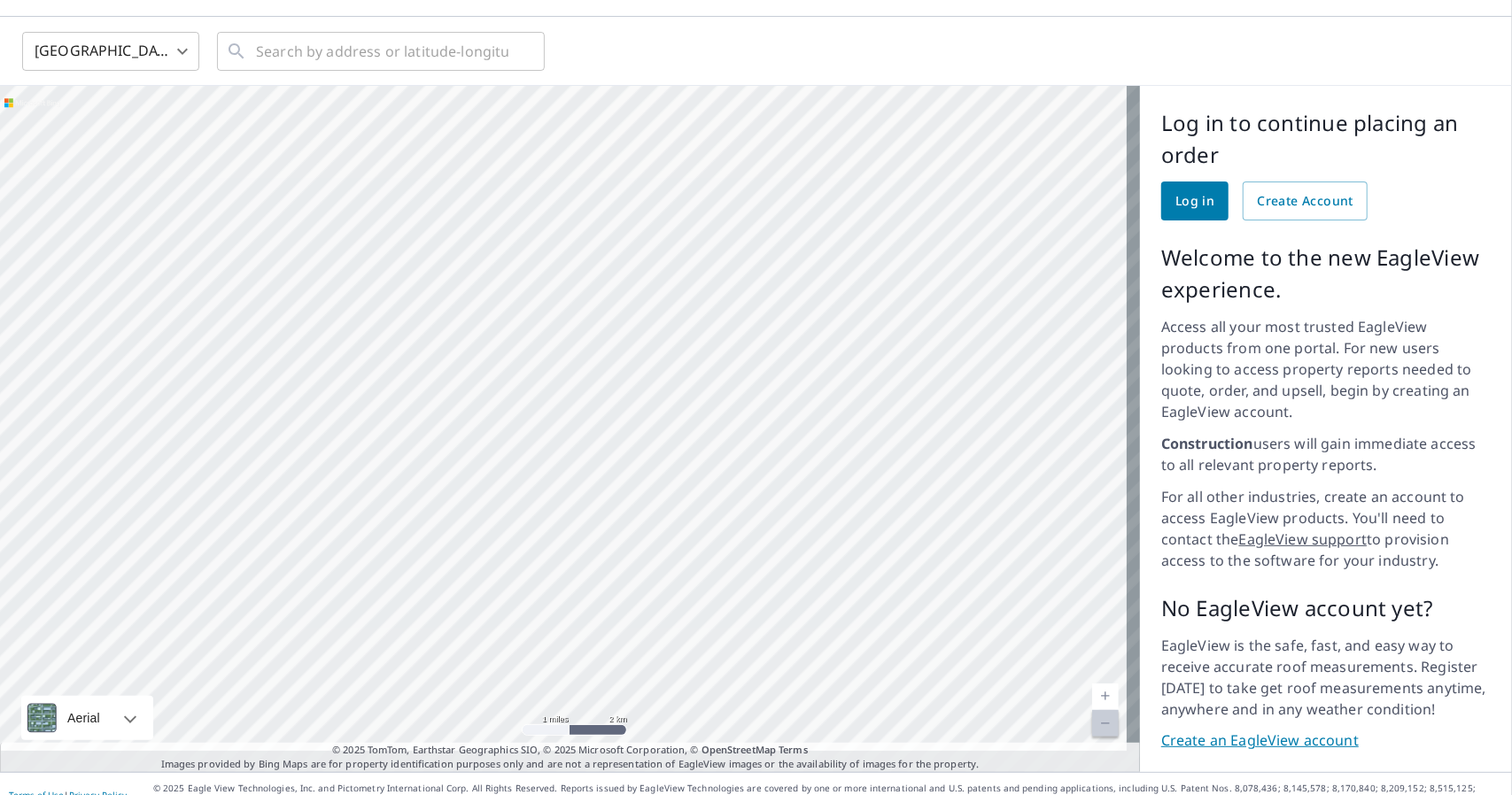
drag, startPoint x: 623, startPoint y: 160, endPoint x: 703, endPoint y: 620, distance: 466.9
click at [703, 620] on div "[STREET_ADDRESS]" at bounding box center [569, 429] width 1140 height 686
drag, startPoint x: 514, startPoint y: 175, endPoint x: 615, endPoint y: 667, distance: 502.3
click at [615, 667] on div "[STREET_ADDRESS]" at bounding box center [569, 429] width 1140 height 686
drag, startPoint x: 239, startPoint y: 194, endPoint x: 267, endPoint y: 551, distance: 358.1
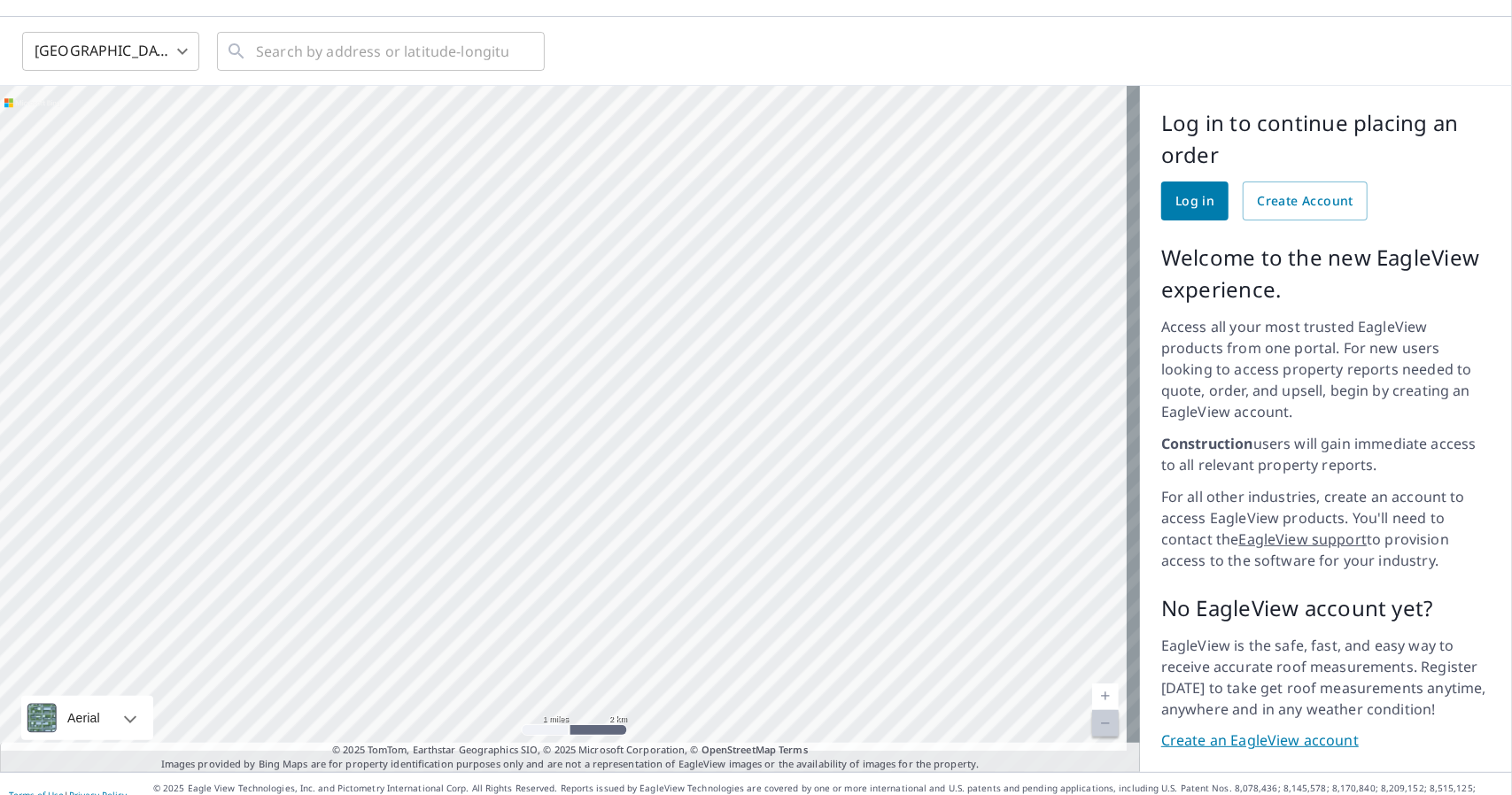
click at [267, 551] on div "[STREET_ADDRESS]" at bounding box center [569, 429] width 1140 height 686
drag, startPoint x: 285, startPoint y: 160, endPoint x: 841, endPoint y: 418, distance: 612.9
click at [841, 418] on div "[STREET_ADDRESS]" at bounding box center [569, 429] width 1140 height 686
drag, startPoint x: 121, startPoint y: 279, endPoint x: 631, endPoint y: 604, distance: 604.8
click at [631, 604] on div "[STREET_ADDRESS]" at bounding box center [569, 429] width 1140 height 686
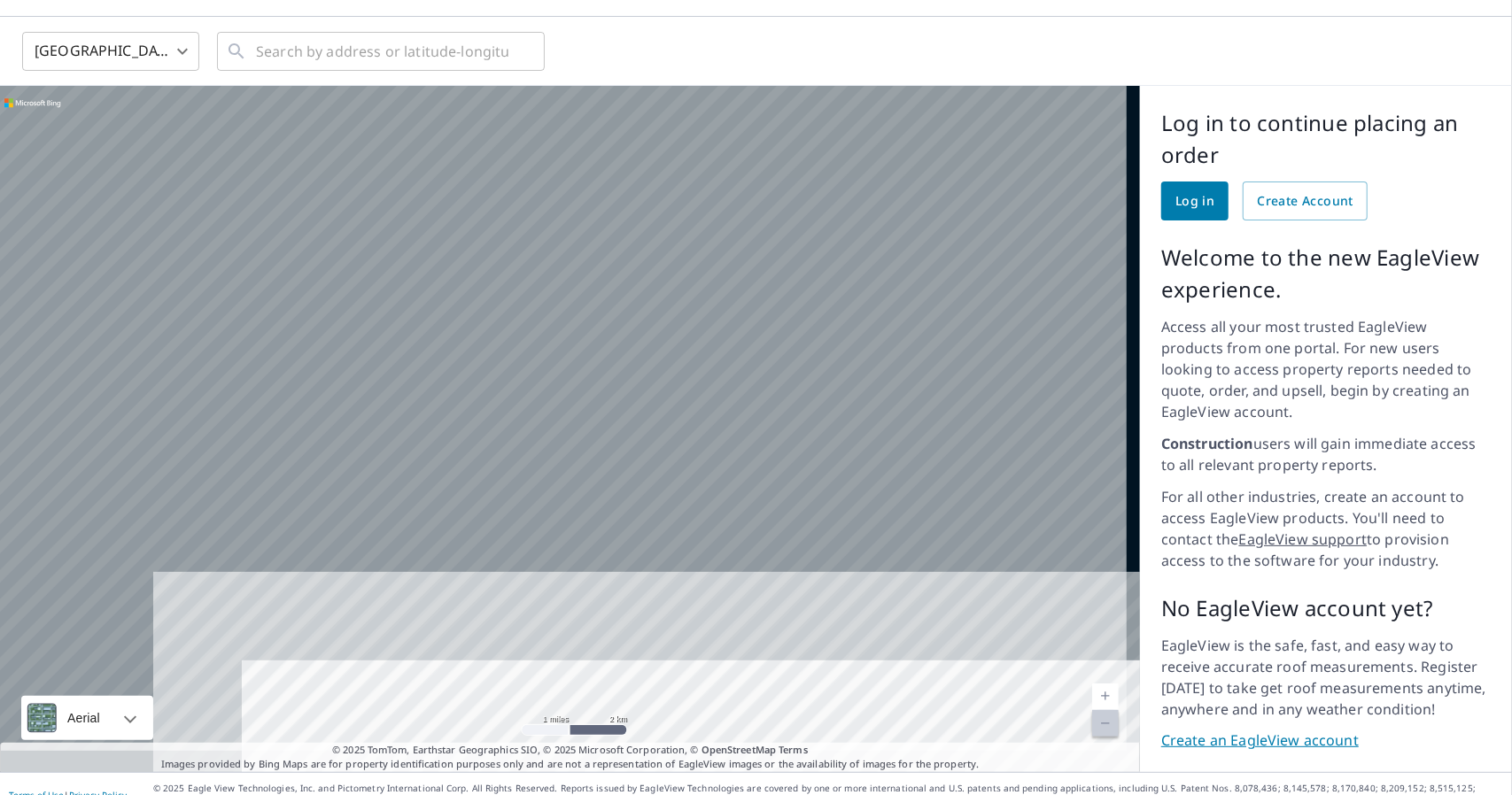
drag, startPoint x: 348, startPoint y: 143, endPoint x: 589, endPoint y: 723, distance: 628.1
click at [589, 723] on div "1215 Madison Ave Florence, SC 29501 Aerial Road A standard road map Aerial A de…" at bounding box center [569, 429] width 1140 height 686
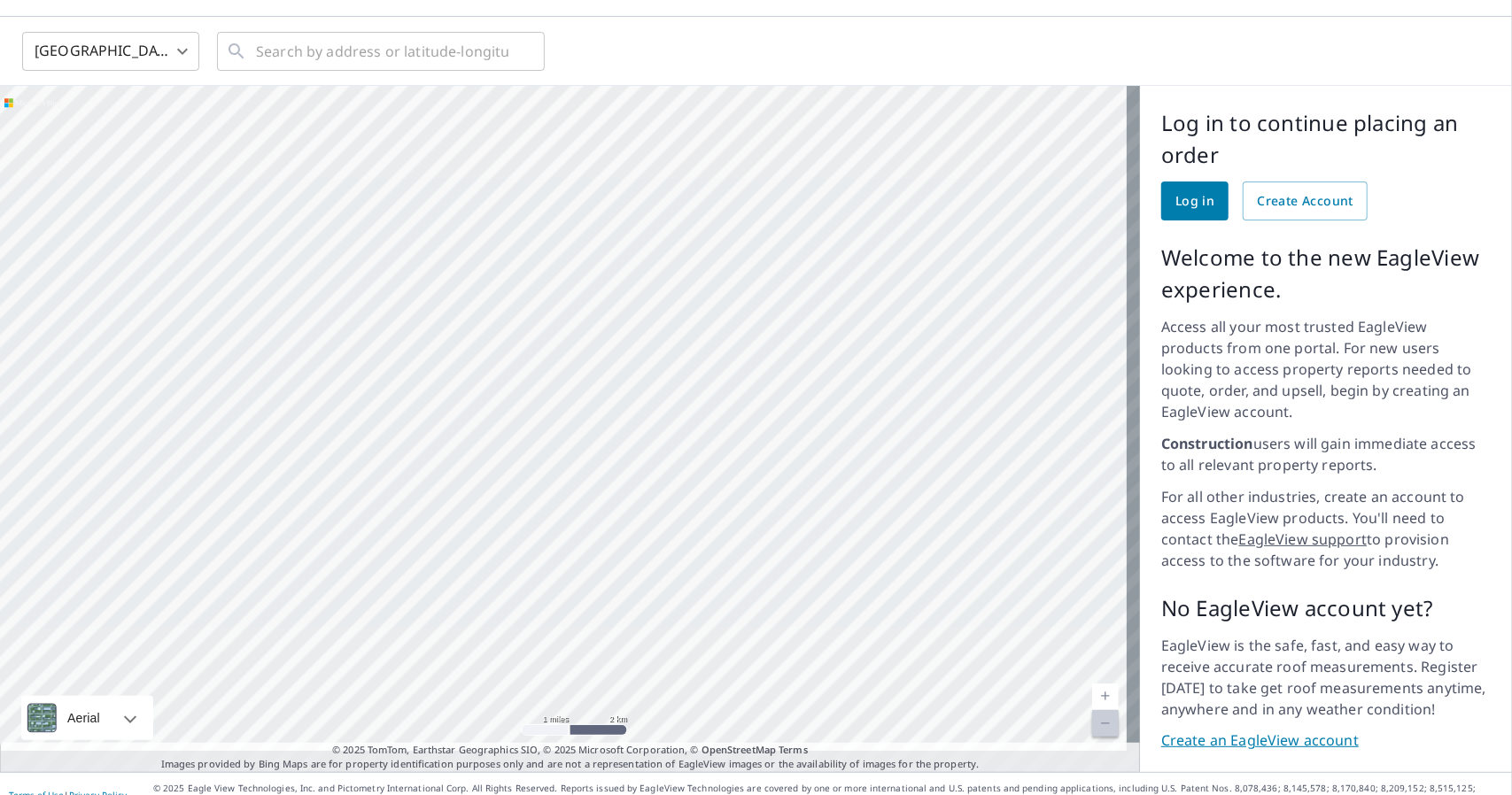
drag, startPoint x: 332, startPoint y: 185, endPoint x: 870, endPoint y: 794, distance: 812.6
click at [841, 787] on div "Log in United States US ​ ​ 1215 Madison Ave Florence, SC 29501 Aerial Road A s…" at bounding box center [756, 397] width 1512 height 795
click at [556, 375] on div "[STREET_ADDRESS]" at bounding box center [569, 429] width 1140 height 686
drag, startPoint x: 375, startPoint y: 198, endPoint x: 805, endPoint y: 793, distance: 734.1
click at [797, 787] on div "Log in United States US ​ ​ 1215 Madison Ave Florence, SC 29501 Aerial Road A s…" at bounding box center [756, 397] width 1512 height 795
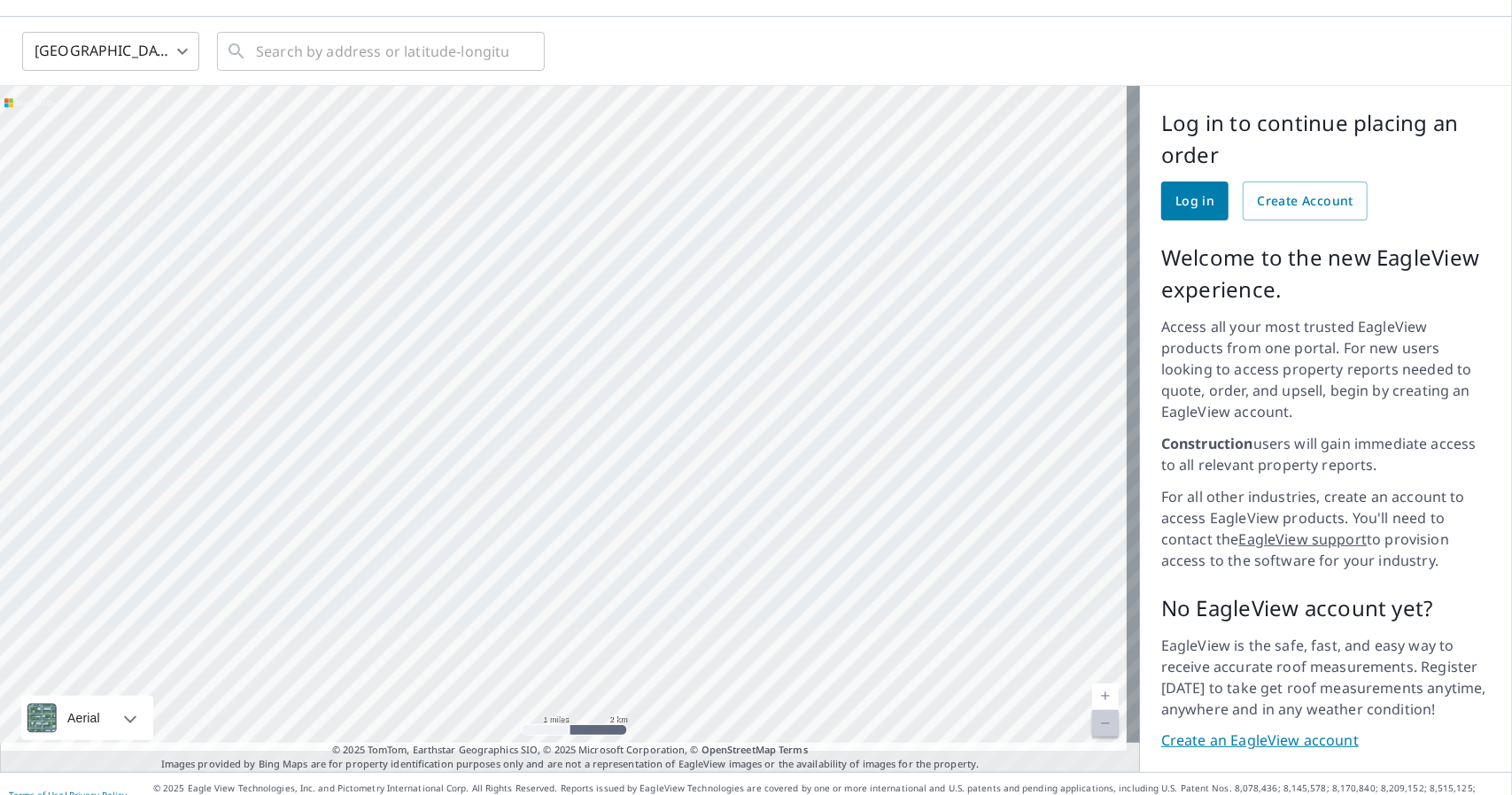
click at [424, 306] on div "[STREET_ADDRESS]" at bounding box center [569, 429] width 1140 height 686
drag, startPoint x: 135, startPoint y: 129, endPoint x: 939, endPoint y: 754, distance: 1018.4
click at [939, 754] on div "Log in United States US ​ ​ 1215 Madison Ave Florence, SC 29501 Aerial Road A s…" at bounding box center [756, 397] width 1512 height 795
click at [458, 259] on div "[STREET_ADDRESS]" at bounding box center [569, 429] width 1140 height 686
click at [349, 38] on input "text" at bounding box center [382, 51] width 253 height 50
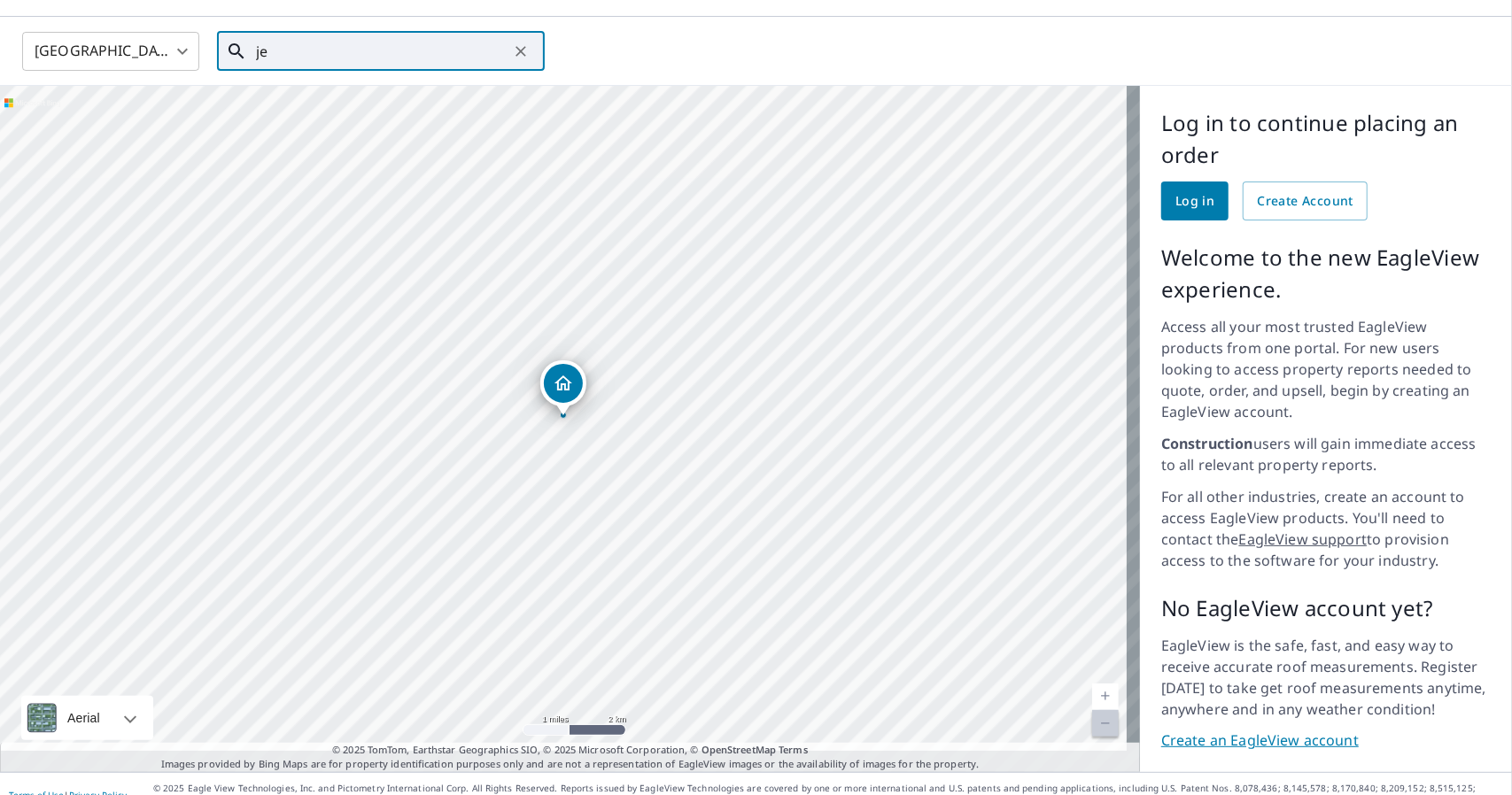
type input "j"
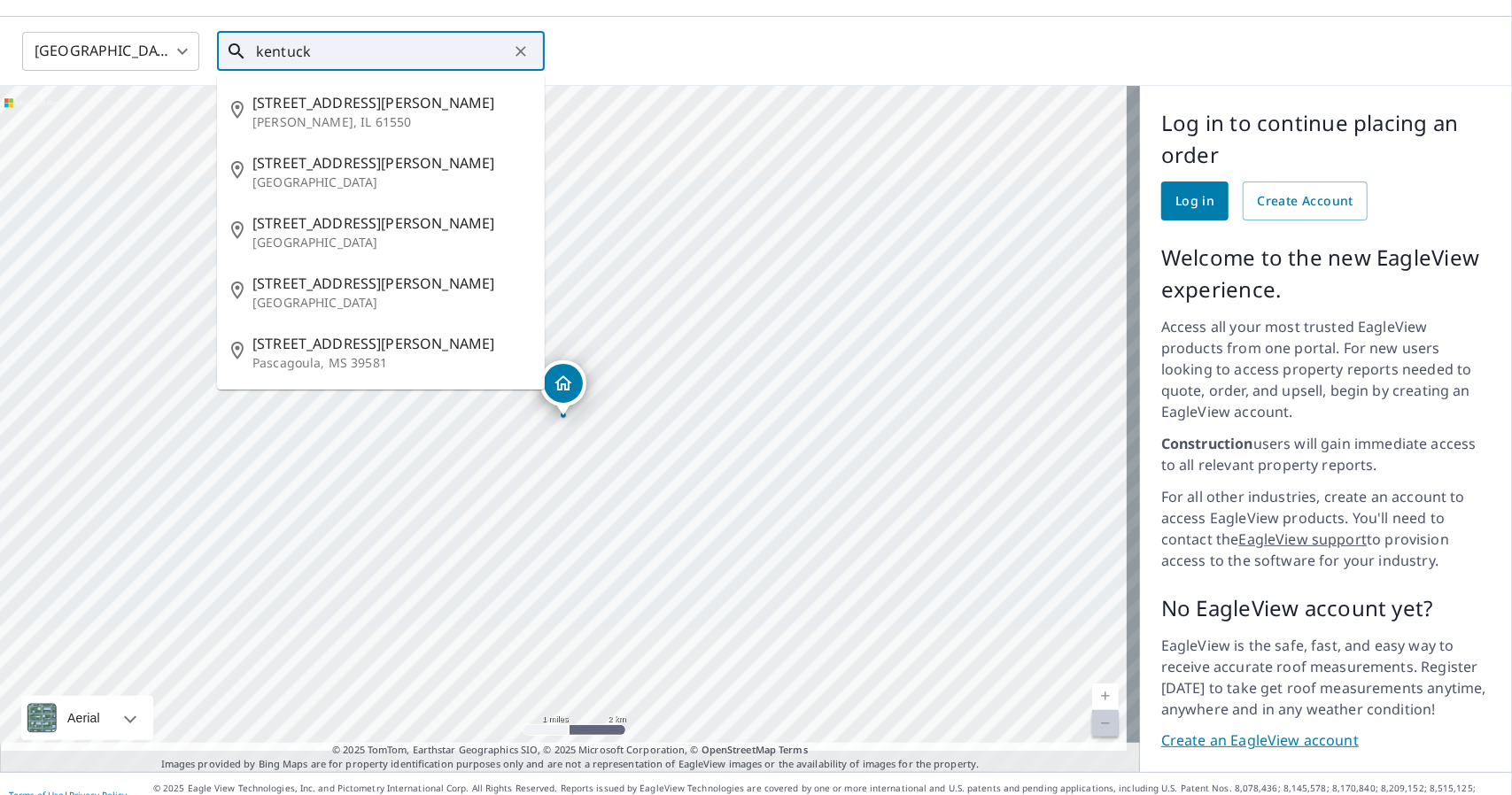
type input "kentucky"
drag, startPoint x: 349, startPoint y: 42, endPoint x: 245, endPoint y: 51, distance: 104.4
click at [245, 51] on div "kentucky ​" at bounding box center [381, 51] width 328 height 39
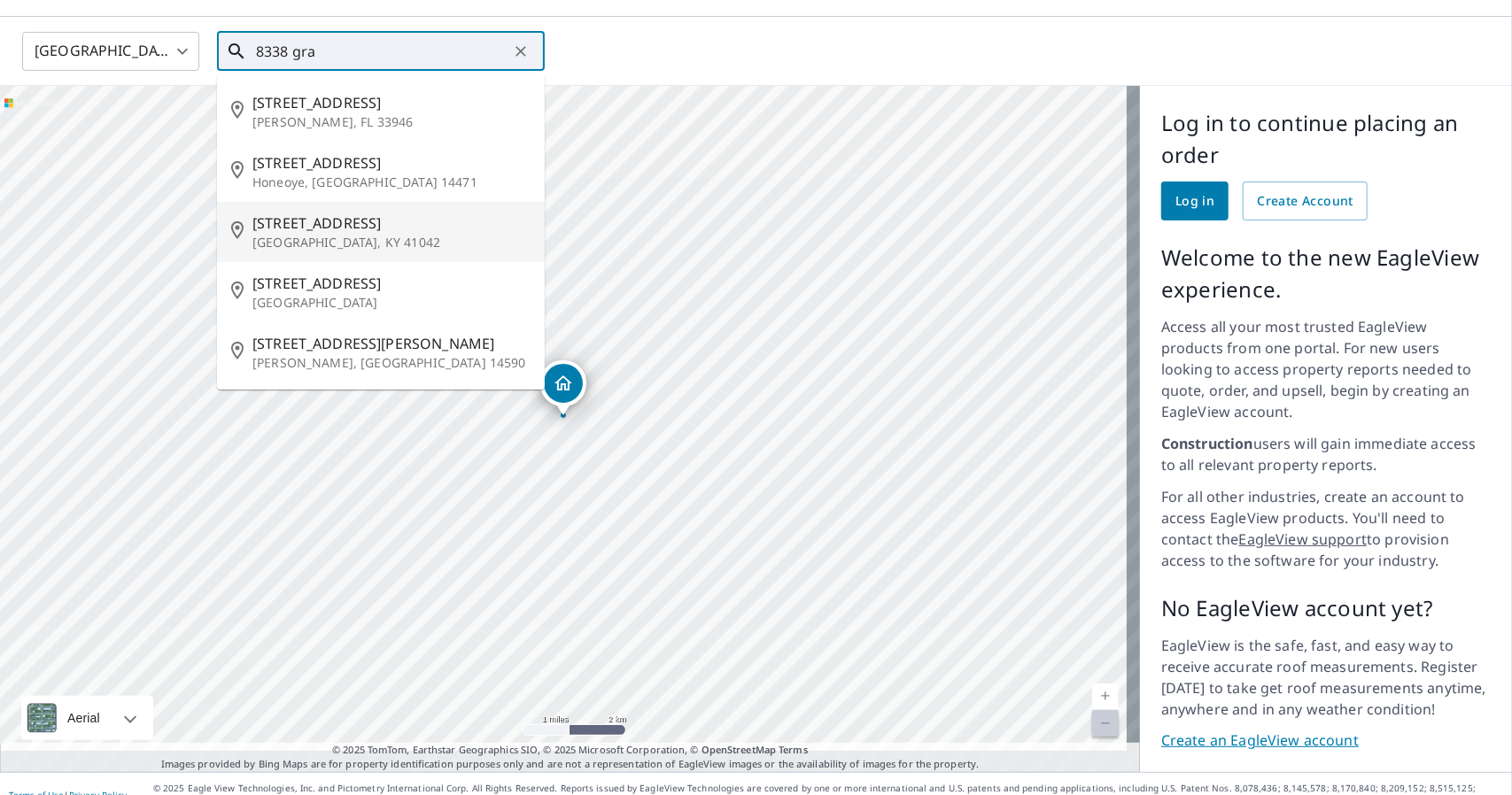
click at [356, 217] on span "8338 Grande Fir Ct" at bounding box center [392, 223] width 278 height 21
type input "8338 Grande Fir Ct Florence, KY 41042"
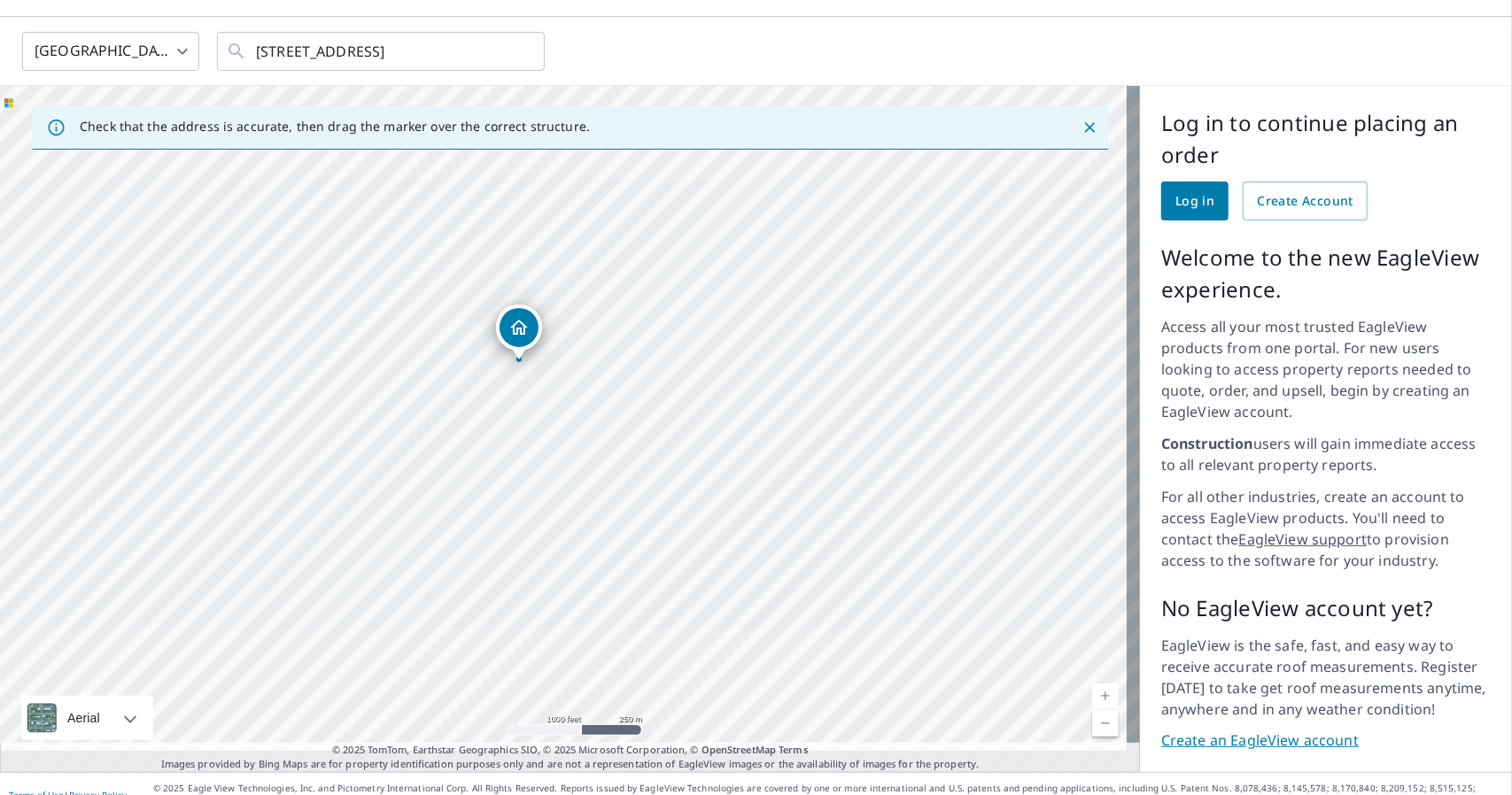
drag, startPoint x: 510, startPoint y: 433, endPoint x: 575, endPoint y: 329, distance: 122.6
click at [672, 294] on div "8338 Grande Fir Ct Florence, KY 41042" at bounding box center [569, 429] width 1140 height 686
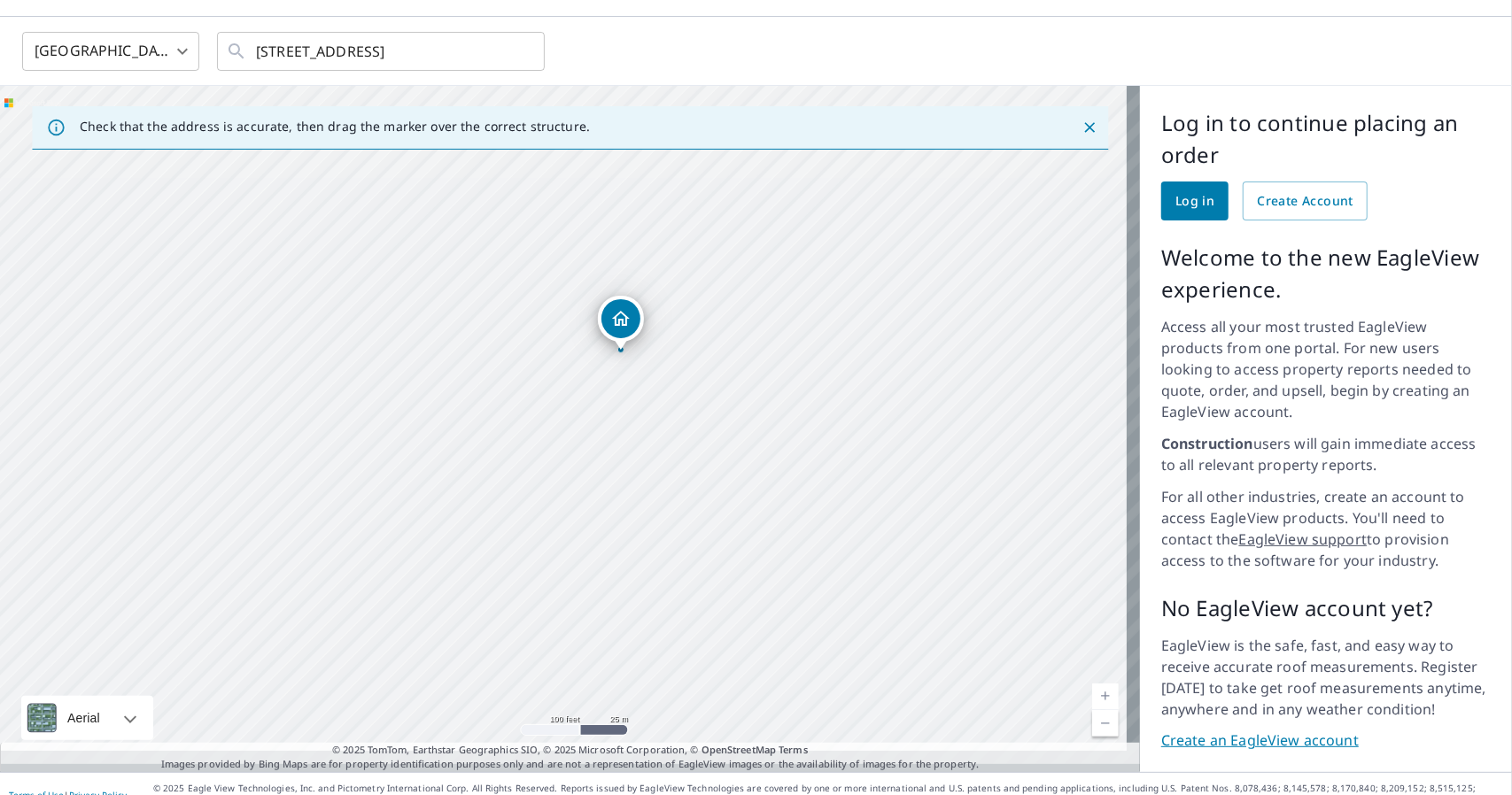
drag, startPoint x: 634, startPoint y: 437, endPoint x: 558, endPoint y: 325, distance: 135.4
click at [558, 325] on div "8338 Grande Fir Ct Florence, KY 41042" at bounding box center [569, 429] width 1140 height 686
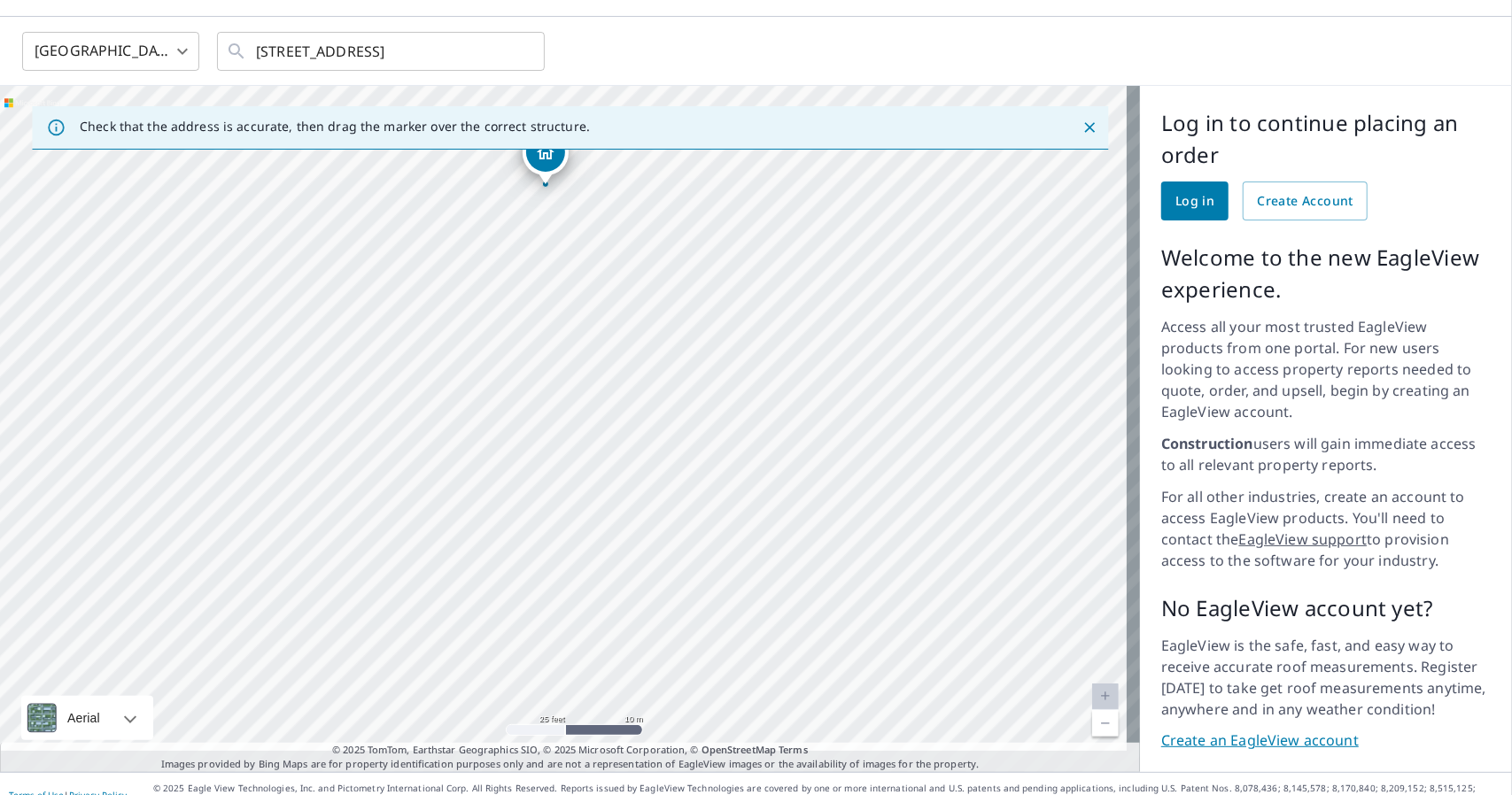
click at [719, 522] on div "8338 Grande Fir Ct Florence, KY 41042" at bounding box center [569, 429] width 1140 height 686
click at [673, 334] on div "8338 Grande Fir Ct Florence, KY 41042" at bounding box center [569, 429] width 1140 height 686
click at [519, 49] on icon "Clear" at bounding box center [521, 51] width 11 height 11
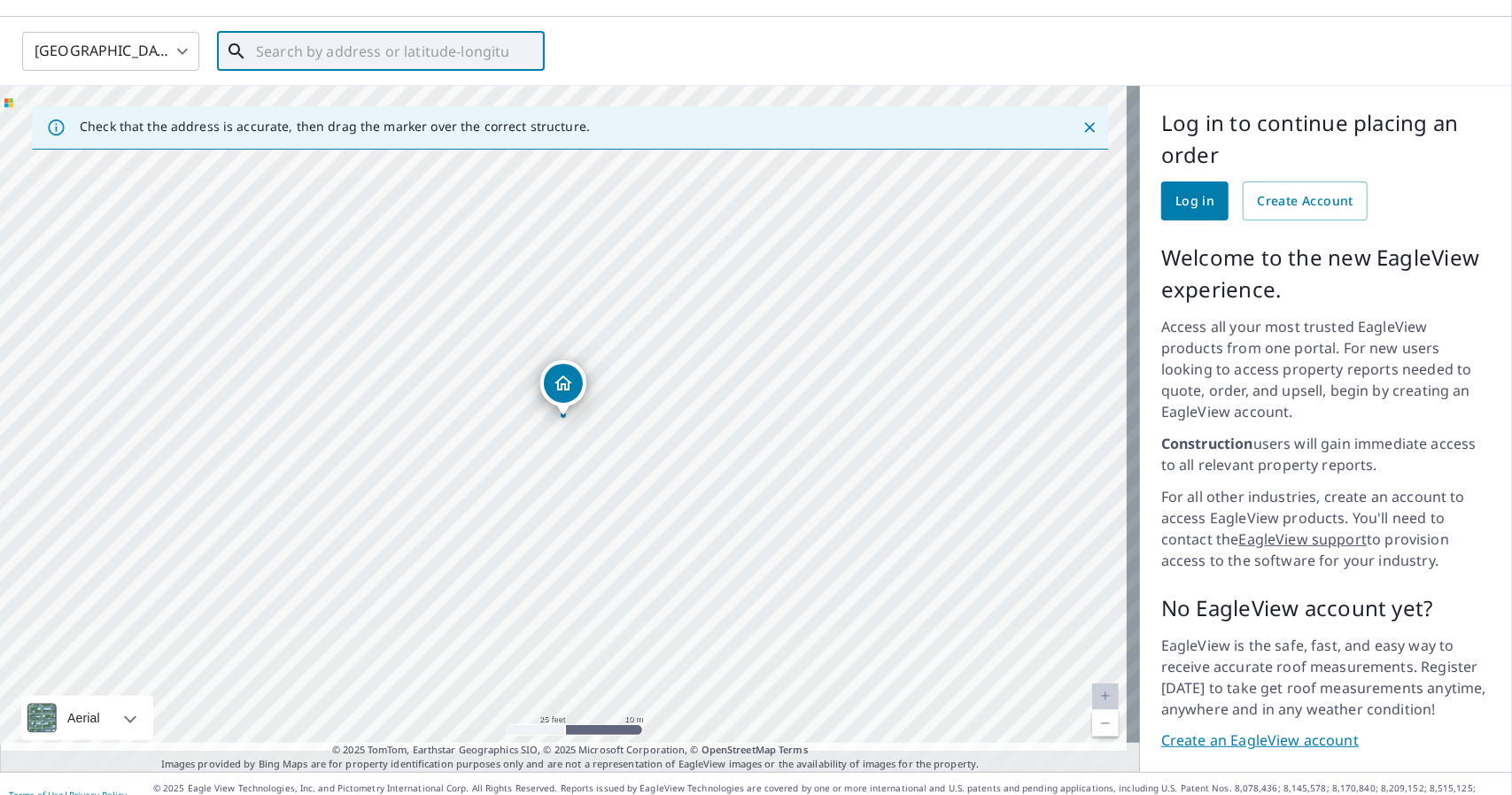
paste input "[STREET_ADDRESS]"
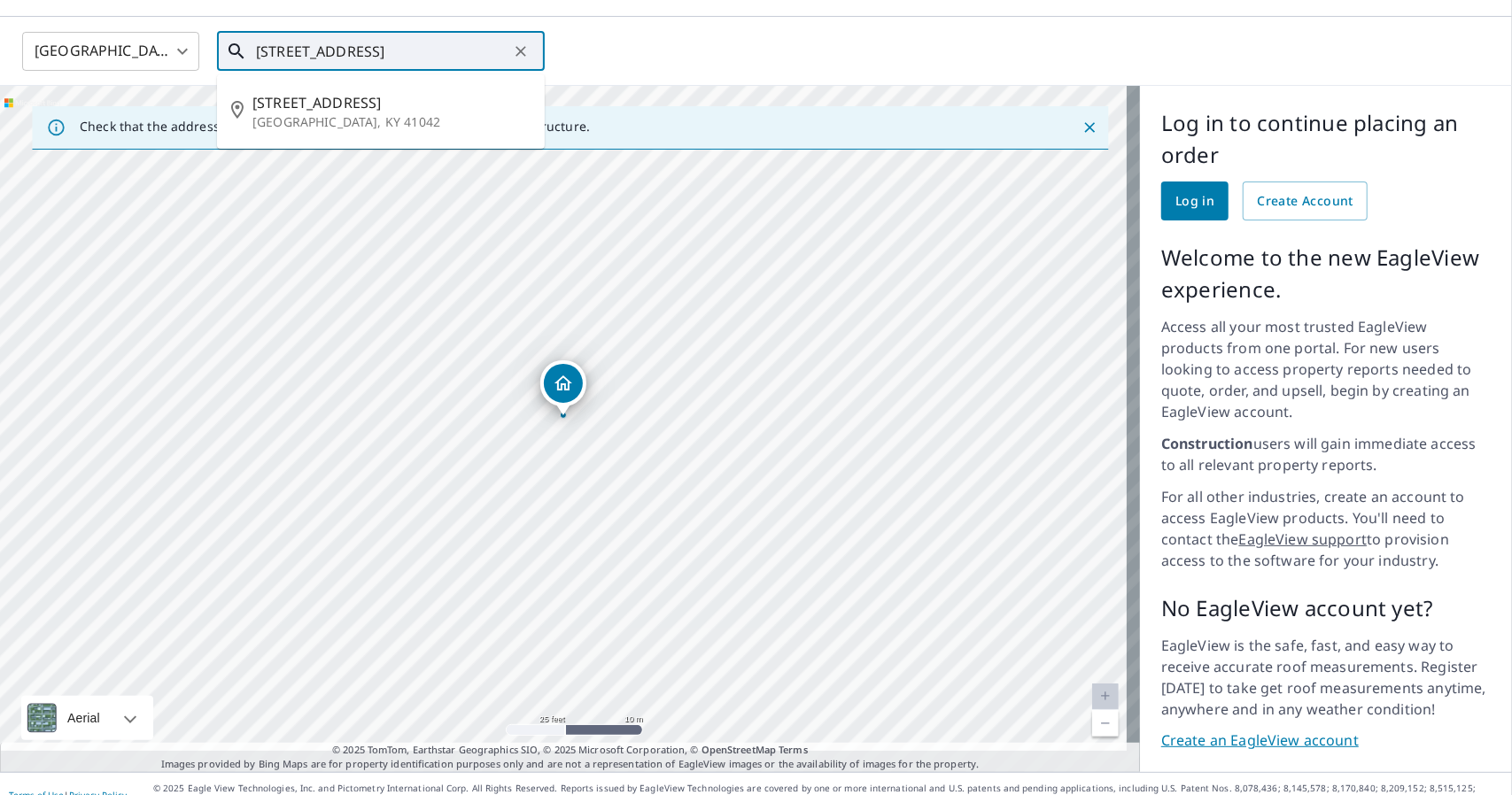
type input "[STREET_ADDRESS]"
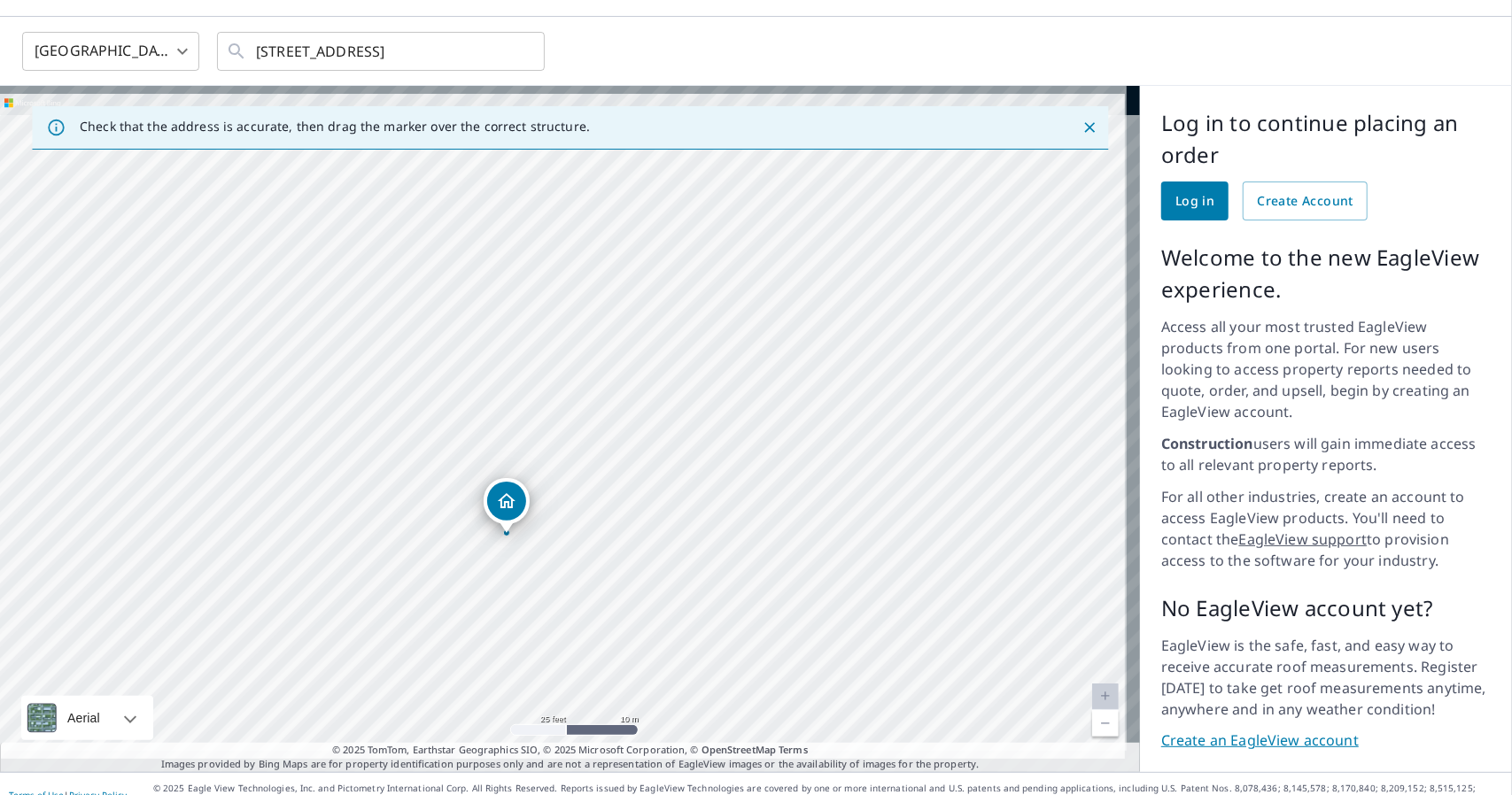
drag, startPoint x: 760, startPoint y: 355, endPoint x: 703, endPoint y: 472, distance: 130.1
click at [703, 472] on div "[STREET_ADDRESS]" at bounding box center [569, 429] width 1140 height 686
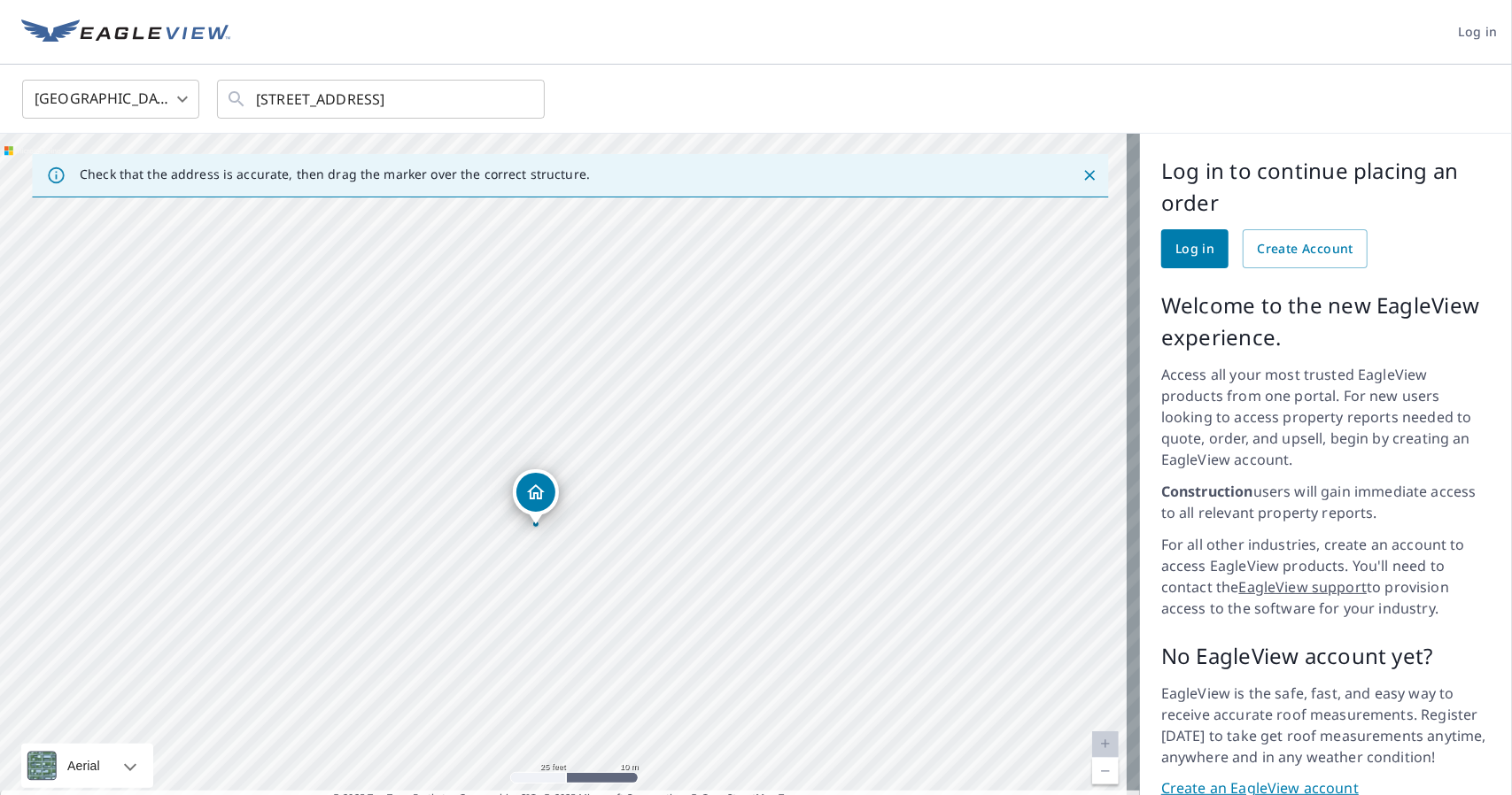
drag, startPoint x: 789, startPoint y: 352, endPoint x: 767, endPoint y: 323, distance: 36.4
click at [767, 323] on div "[STREET_ADDRESS]" at bounding box center [569, 477] width 1140 height 686
drag, startPoint x: 882, startPoint y: 521, endPoint x: 838, endPoint y: 605, distance: 94.8
click at [838, 605] on div "[STREET_ADDRESS]" at bounding box center [569, 477] width 1140 height 686
drag, startPoint x: 574, startPoint y: 339, endPoint x: 671, endPoint y: 519, distance: 204.5
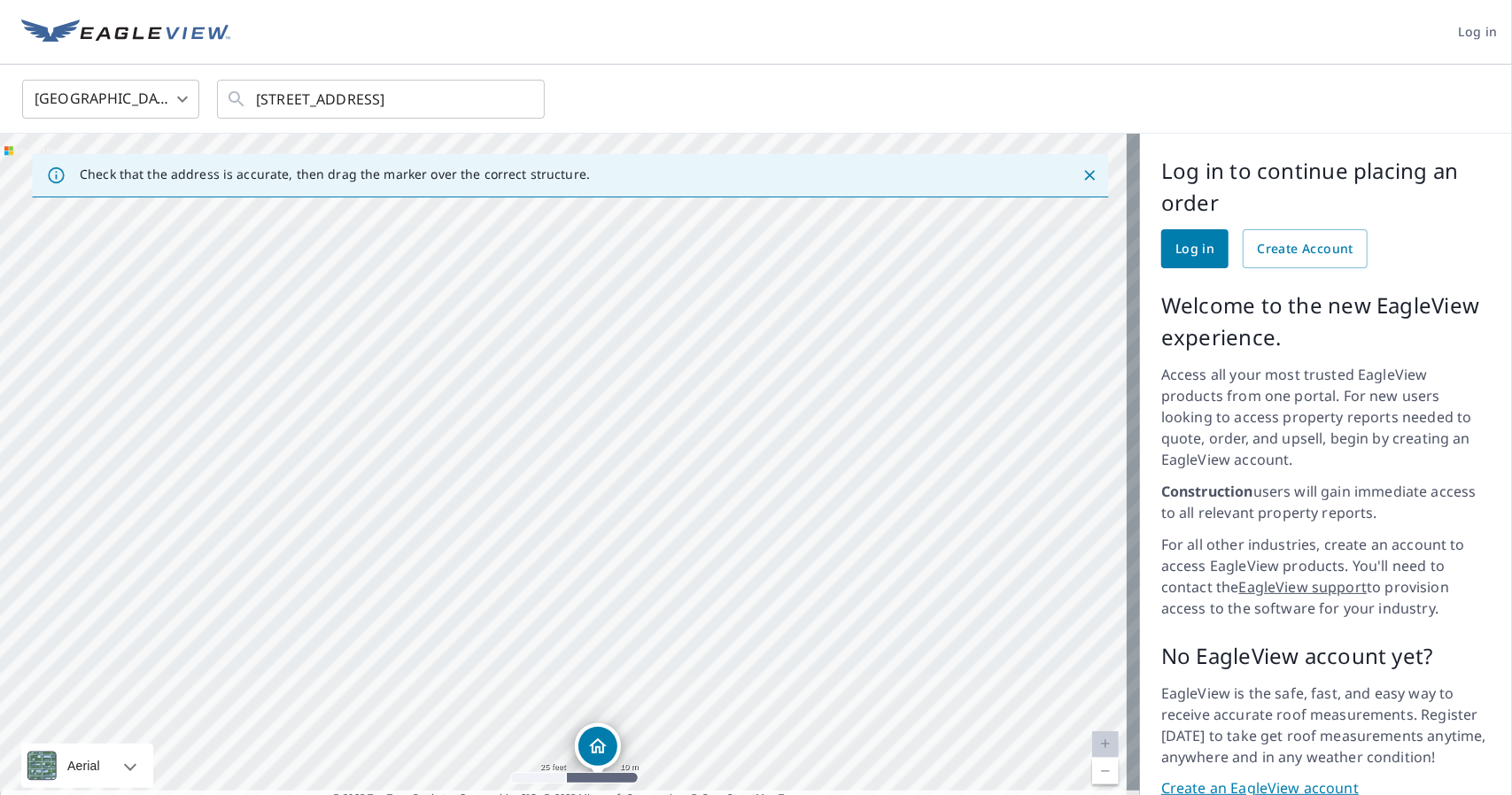
click at [671, 519] on div "[STREET_ADDRESS]" at bounding box center [569, 477] width 1140 height 686
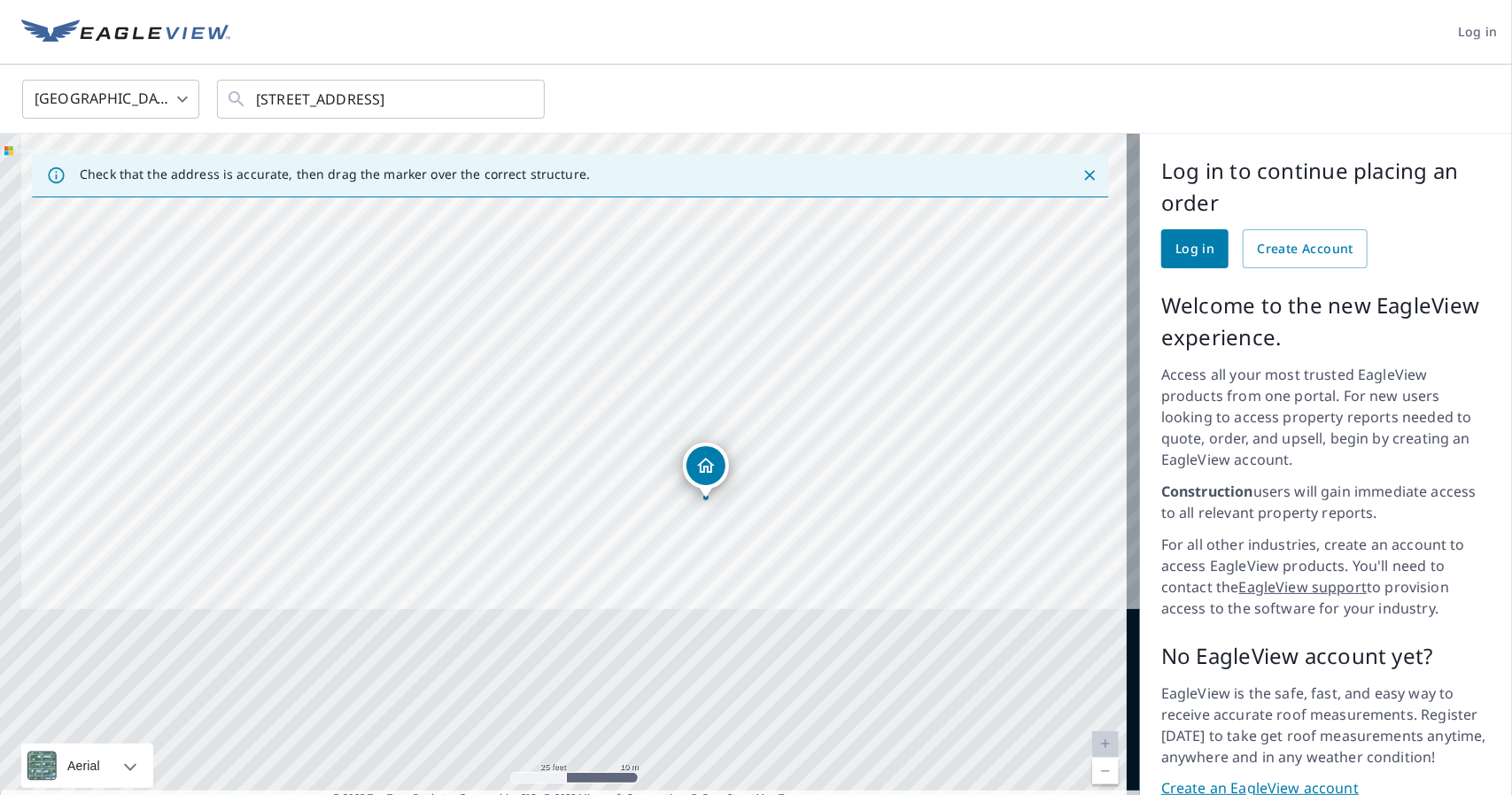
drag, startPoint x: 644, startPoint y: 297, endPoint x: 667, endPoint y: 204, distance: 95.8
click at [667, 204] on div "[STREET_ADDRESS]" at bounding box center [569, 477] width 1140 height 686
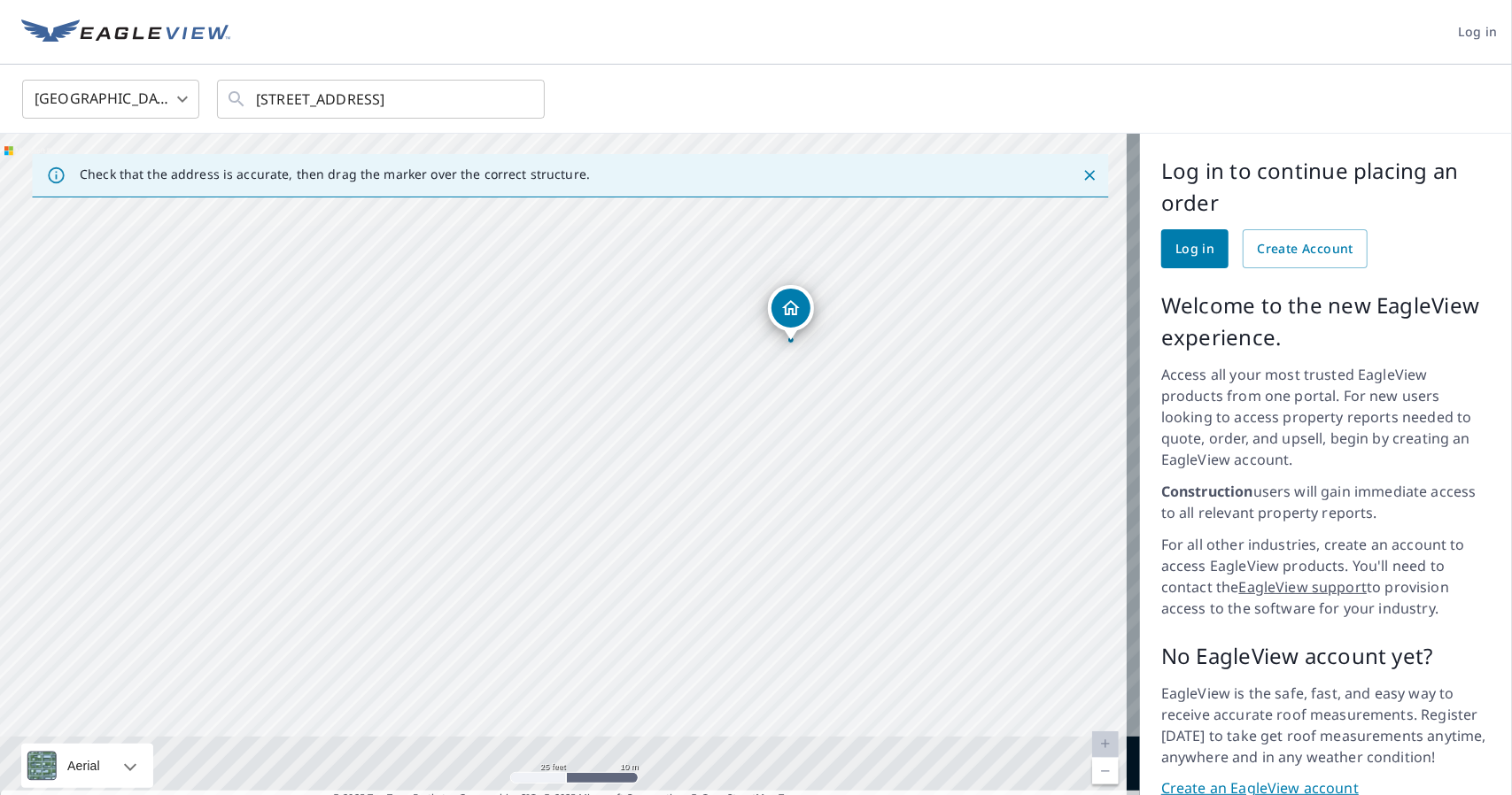
drag, startPoint x: 768, startPoint y: 486, endPoint x: 693, endPoint y: 487, distance: 75.0
click at [767, 482] on div "[STREET_ADDRESS]" at bounding box center [569, 477] width 1140 height 686
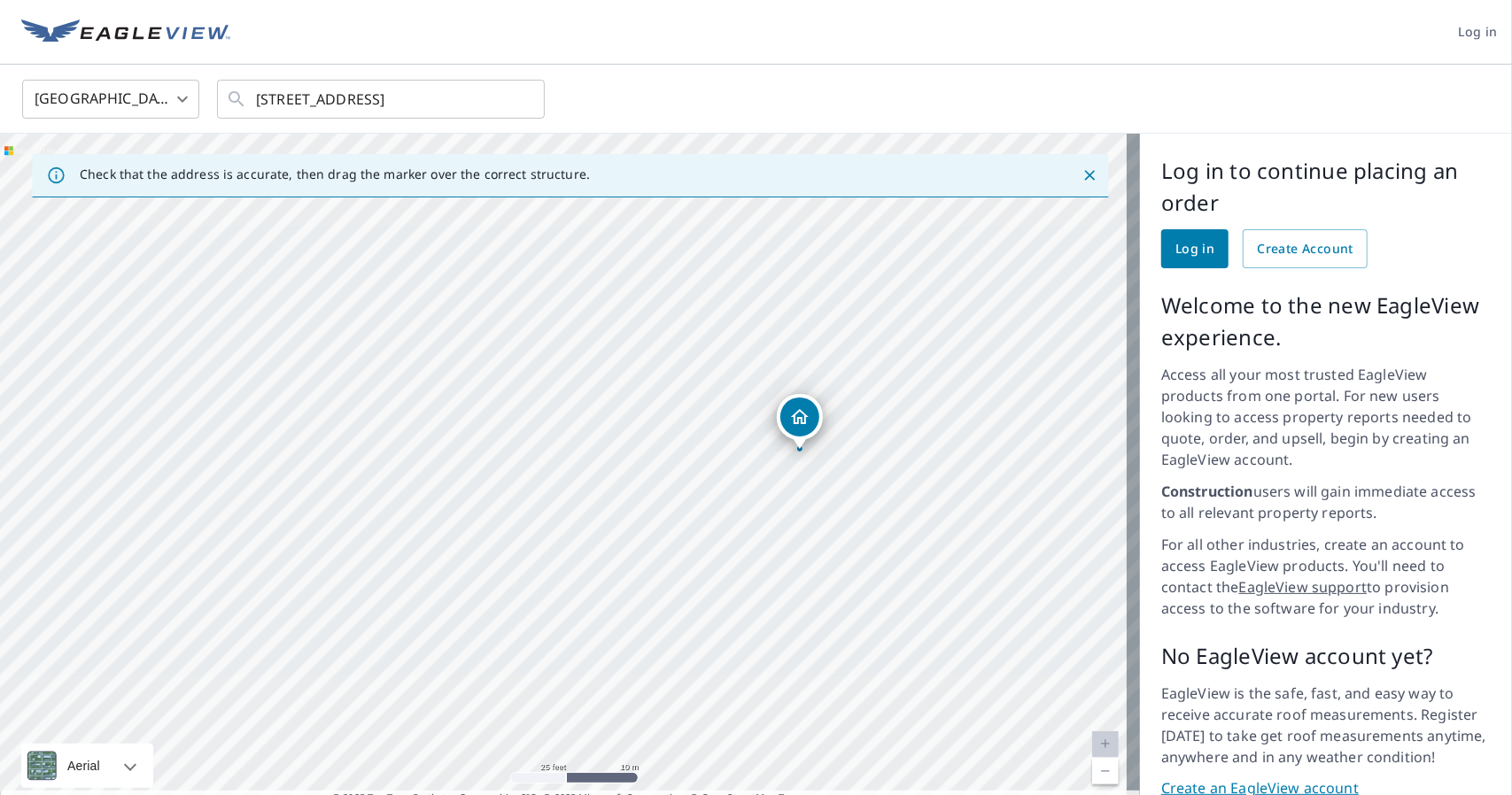
drag, startPoint x: 653, startPoint y: 257, endPoint x: 662, endPoint y: 370, distance: 113.4
click at [662, 370] on div "[STREET_ADDRESS]" at bounding box center [569, 477] width 1140 height 686
click at [646, 311] on div "[STREET_ADDRESS]" at bounding box center [569, 477] width 1140 height 686
drag, startPoint x: 742, startPoint y: 374, endPoint x: 730, endPoint y: 292, distance: 82.9
click at [732, 324] on div "[STREET_ADDRESS]" at bounding box center [569, 477] width 1140 height 686
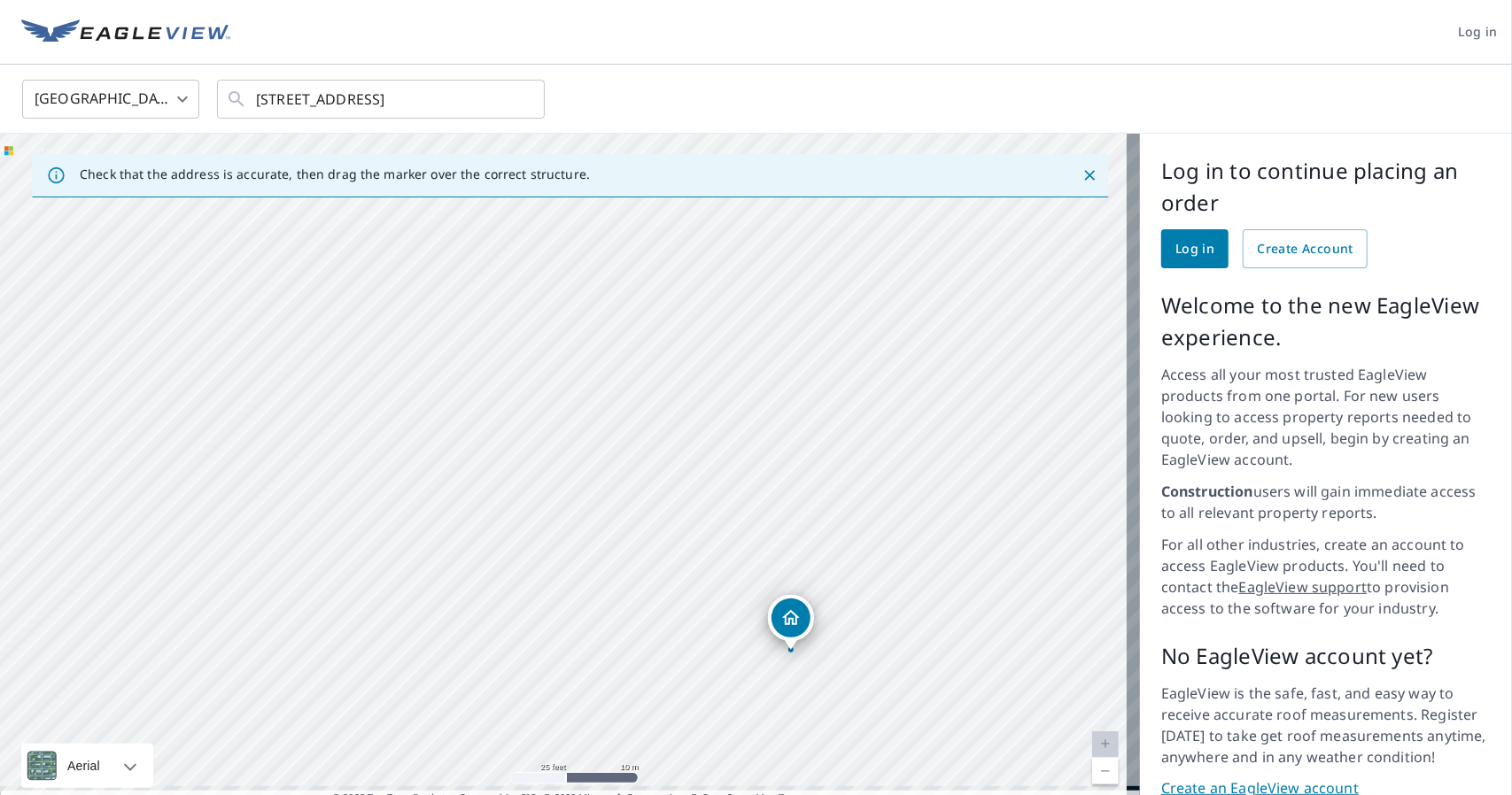
drag, startPoint x: 551, startPoint y: 247, endPoint x: 537, endPoint y: 355, distance: 108.9
click at [532, 357] on div "[STREET_ADDRESS]" at bounding box center [569, 477] width 1140 height 686
click at [678, 369] on div "[STREET_ADDRESS]" at bounding box center [569, 477] width 1140 height 686
drag, startPoint x: 664, startPoint y: 374, endPoint x: 668, endPoint y: 388, distance: 14.6
click at [668, 388] on div "[STREET_ADDRESS]" at bounding box center [569, 477] width 1140 height 686
